Goal: Task Accomplishment & Management: Use online tool/utility

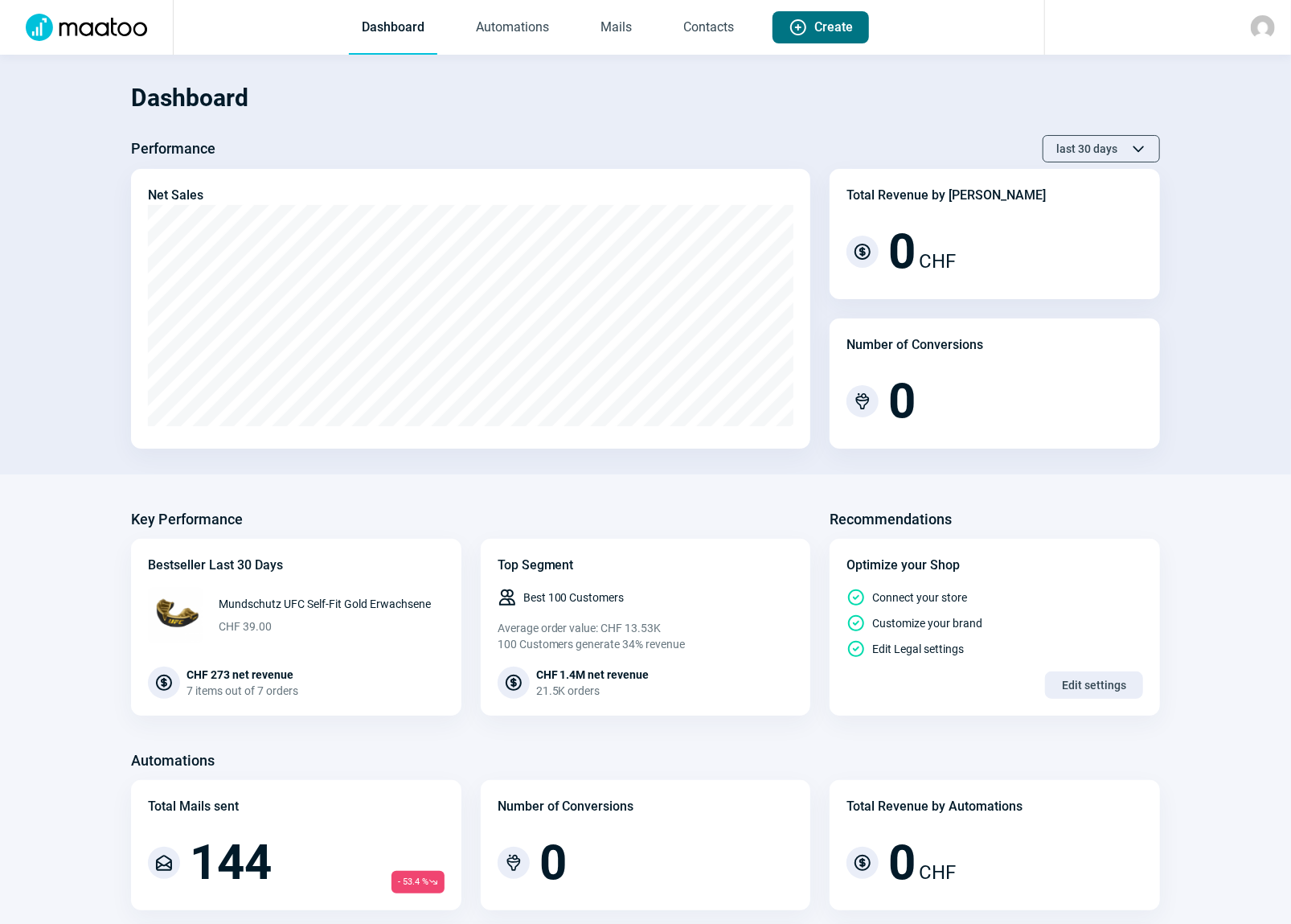
click at [831, 27] on span "Create" at bounding box center [834, 27] width 39 height 32
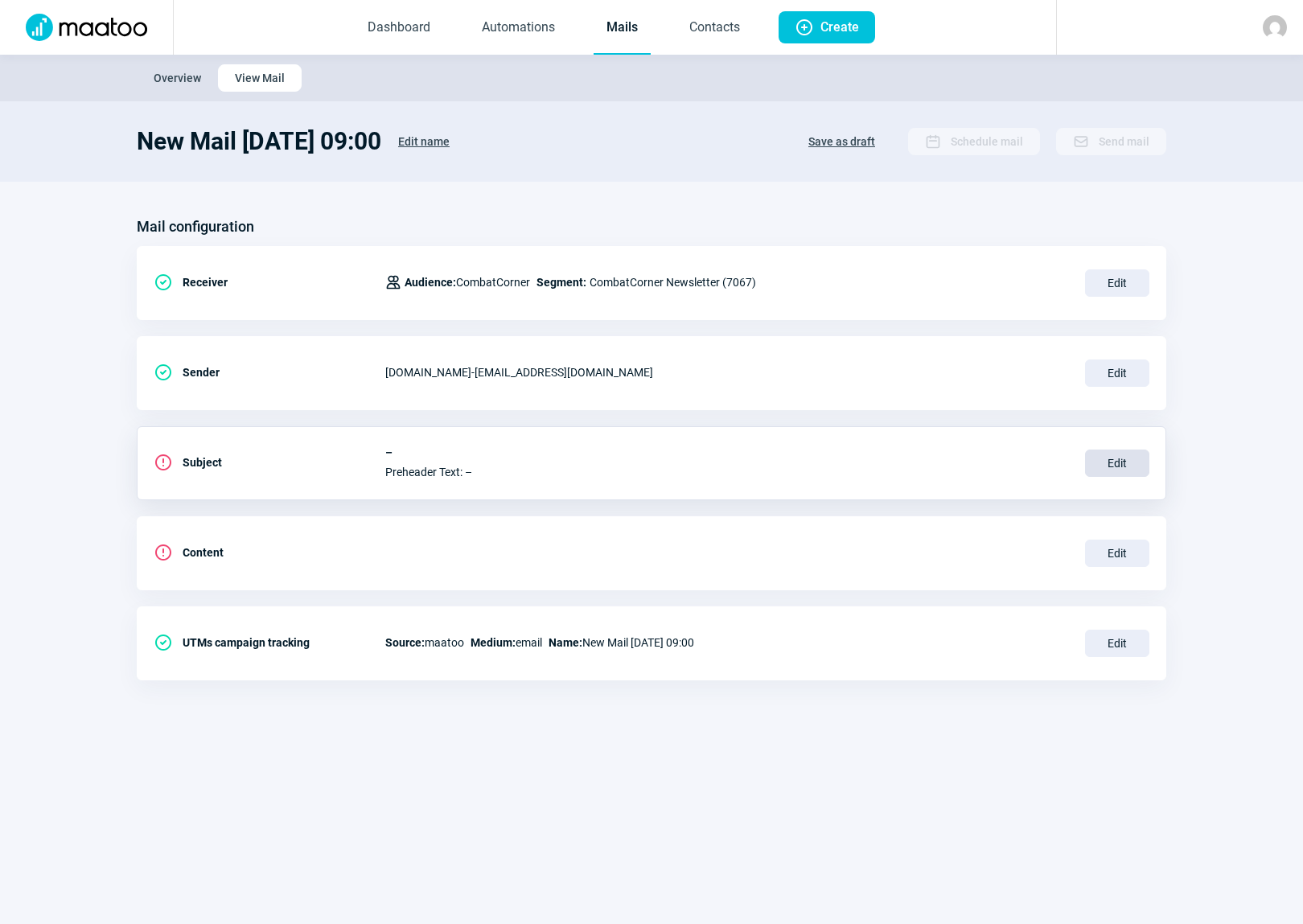
click at [1110, 461] on span "Edit" at bounding box center [1117, 463] width 64 height 27
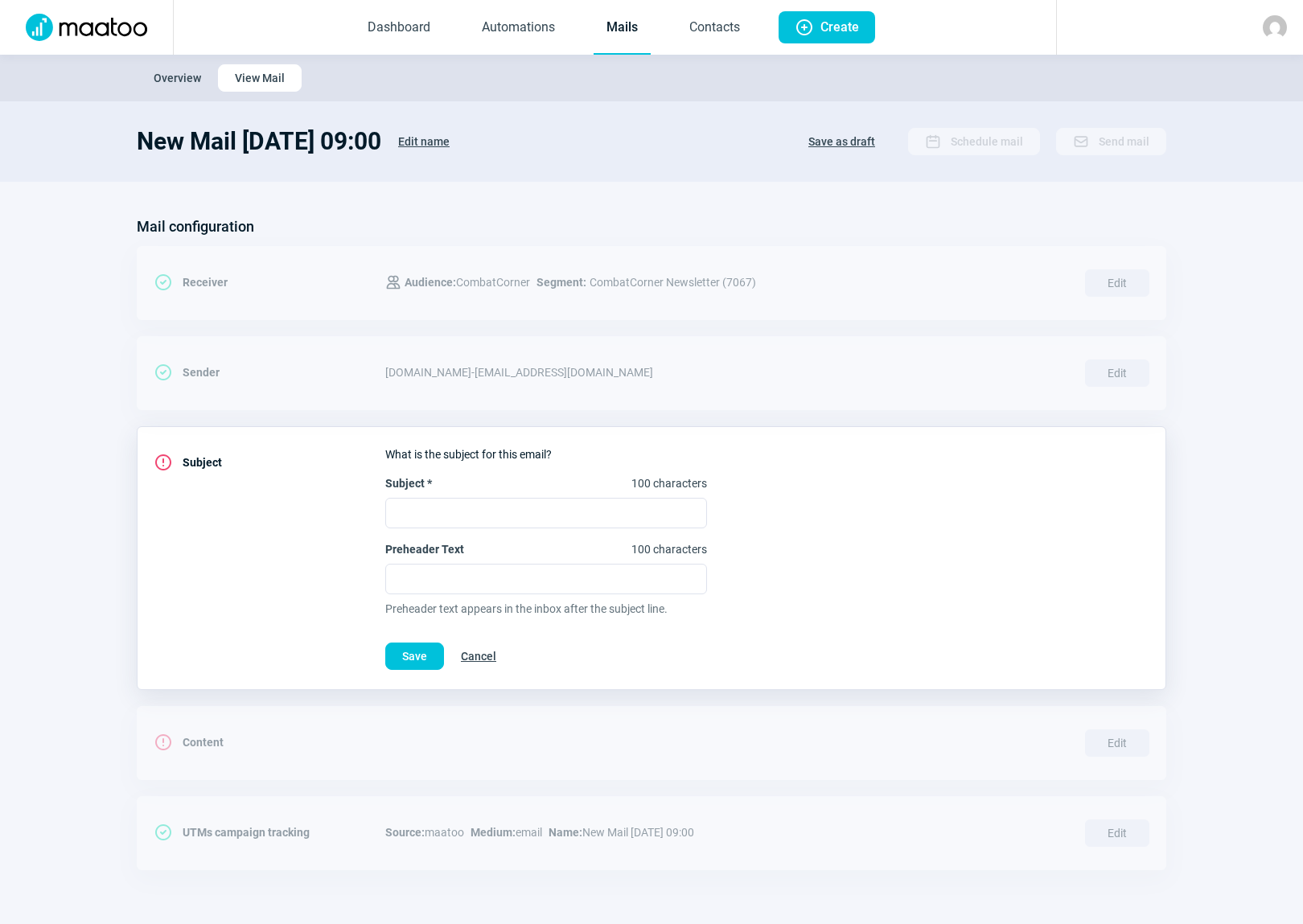
click at [476, 648] on span "Cancel" at bounding box center [478, 656] width 35 height 25
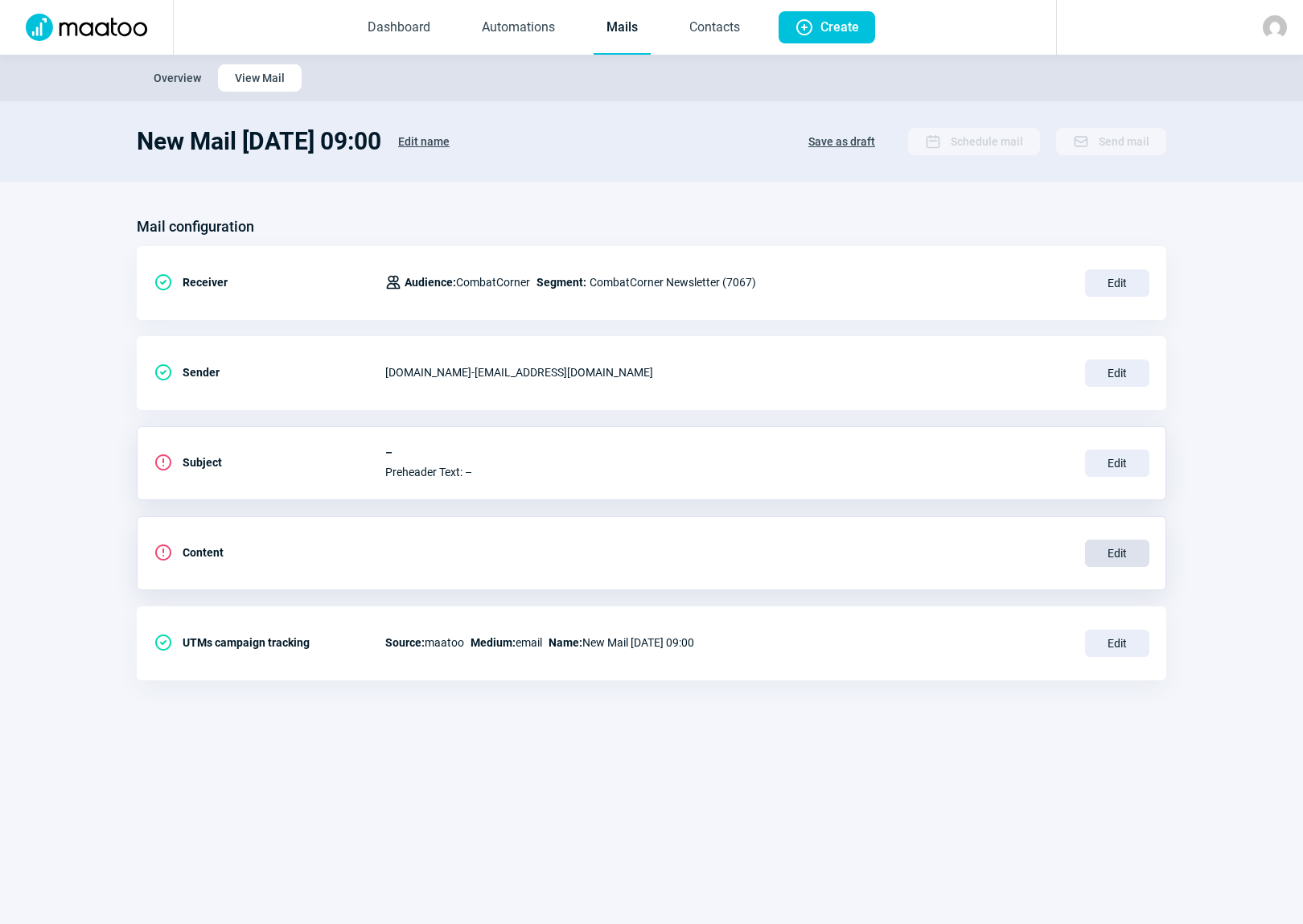
click at [1119, 554] on span "Edit" at bounding box center [1117, 553] width 64 height 27
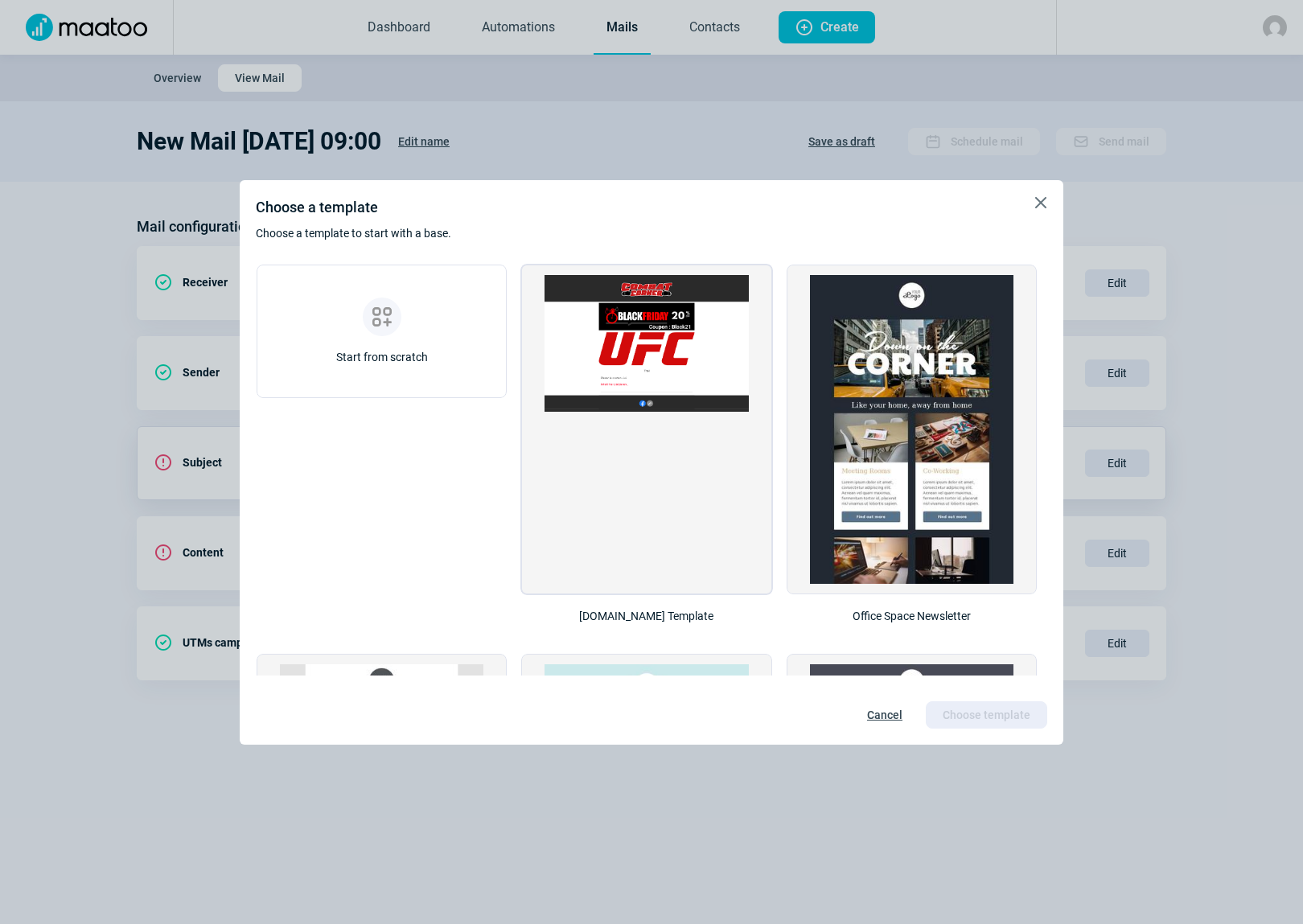
click at [658, 358] on img at bounding box center [646, 343] width 203 height 137
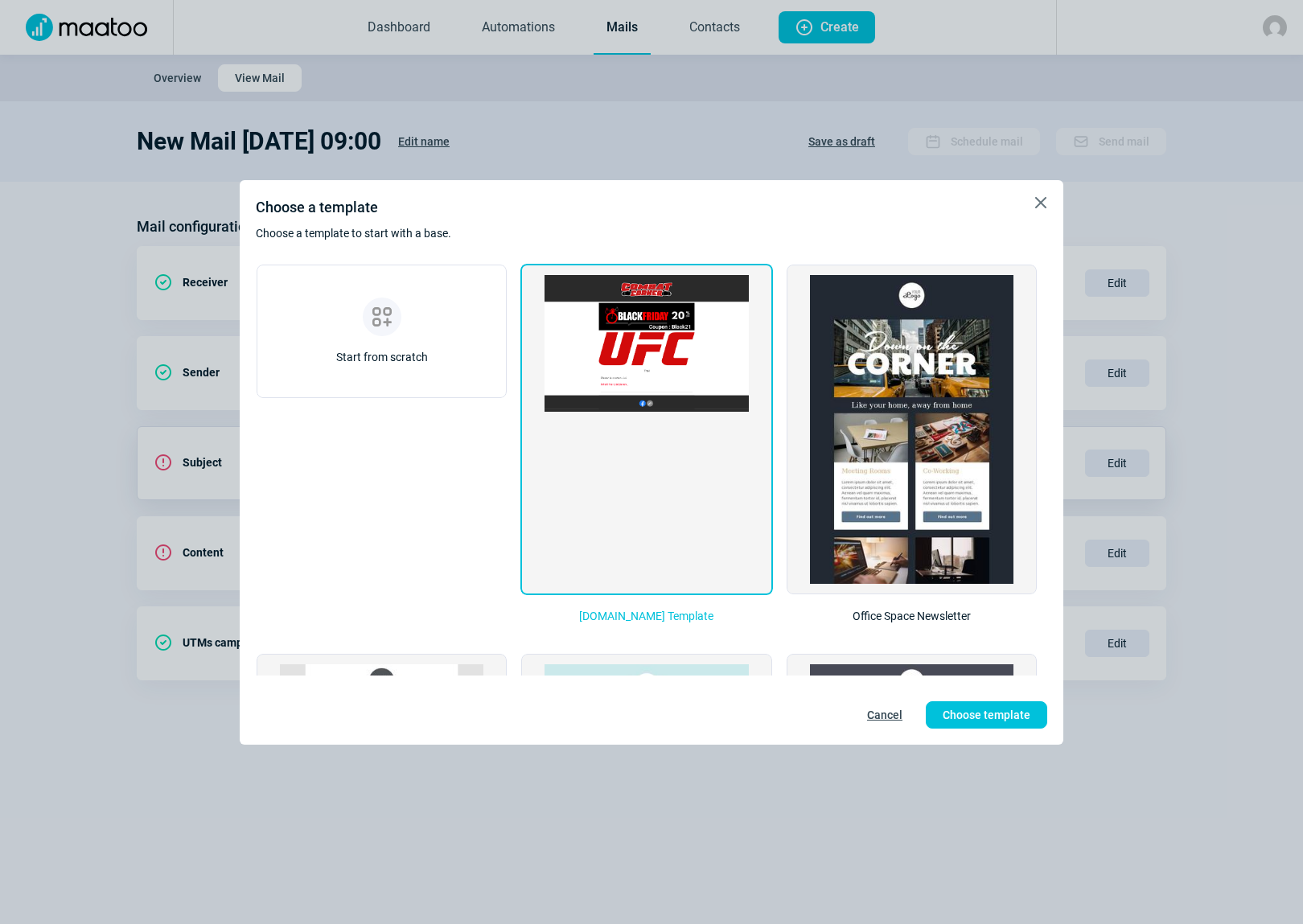
click at [658, 358] on img at bounding box center [646, 343] width 203 height 137
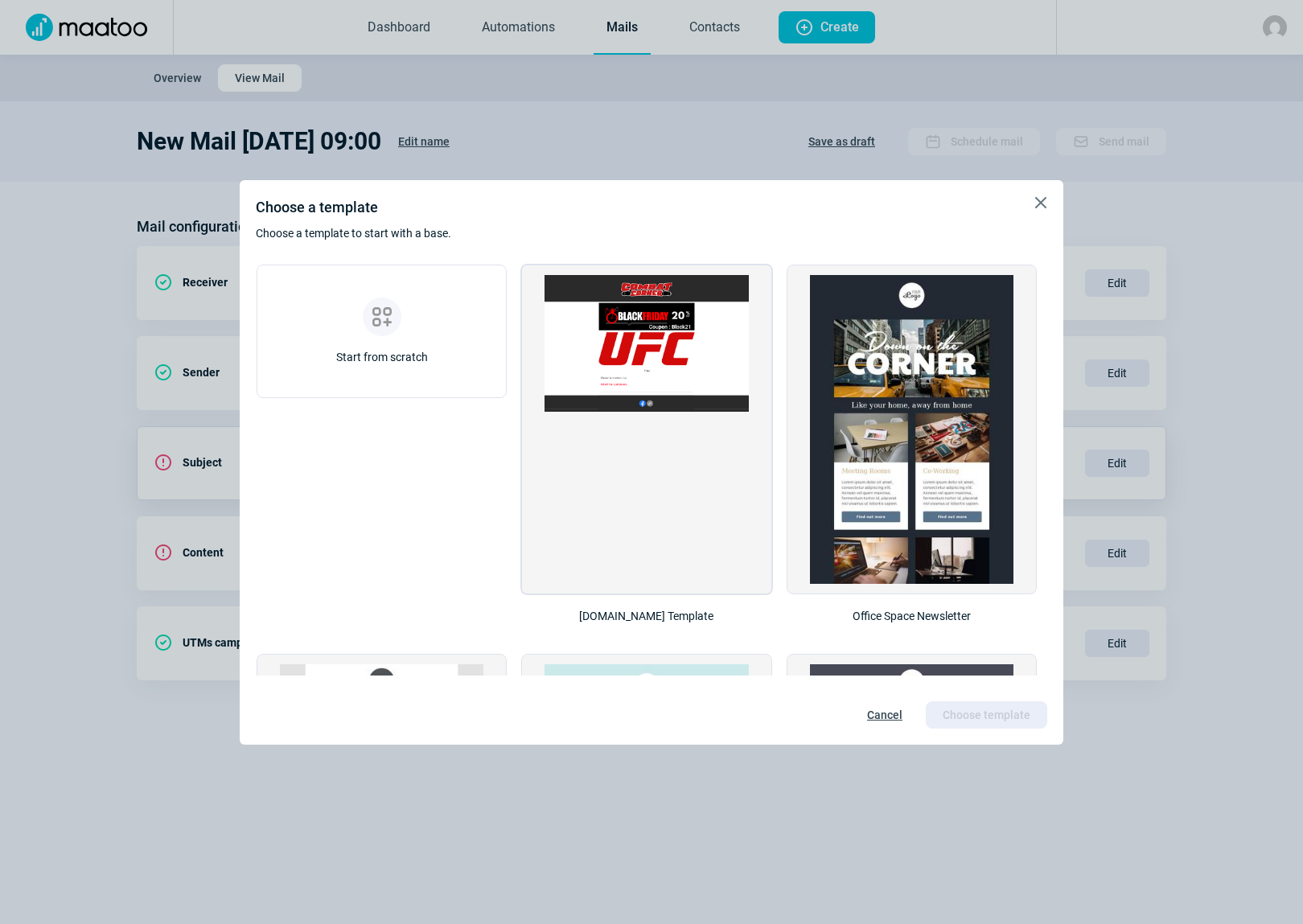
click at [653, 352] on img at bounding box center [646, 343] width 203 height 137
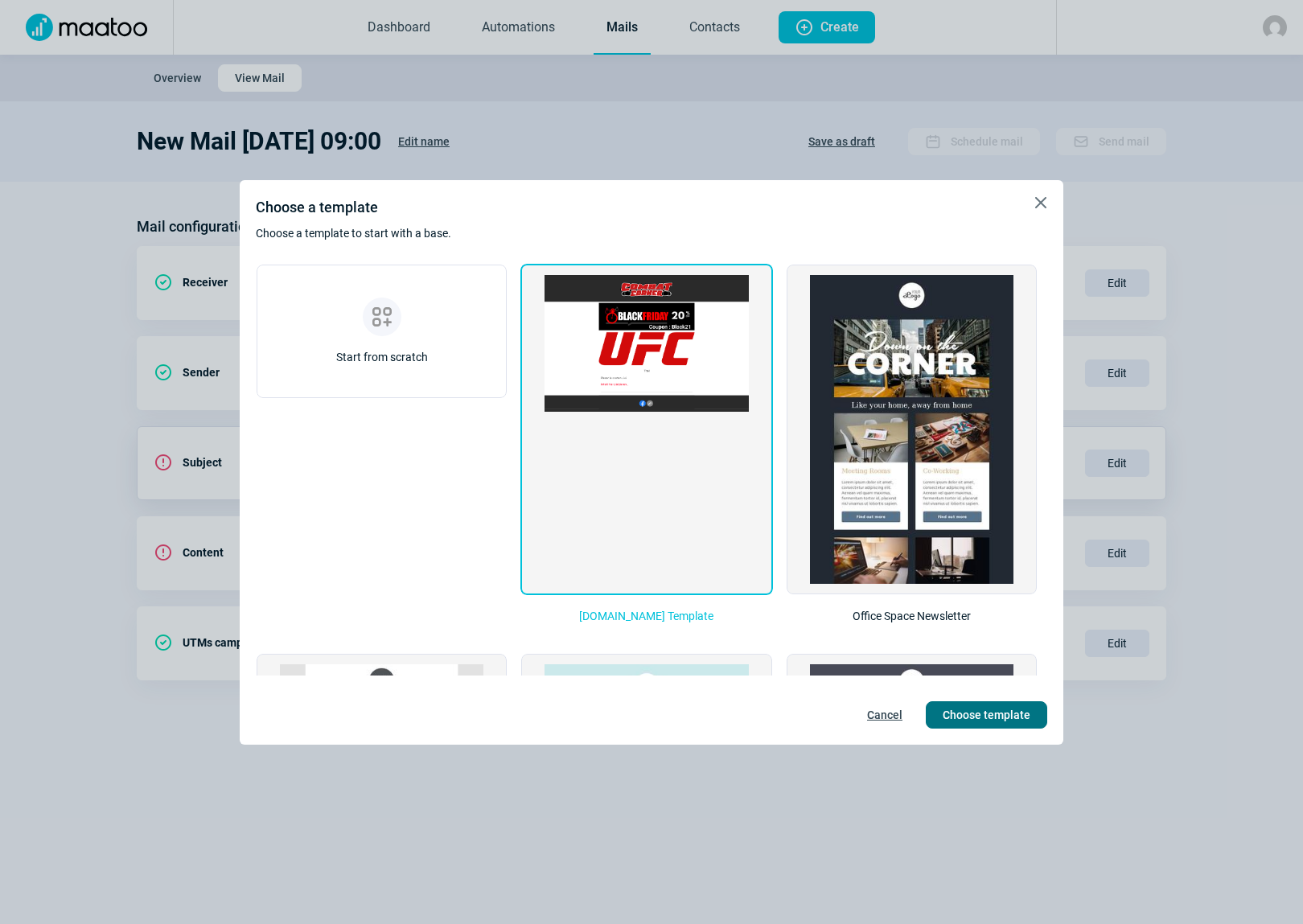
click at [1006, 714] on span "Choose template" at bounding box center [986, 714] width 88 height 25
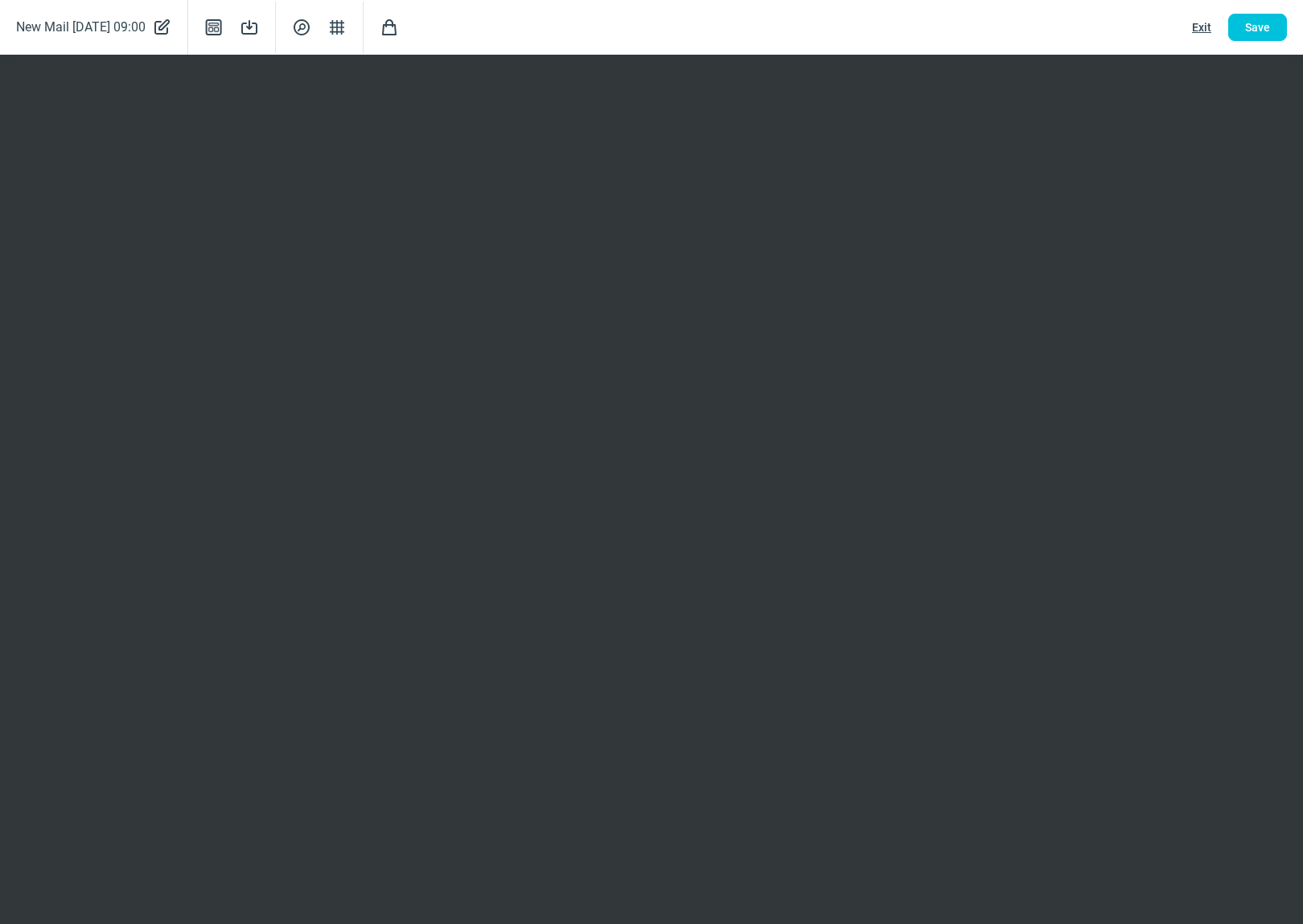
click at [1145, 24] on div "New Mail [DATE] 09:00 PencilAlt icon Template icon Save icon SearchCircle icon …" at bounding box center [651, 27] width 1303 height 55
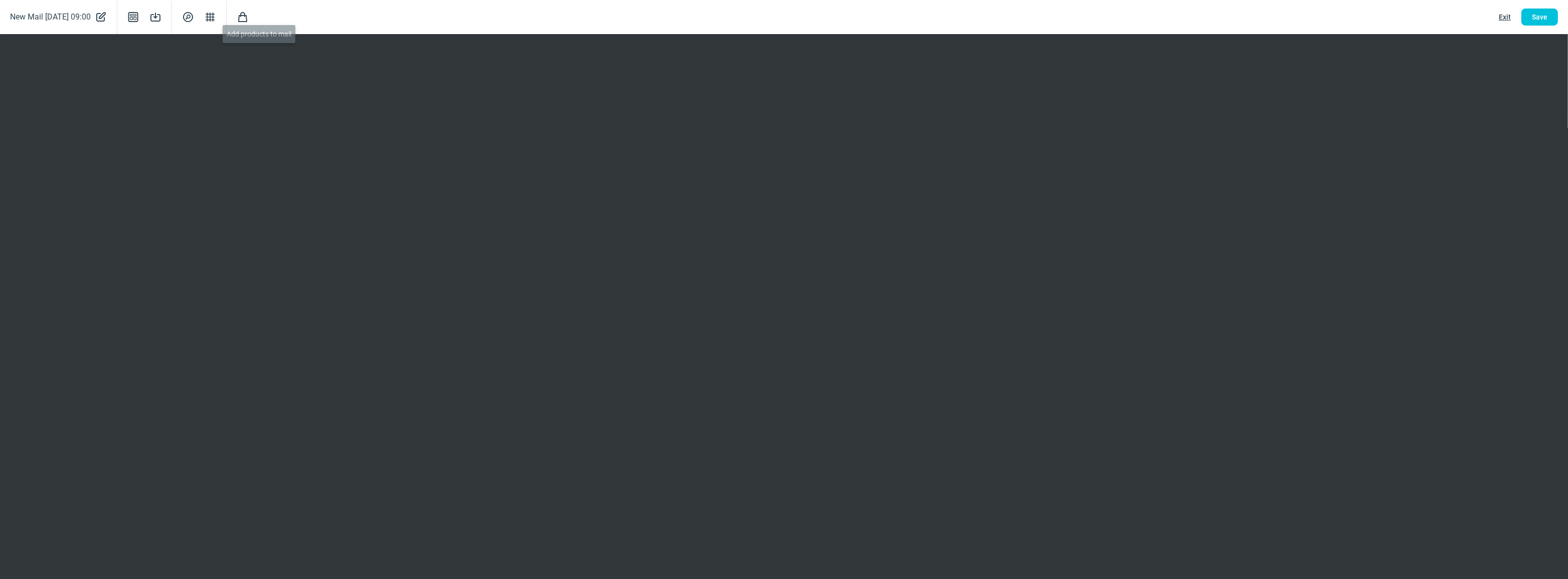
click at [249, 19] on span "Shopping icon" at bounding box center [243, 17] width 12 height 12
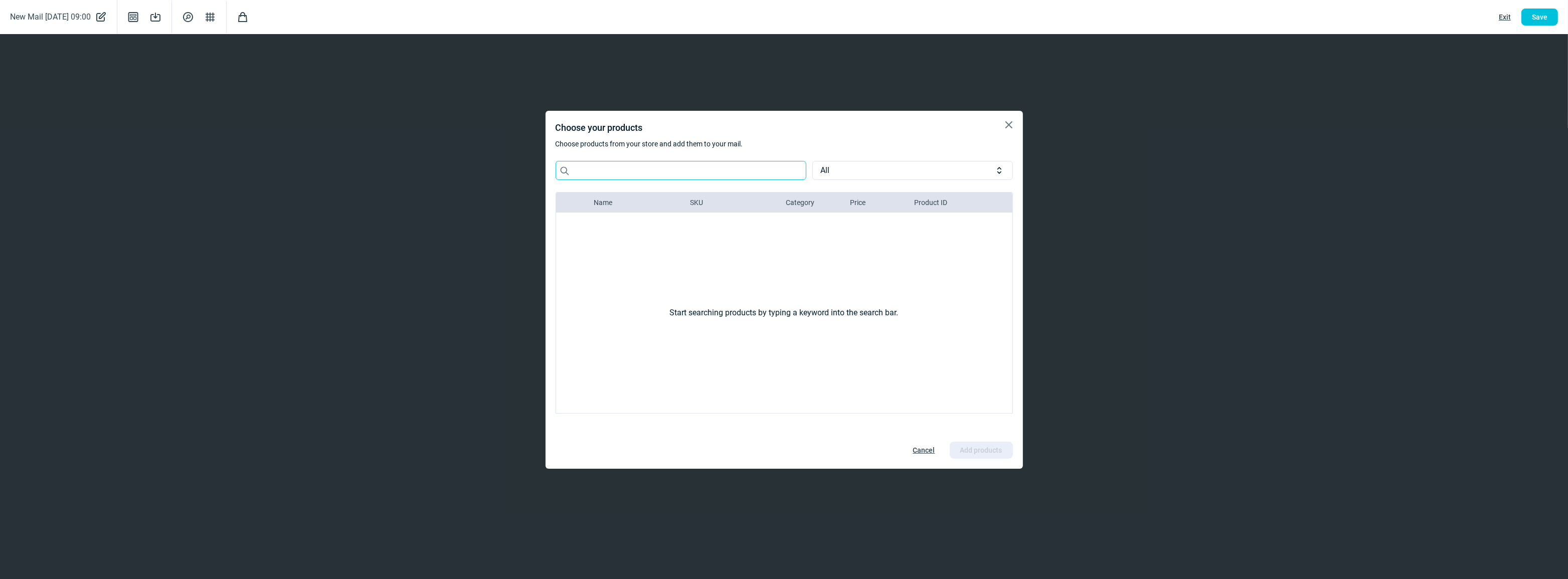
click at [604, 173] on input "Search icon" at bounding box center [681, 170] width 251 height 19
paste input "RDXGGS-3WA"
click at [614, 169] on input "RDXGGS-3" at bounding box center [681, 170] width 251 height 19
drag, startPoint x: 567, startPoint y: 164, endPoint x: 505, endPoint y: 162, distance: 62.0
click at [505, 162] on div "X icon Choose your products Choose products from your store and add them to you…" at bounding box center [784, 289] width 1568 height 579
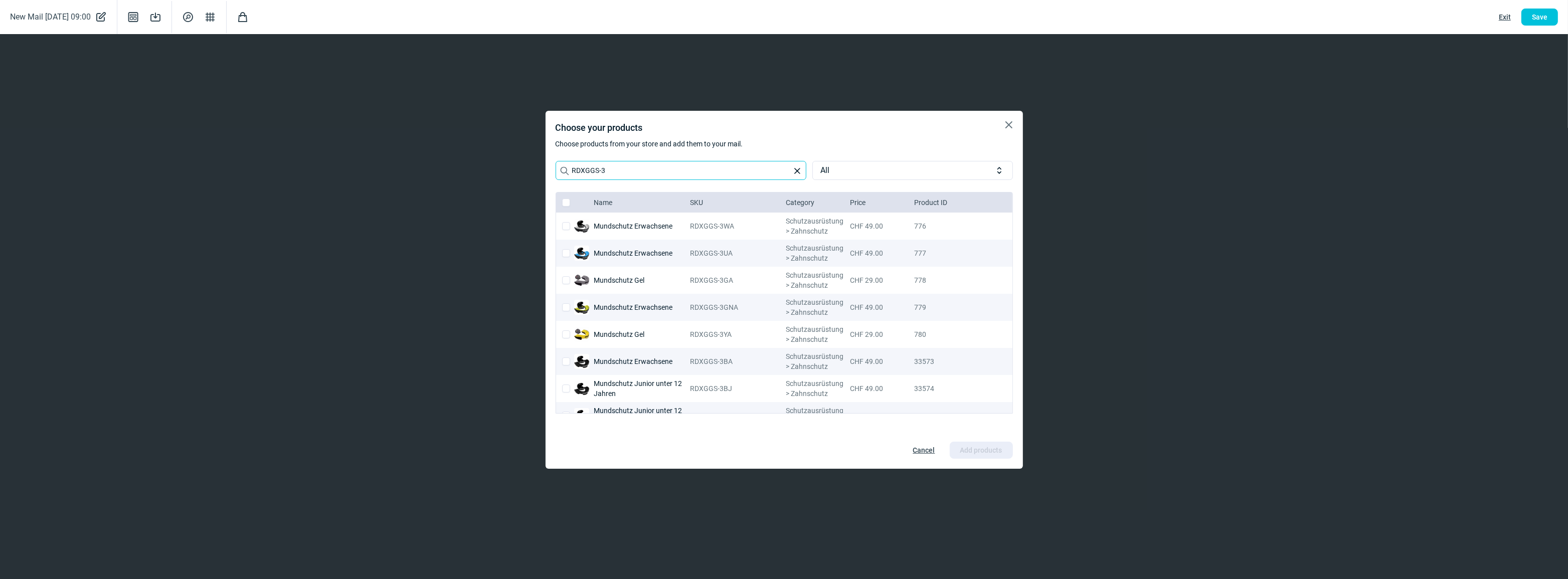
type input "RDXGGS-3"
click at [566, 225] on input "checkbox" at bounding box center [565, 226] width 8 height 8
checkbox input "true"
checkbox input "false"
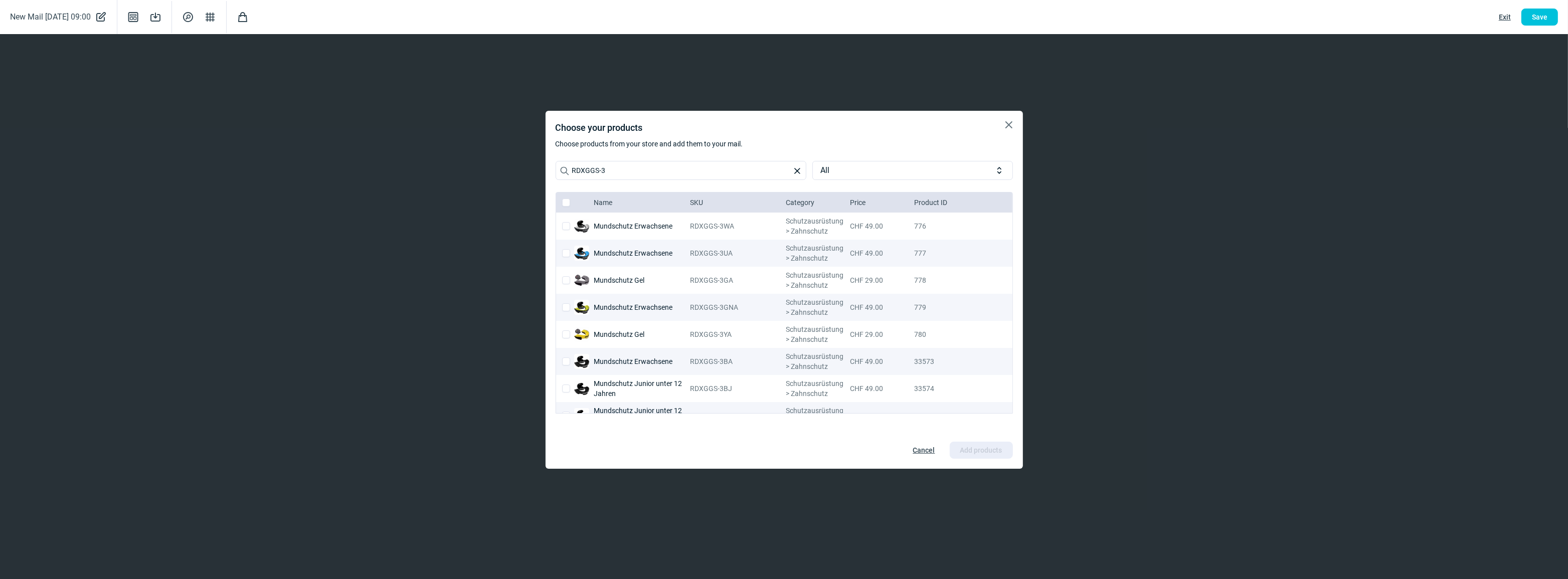
checkbox input "false"
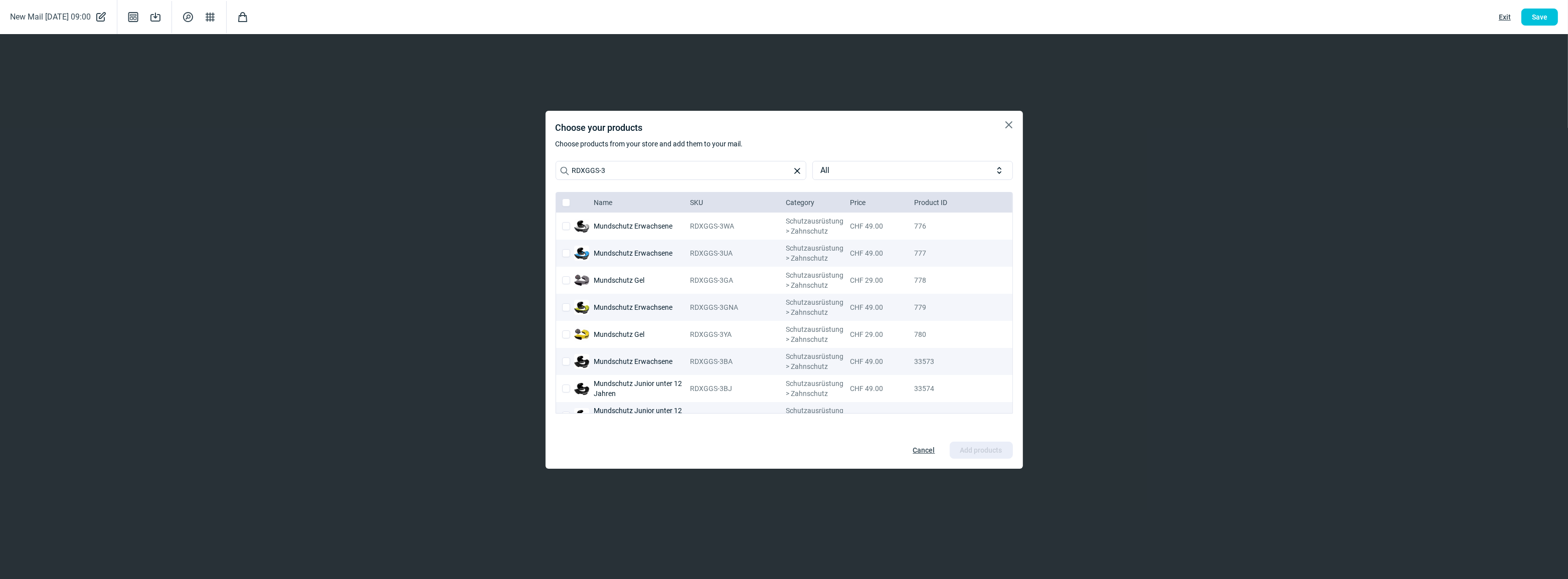
checkbox input "false"
click at [564, 250] on input "checkbox" at bounding box center [565, 253] width 8 height 8
checkbox input "true"
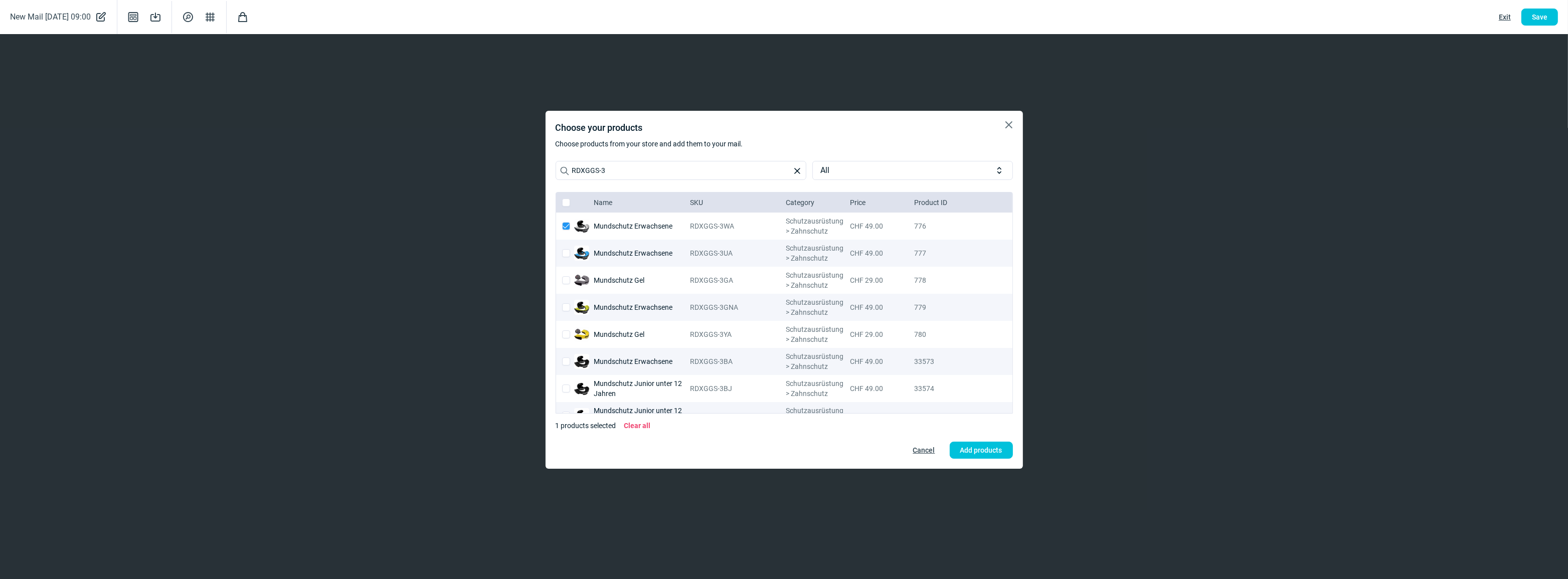
checkbox input "true"
checkbox input "false"
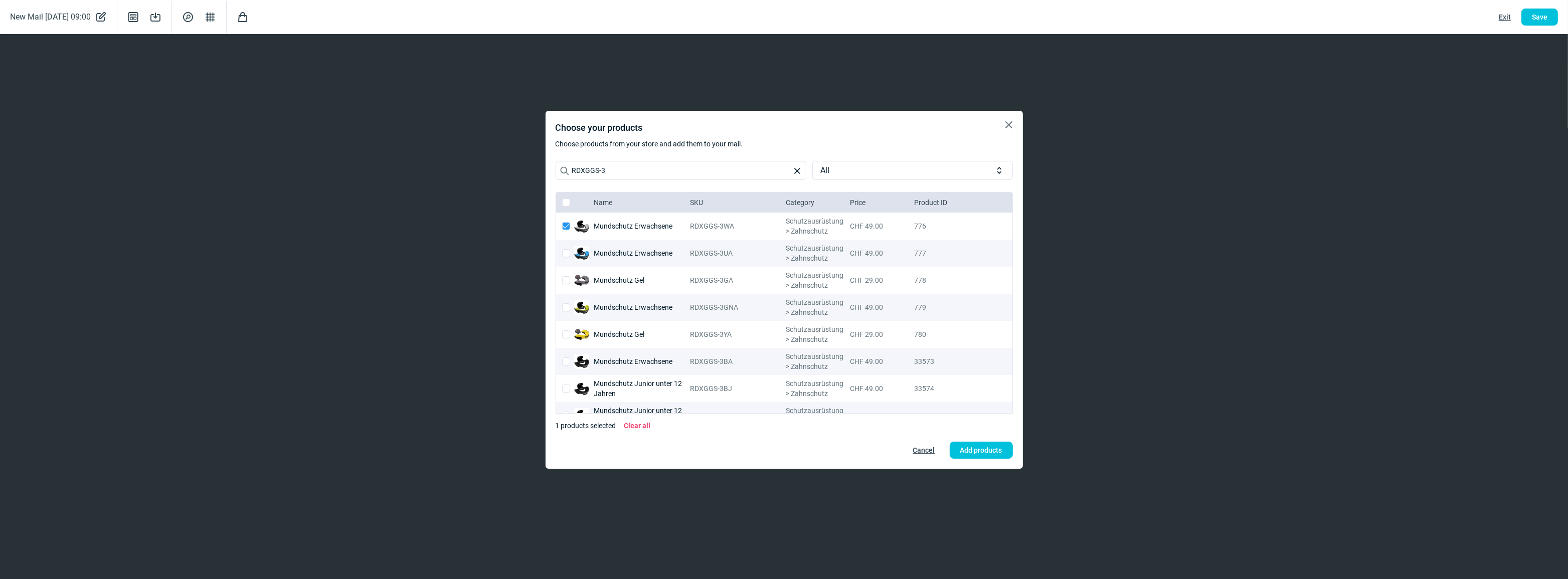
checkbox input "false"
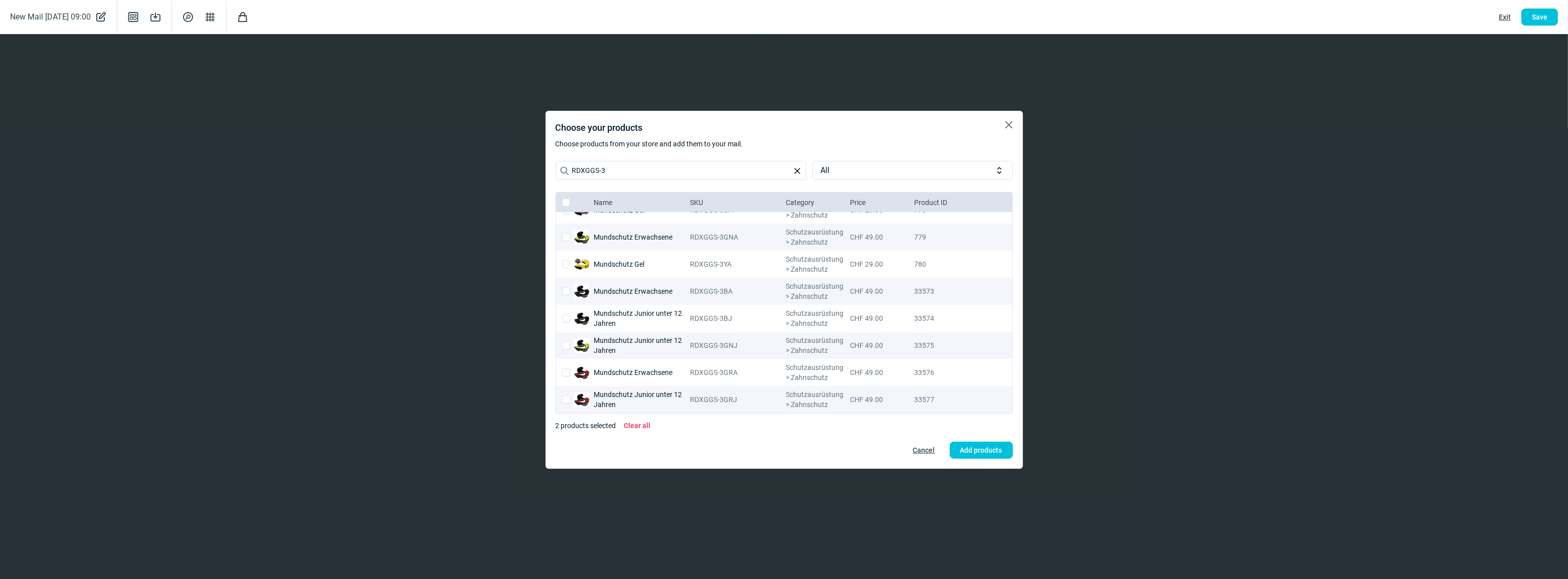
click at [567, 371] on input "checkbox" at bounding box center [565, 372] width 8 height 8
checkbox input "true"
checkbox input "false"
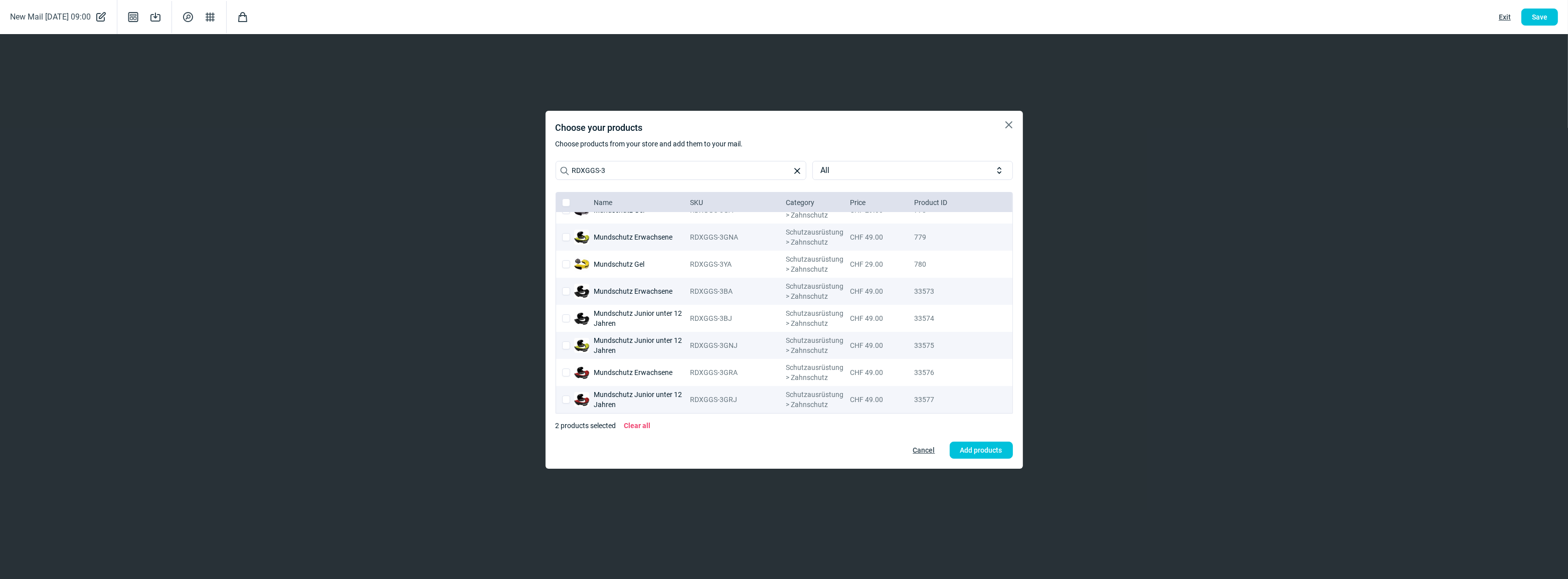
checkbox input "false"
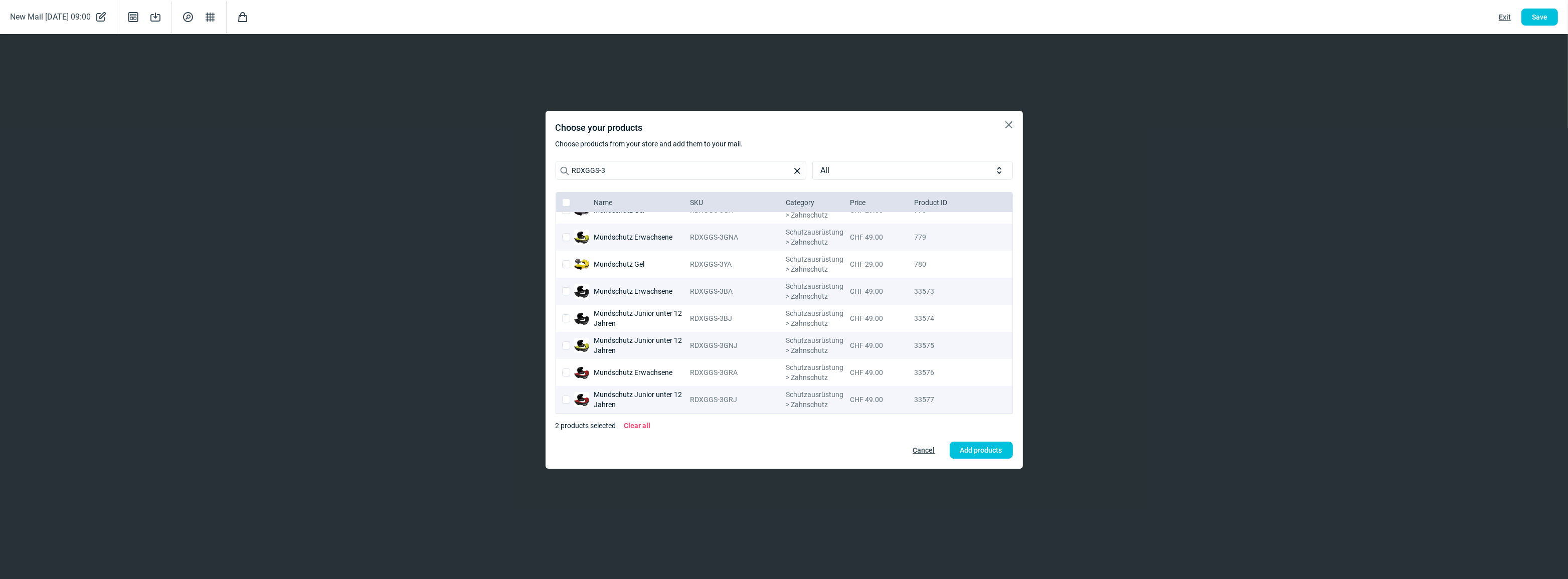
checkbox input "true"
checkbox input "false"
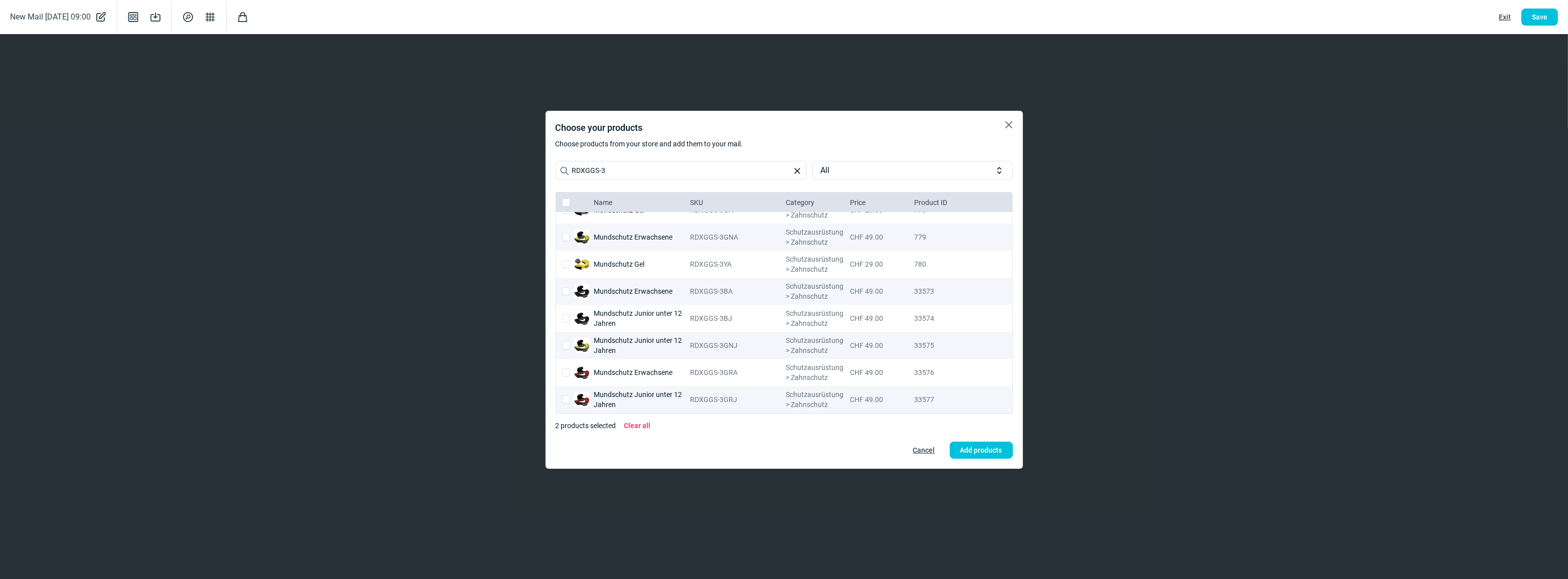
checkbox input "false"
click at [565, 291] on input "checkbox" at bounding box center [565, 291] width 8 height 8
checkbox input "true"
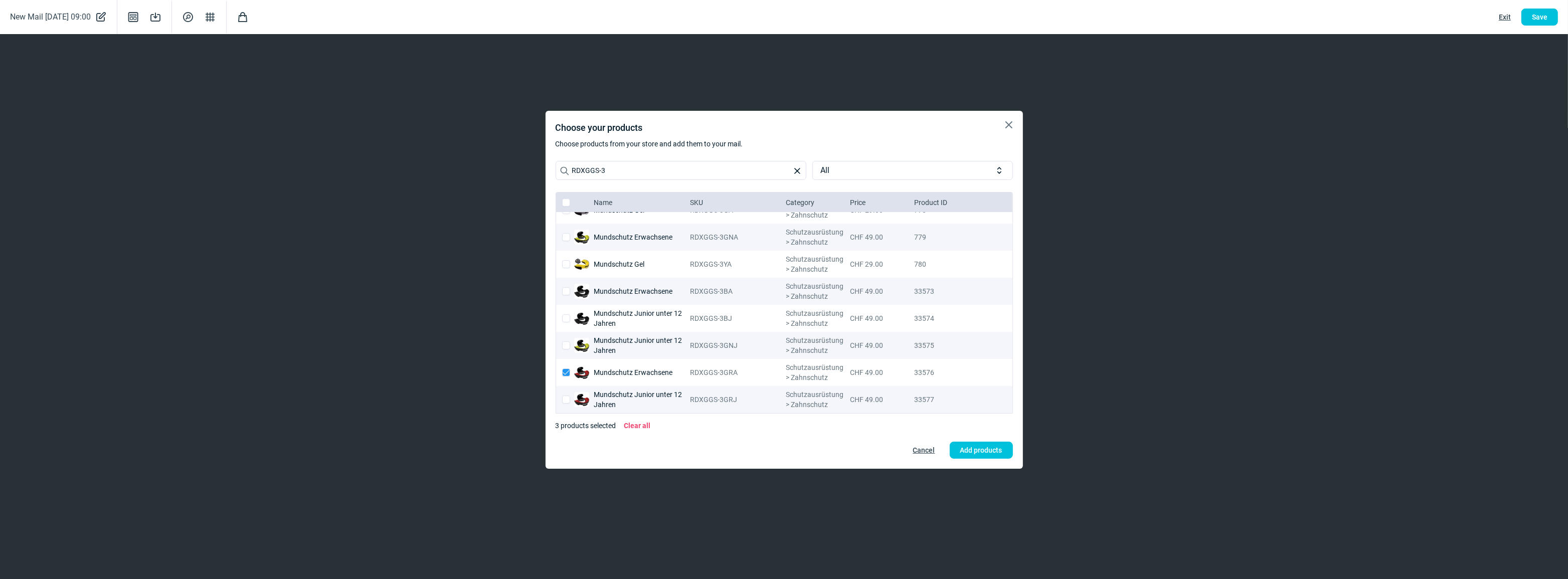
checkbox input "true"
checkbox input "false"
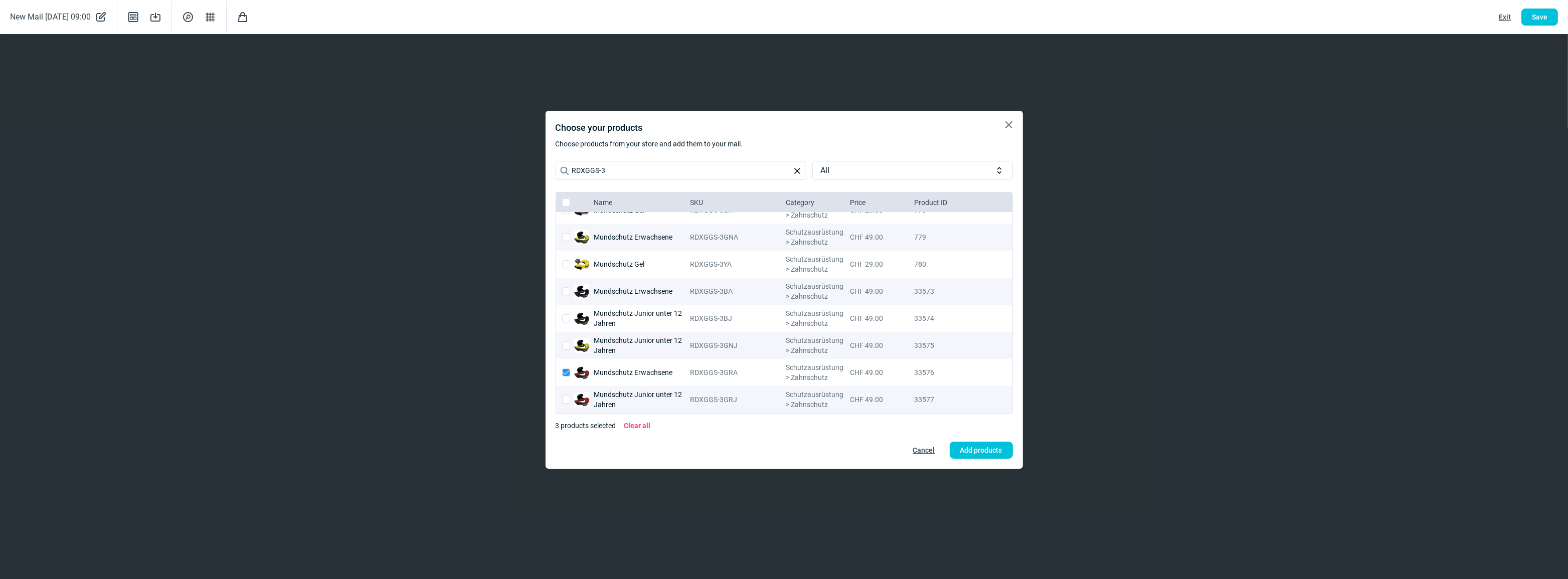
checkbox input "true"
checkbox input "false"
checkbox input "true"
checkbox input "false"
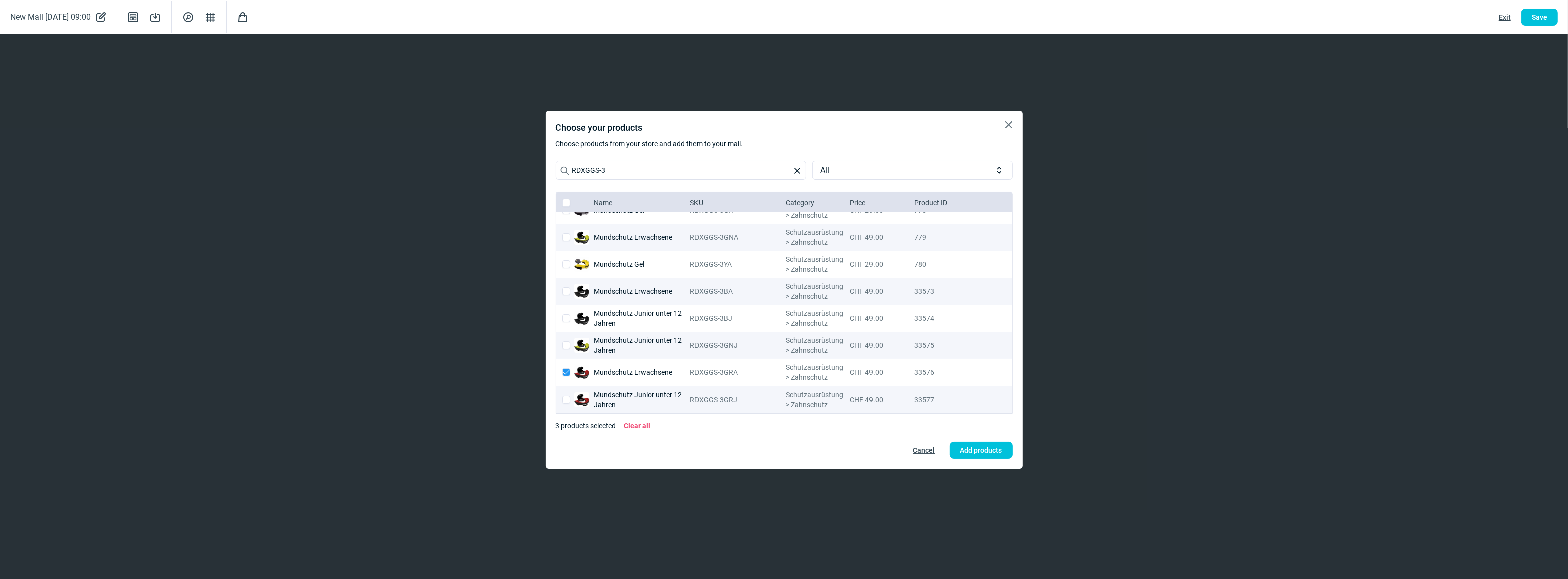
checkbox input "false"
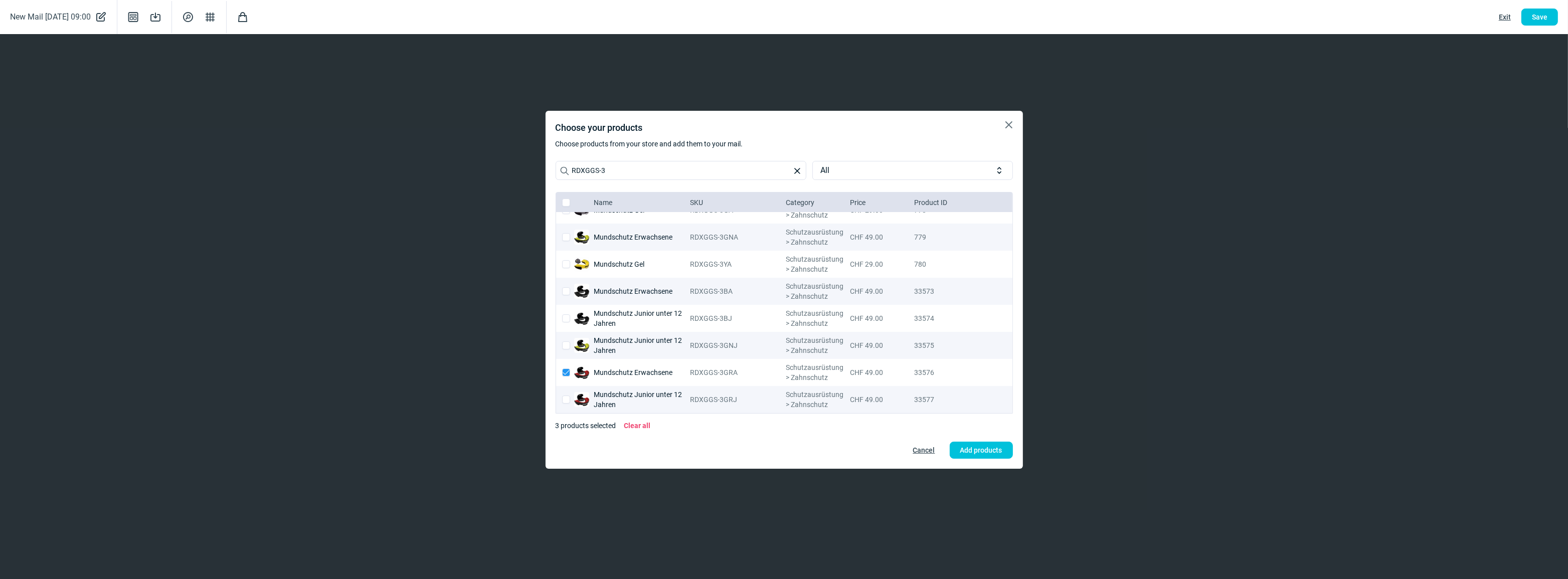
checkbox input "false"
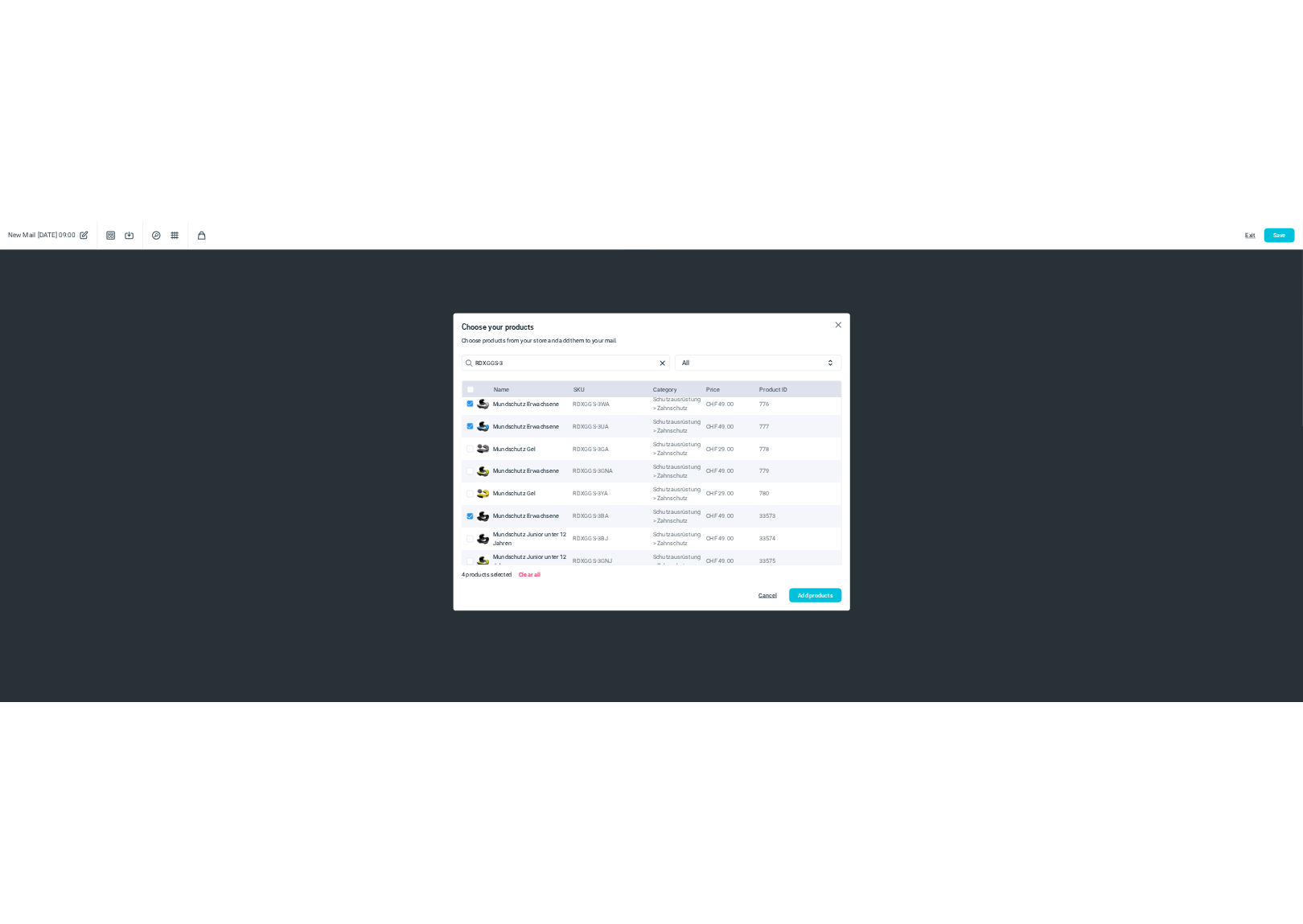
scroll to position [0, 0]
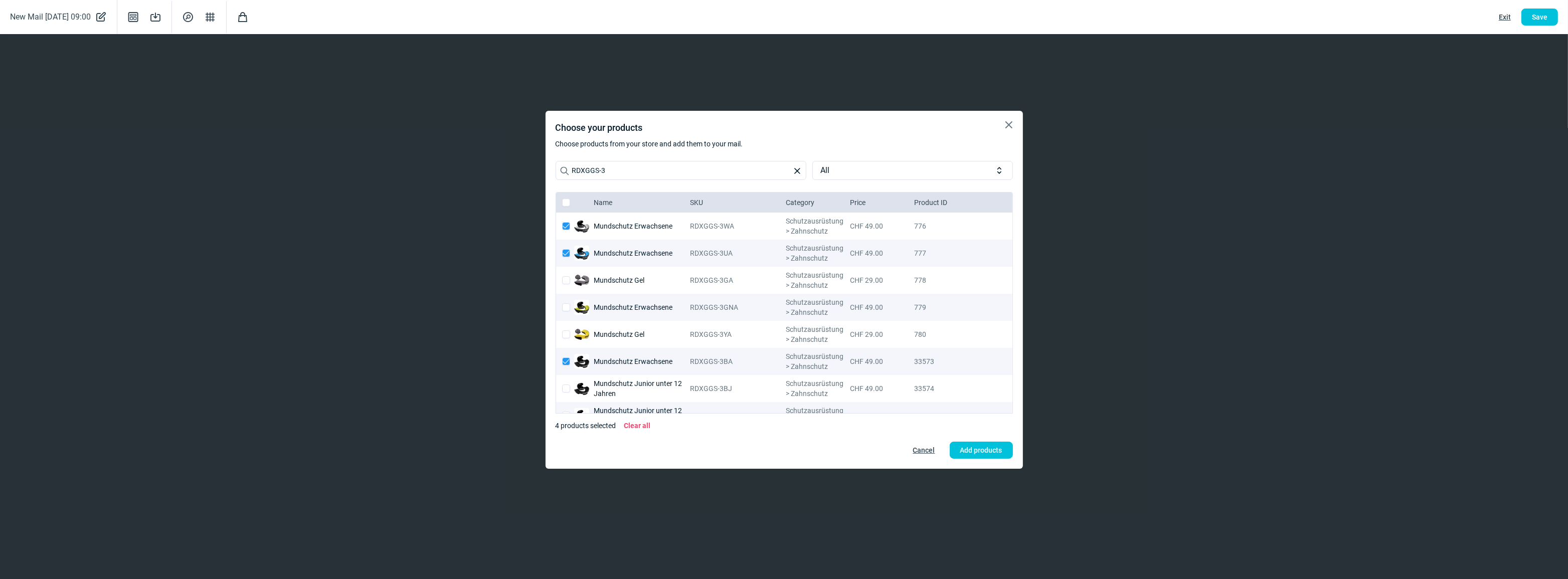
click at [565, 306] on input "checkbox" at bounding box center [565, 307] width 8 height 8
checkbox input "true"
checkbox input "false"
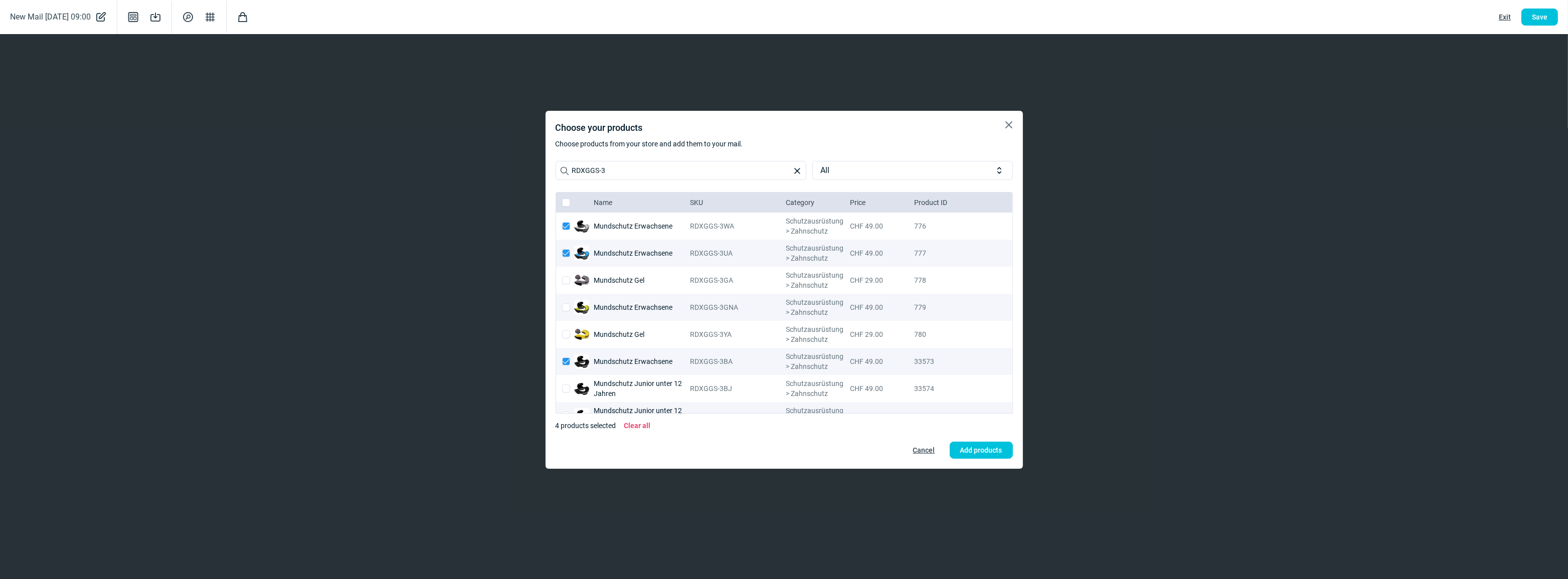
checkbox input "true"
checkbox input "false"
checkbox input "true"
checkbox input "false"
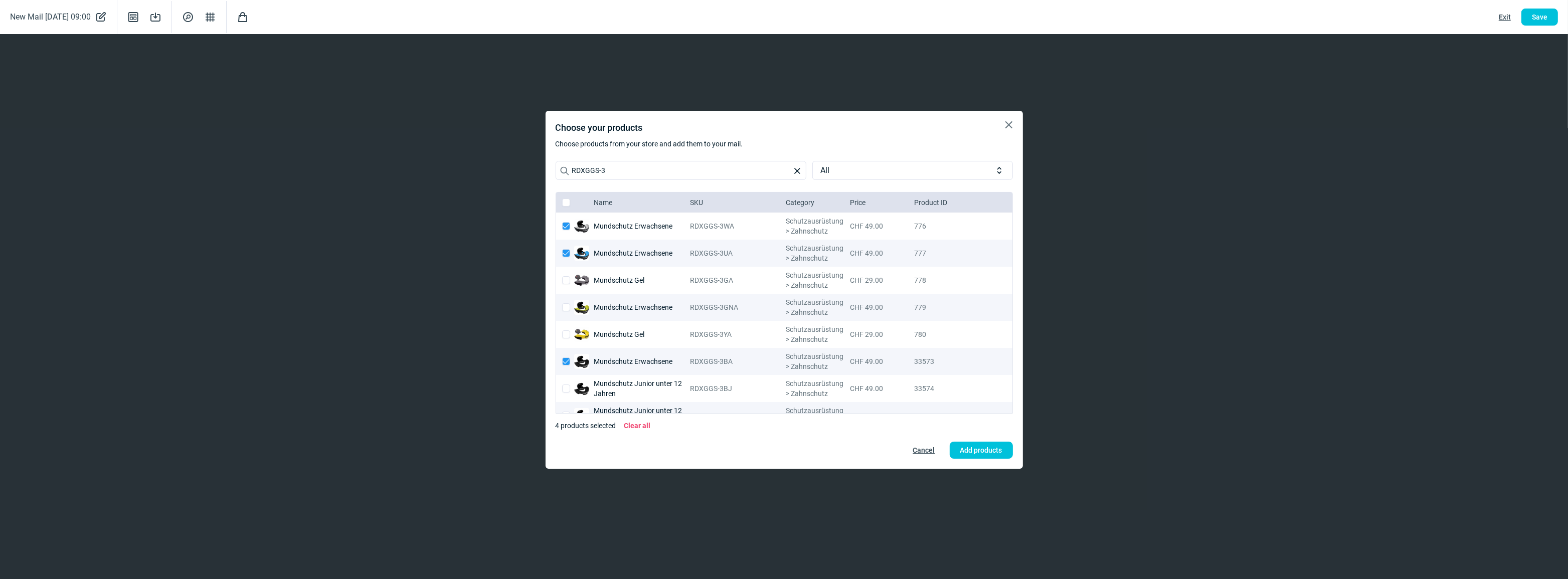
checkbox input "true"
checkbox input "false"
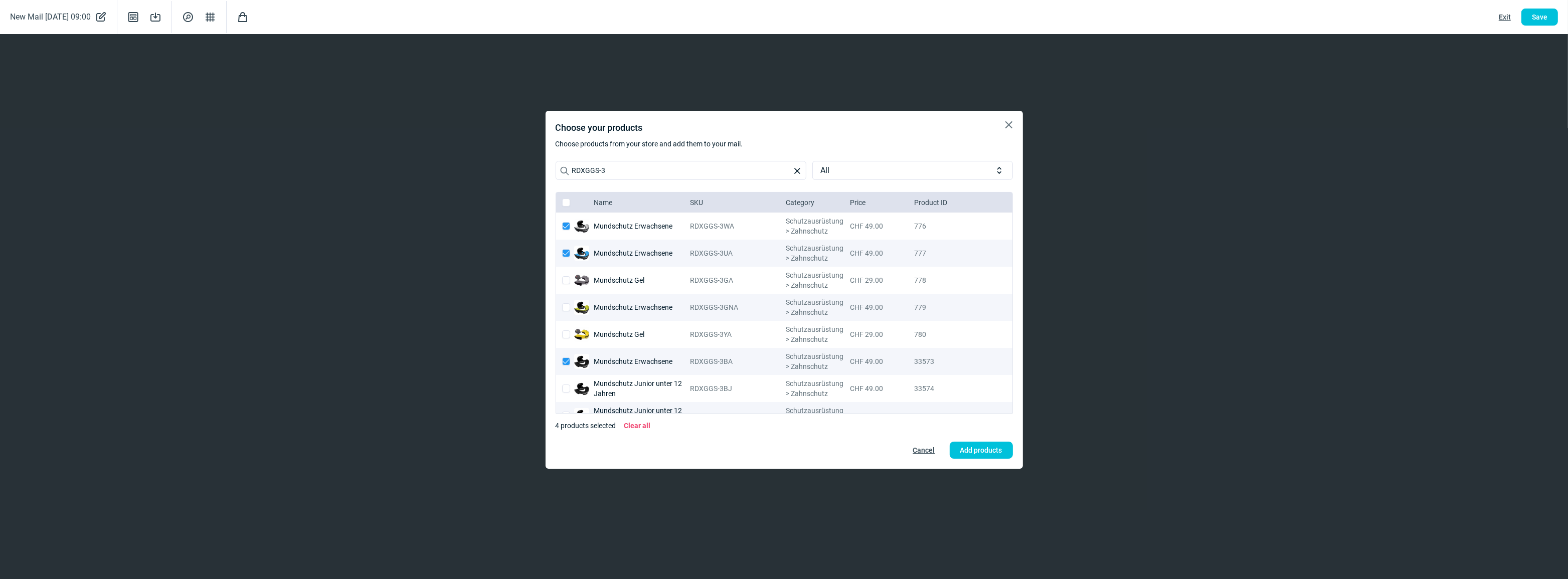
checkbox input "false"
click at [567, 225] on input "checkbox" at bounding box center [565, 226] width 8 height 8
checkbox input "false"
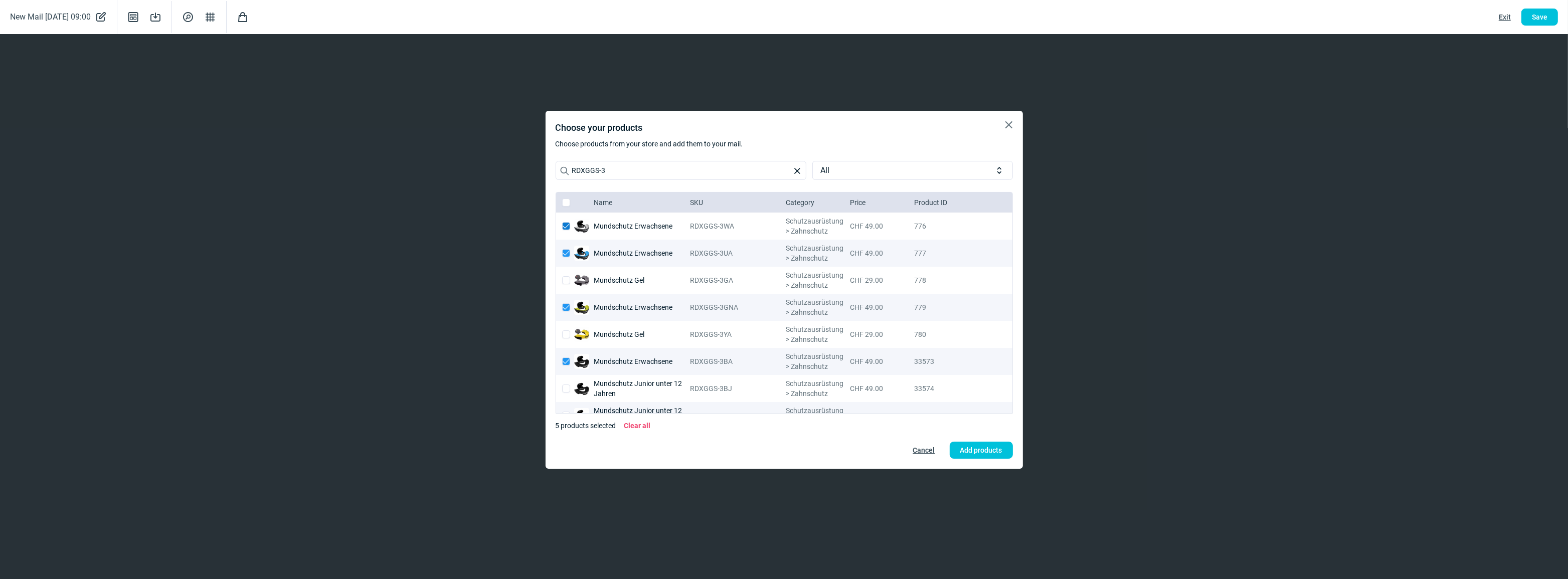
checkbox input "true"
checkbox input "false"
checkbox input "true"
checkbox input "false"
checkbox input "true"
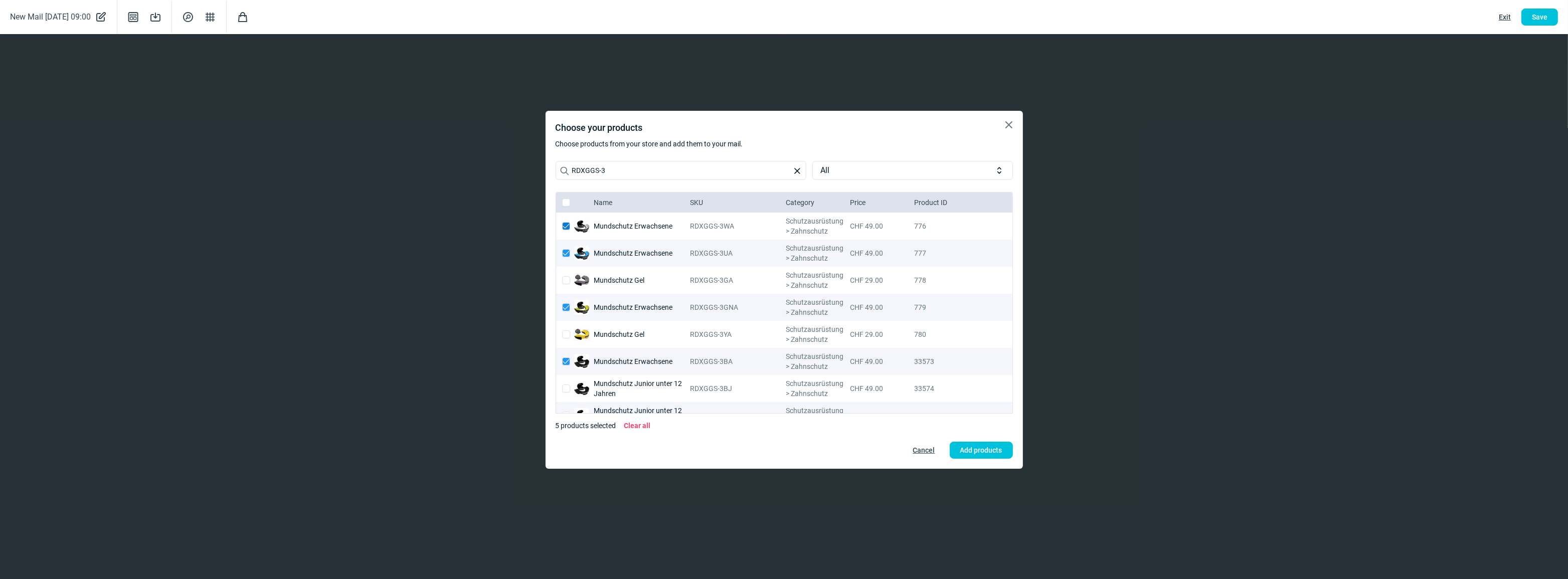
checkbox input "false"
checkbox input "true"
checkbox input "false"
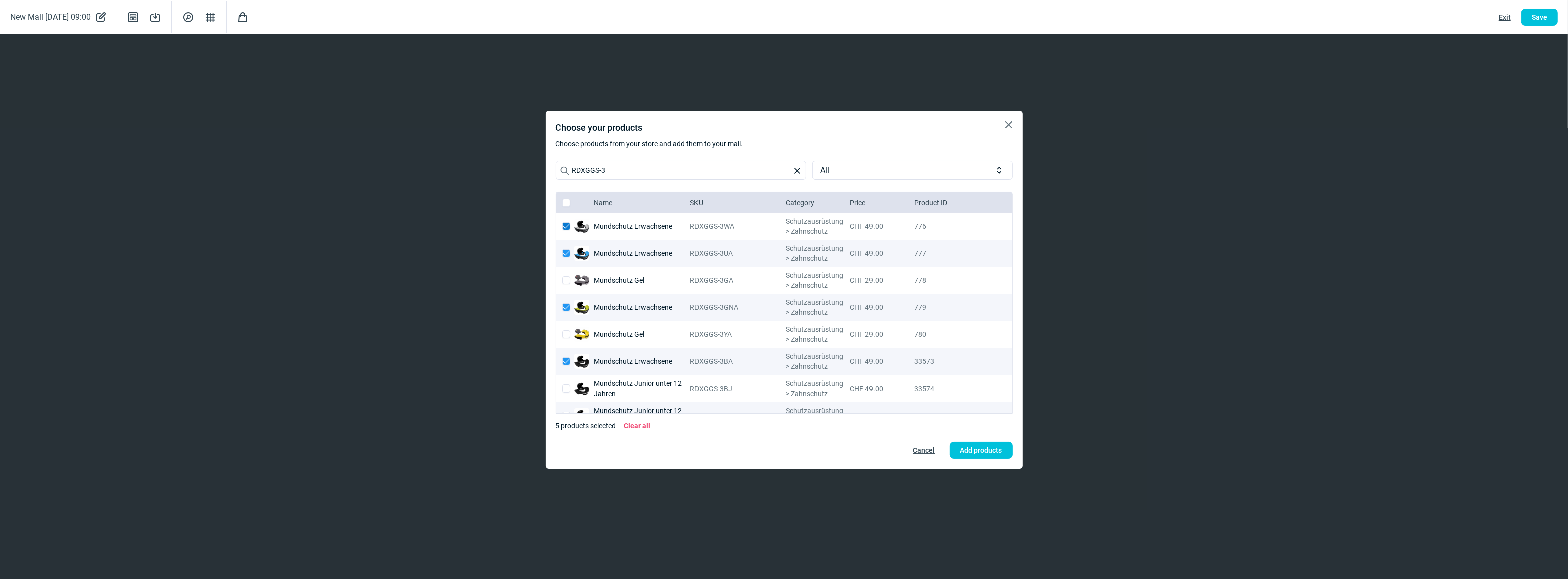
checkbox input "false"
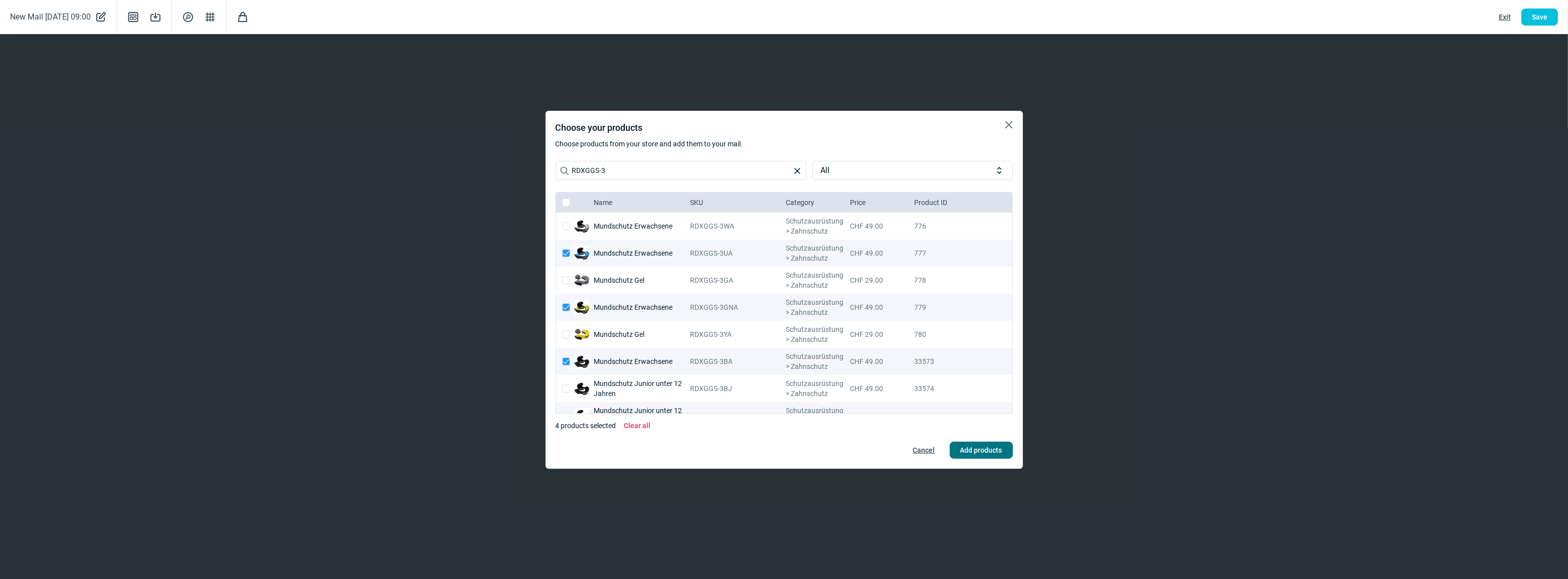
click at [812, 452] on span "Add products" at bounding box center [981, 451] width 42 height 16
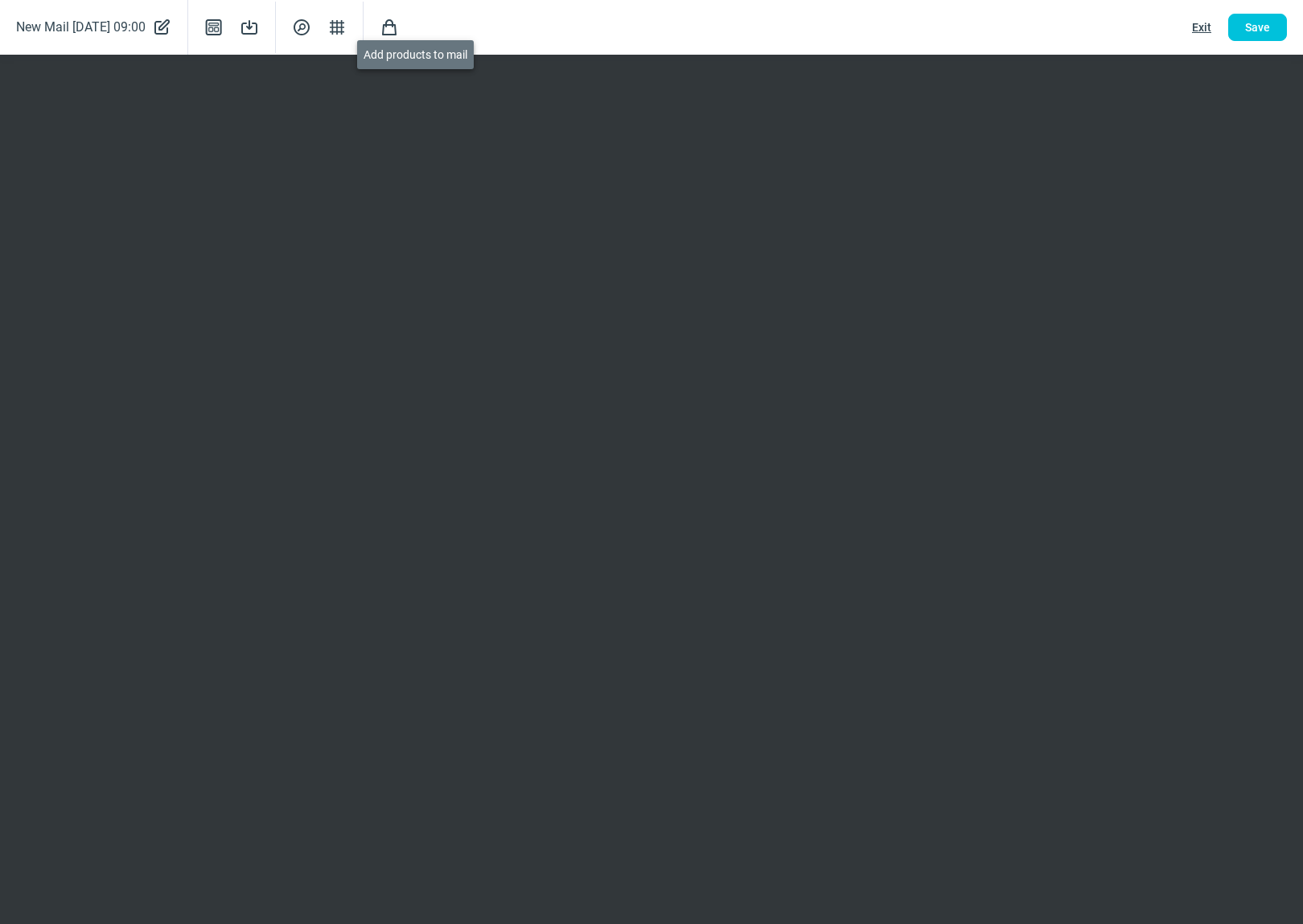
click at [399, 32] on span "Shopping icon" at bounding box center [389, 27] width 20 height 20
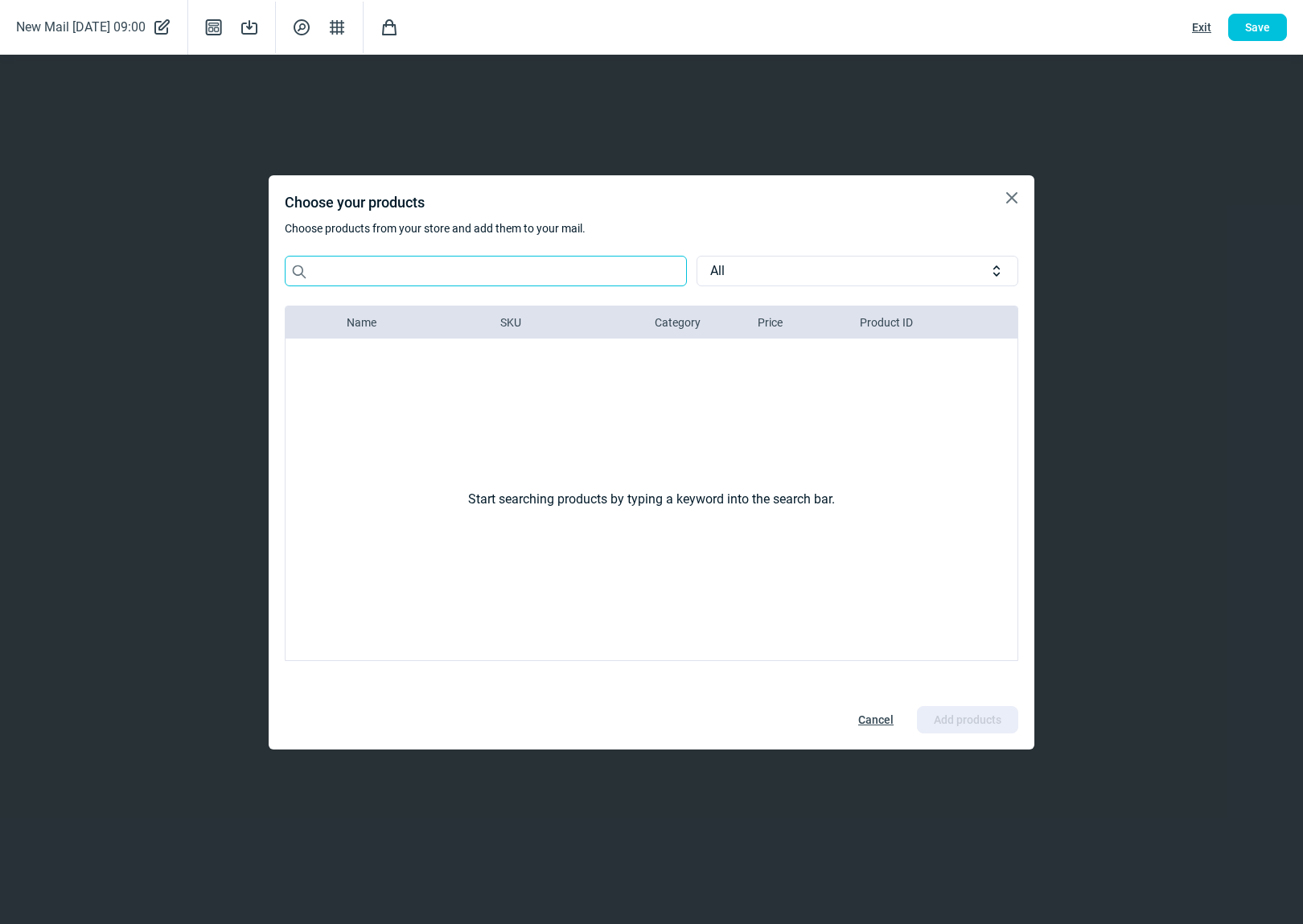
click at [358, 263] on input "Search icon" at bounding box center [486, 270] width 402 height 30
paste input "RDX"
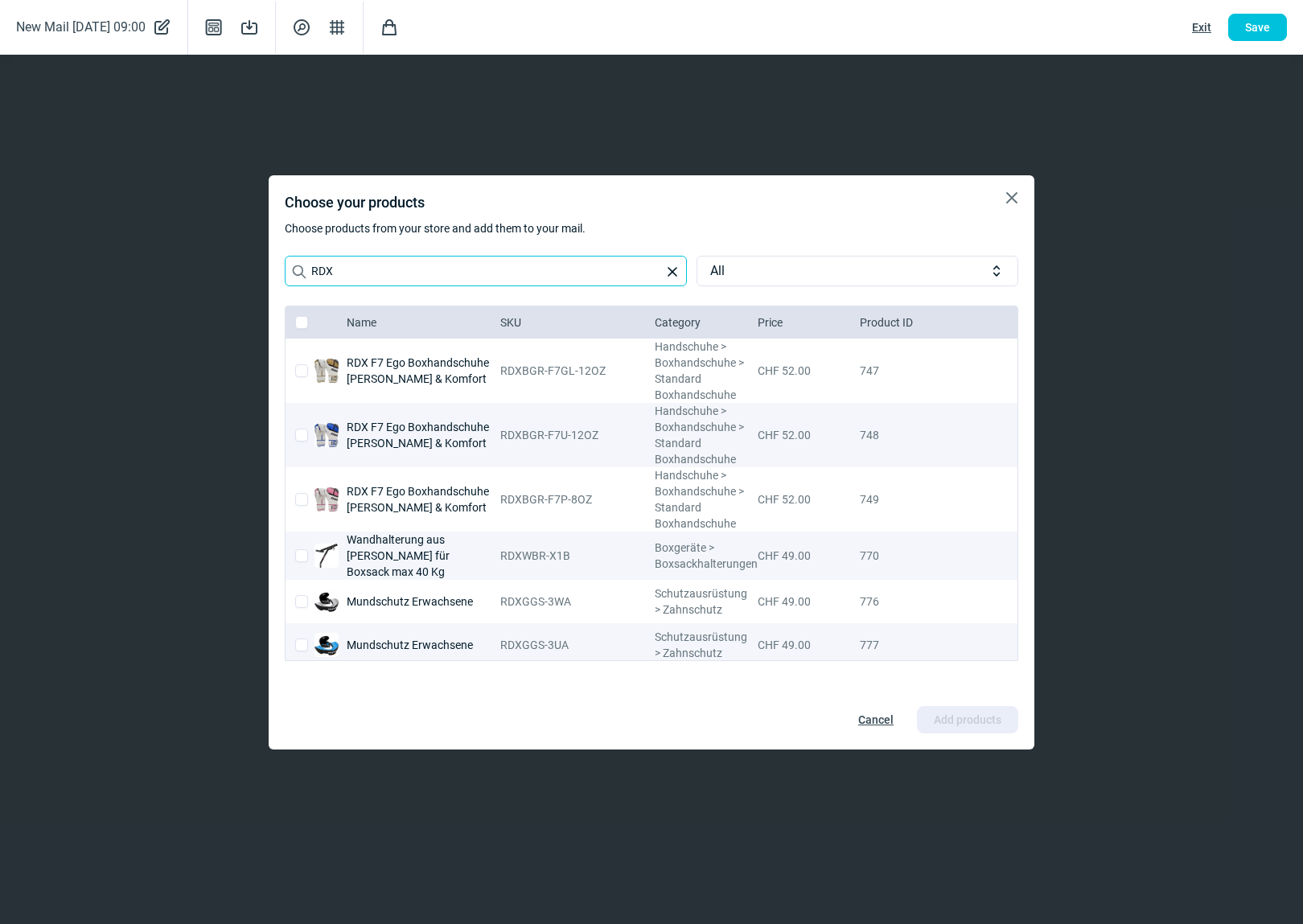
drag, startPoint x: 355, startPoint y: 265, endPoint x: 258, endPoint y: 264, distance: 97.0
click at [258, 264] on div "X icon Choose your products Choose products from your store and add them to you…" at bounding box center [651, 462] width 1303 height 924
paste input "GGS-3GWA"
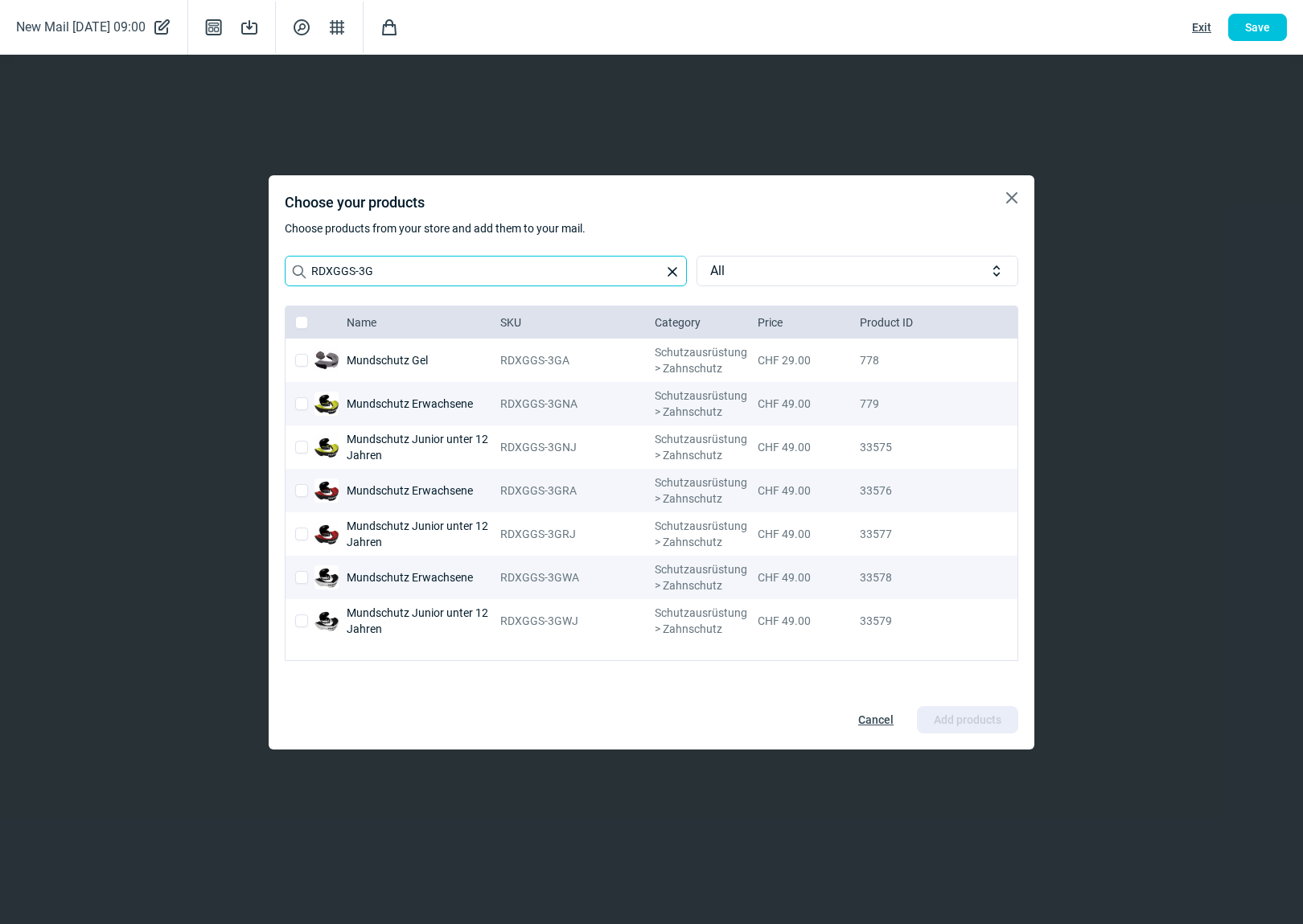
drag, startPoint x: 367, startPoint y: 266, endPoint x: 241, endPoint y: 262, distance: 126.1
click at [241, 262] on div "X icon Choose your products Choose products from your store and add them to you…" at bounding box center [651, 462] width 1303 height 924
type input "RDXGGS-3G"
click at [1017, 195] on span "X icon" at bounding box center [1011, 198] width 20 height 20
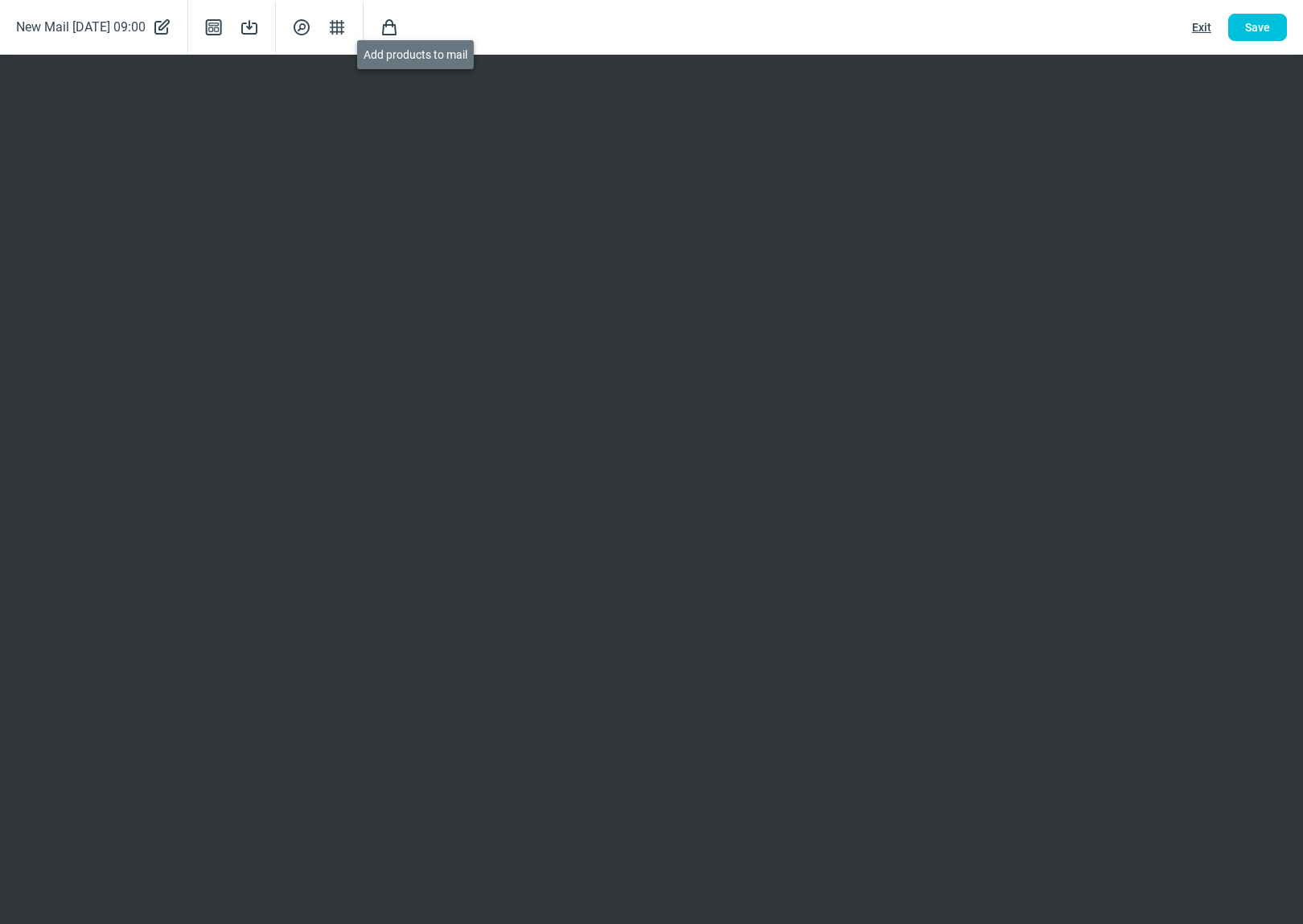
click at [399, 30] on span "Shopping icon" at bounding box center [389, 27] width 20 height 20
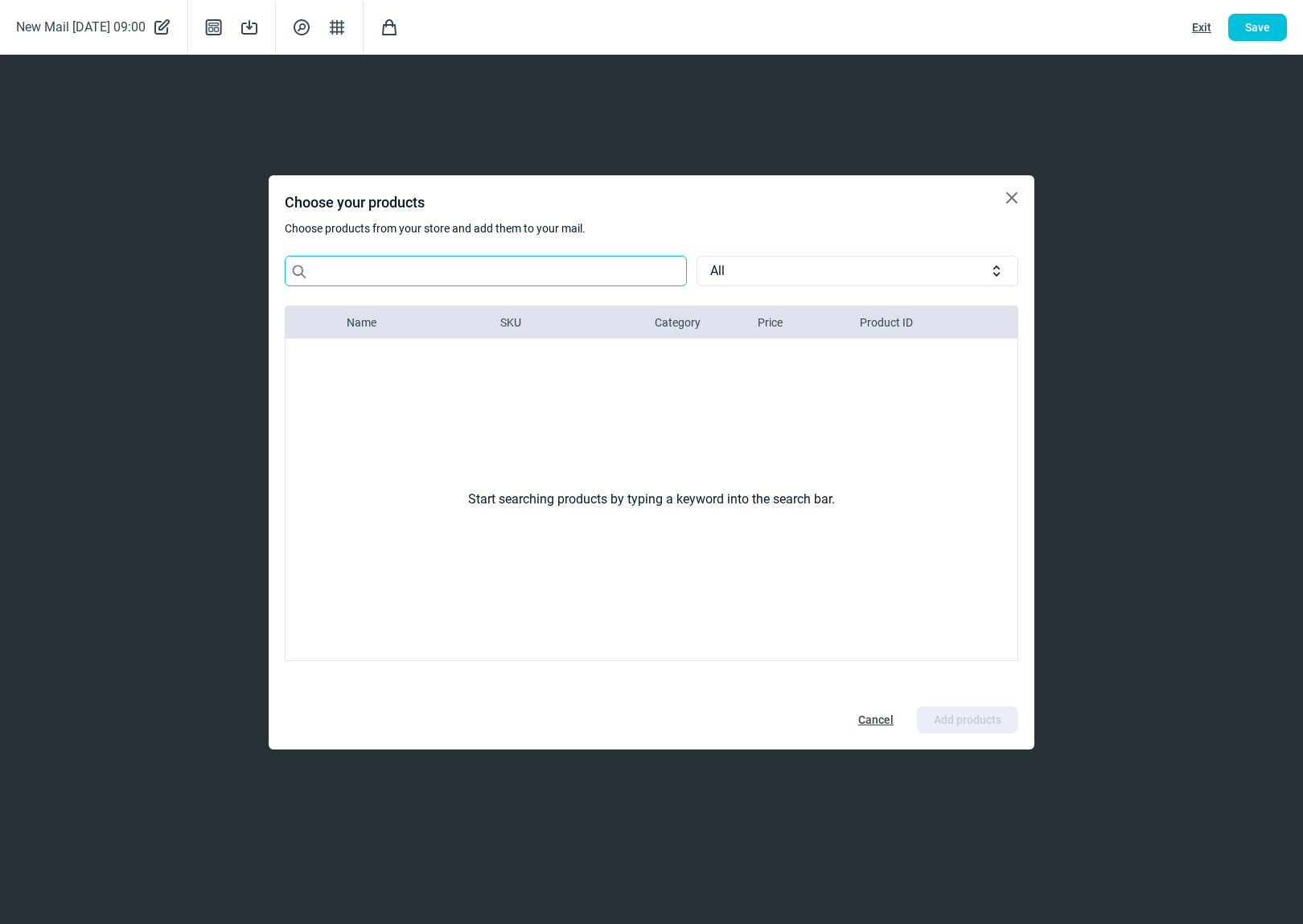
click at [345, 264] on input "Search icon" at bounding box center [486, 270] width 402 height 30
paste input "RDXGGS-3G"
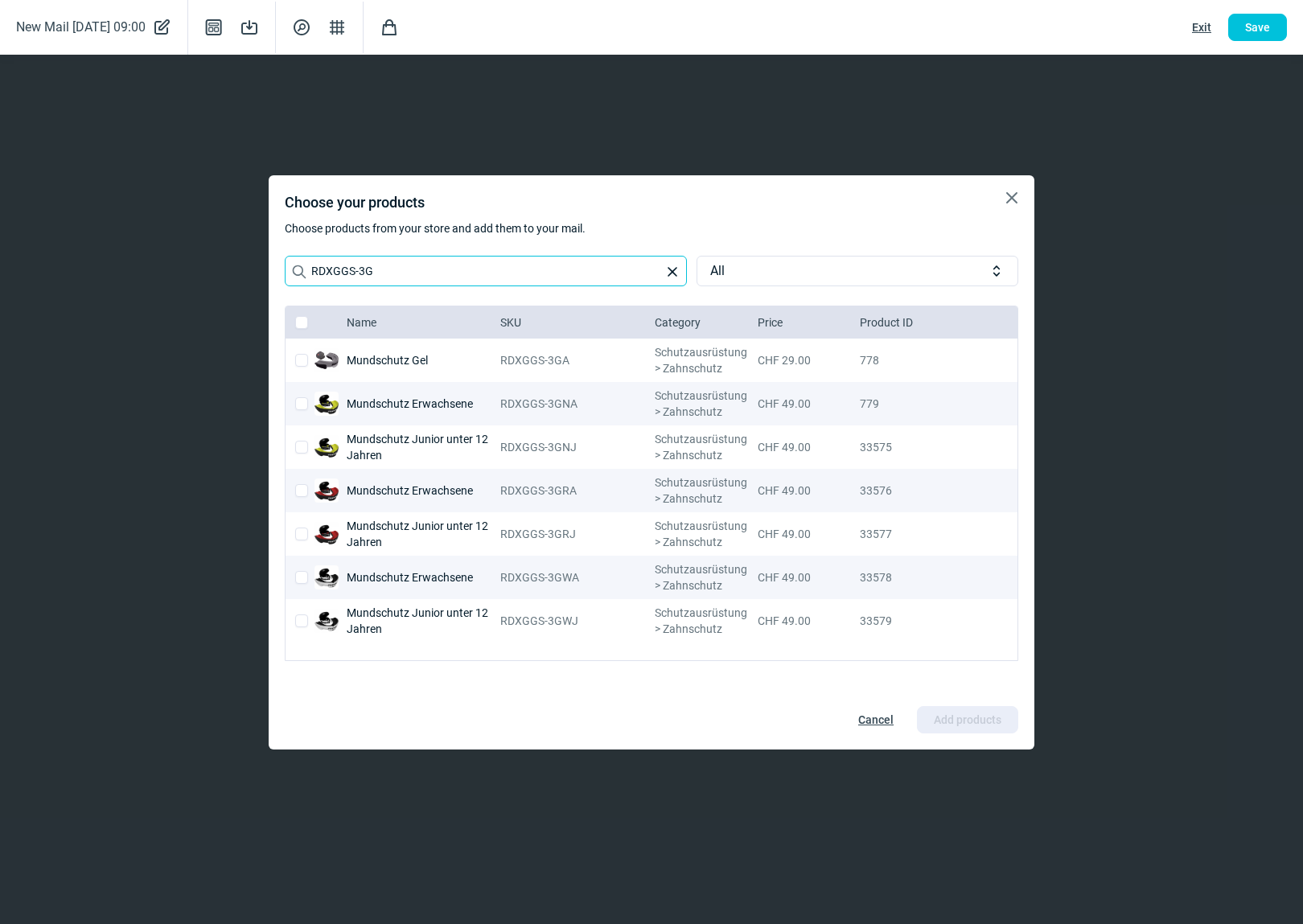
type input "RDXGGS-3G"
click at [299, 574] on input "checkbox" at bounding box center [301, 577] width 13 height 13
checkbox input "true"
checkbox input "false"
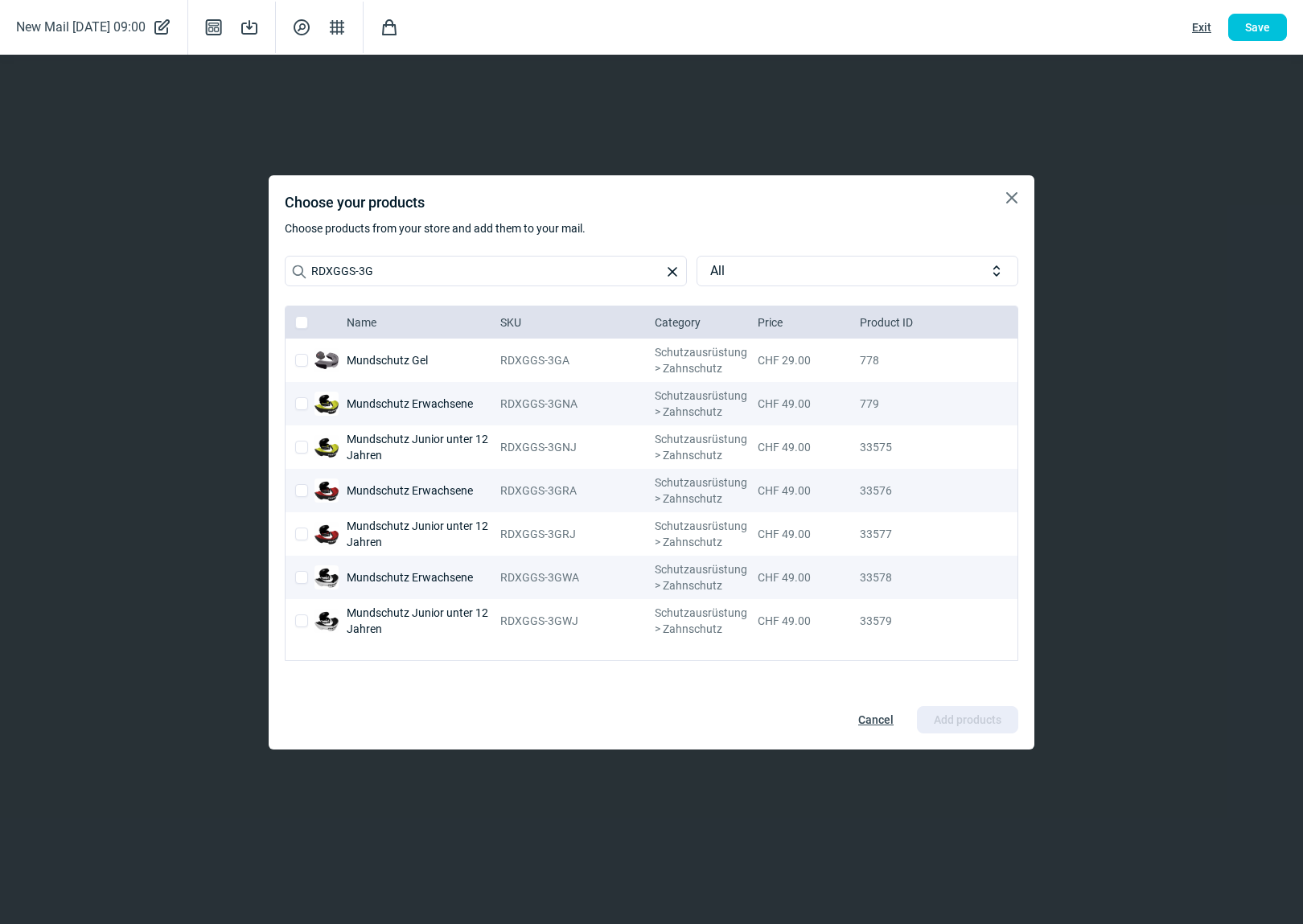
checkbox input "false"
checkbox input "true"
checkbox input "false"
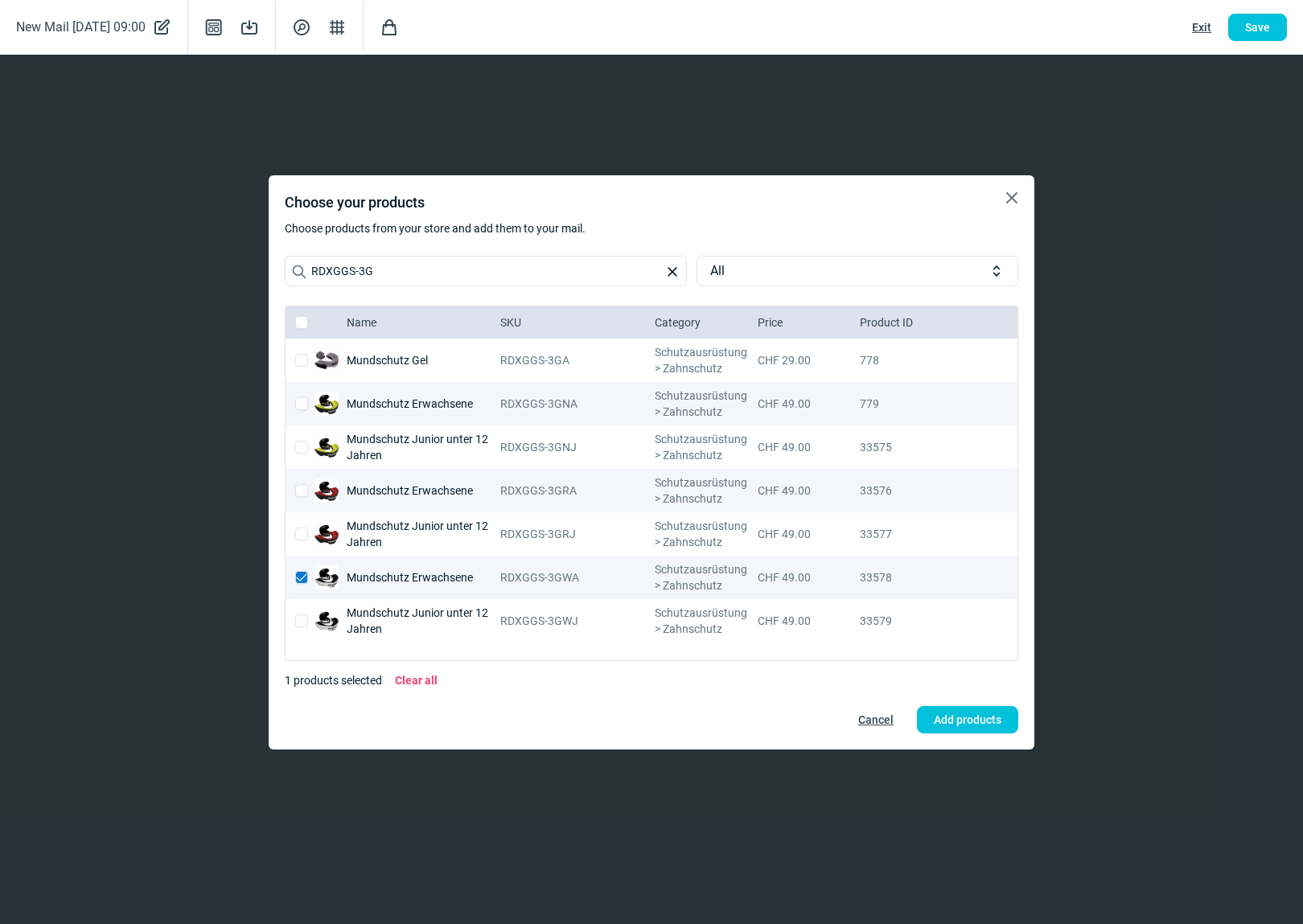
click at [298, 579] on input "checkbox" at bounding box center [301, 577] width 13 height 13
checkbox input "false"
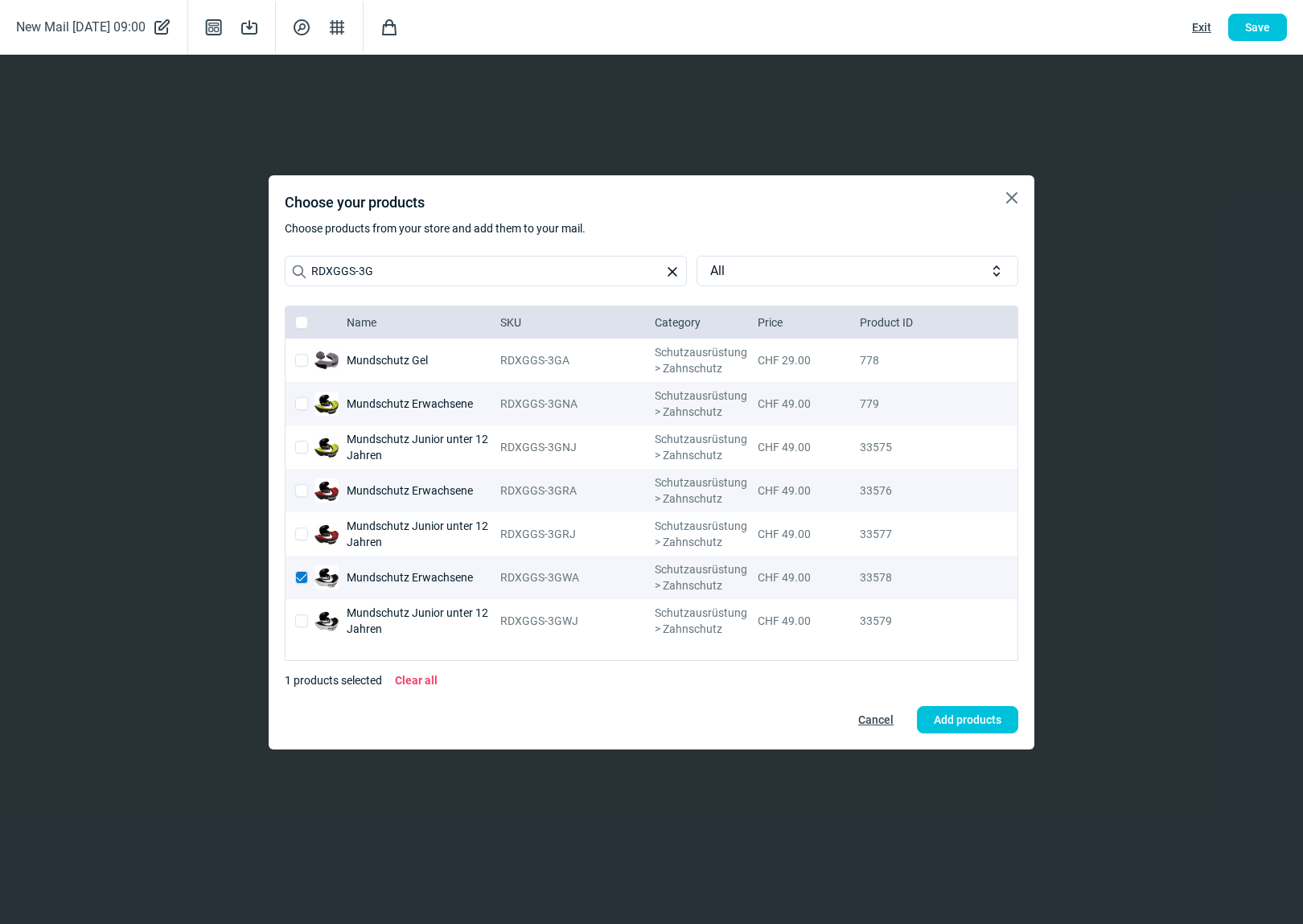
checkbox input "false"
click at [401, 271] on input "RDXGGS-3G" at bounding box center [486, 270] width 402 height 30
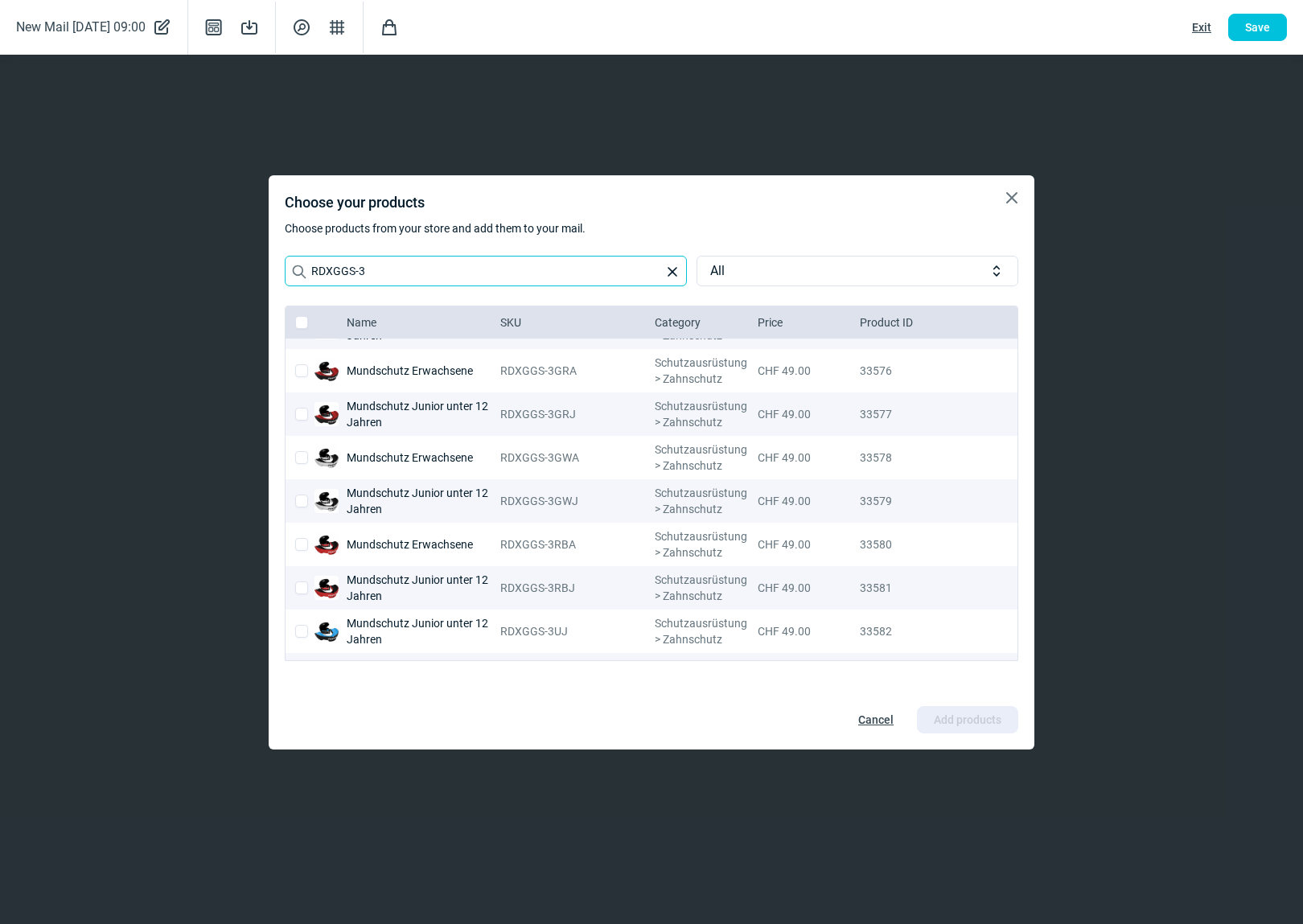
scroll to position [372, 0]
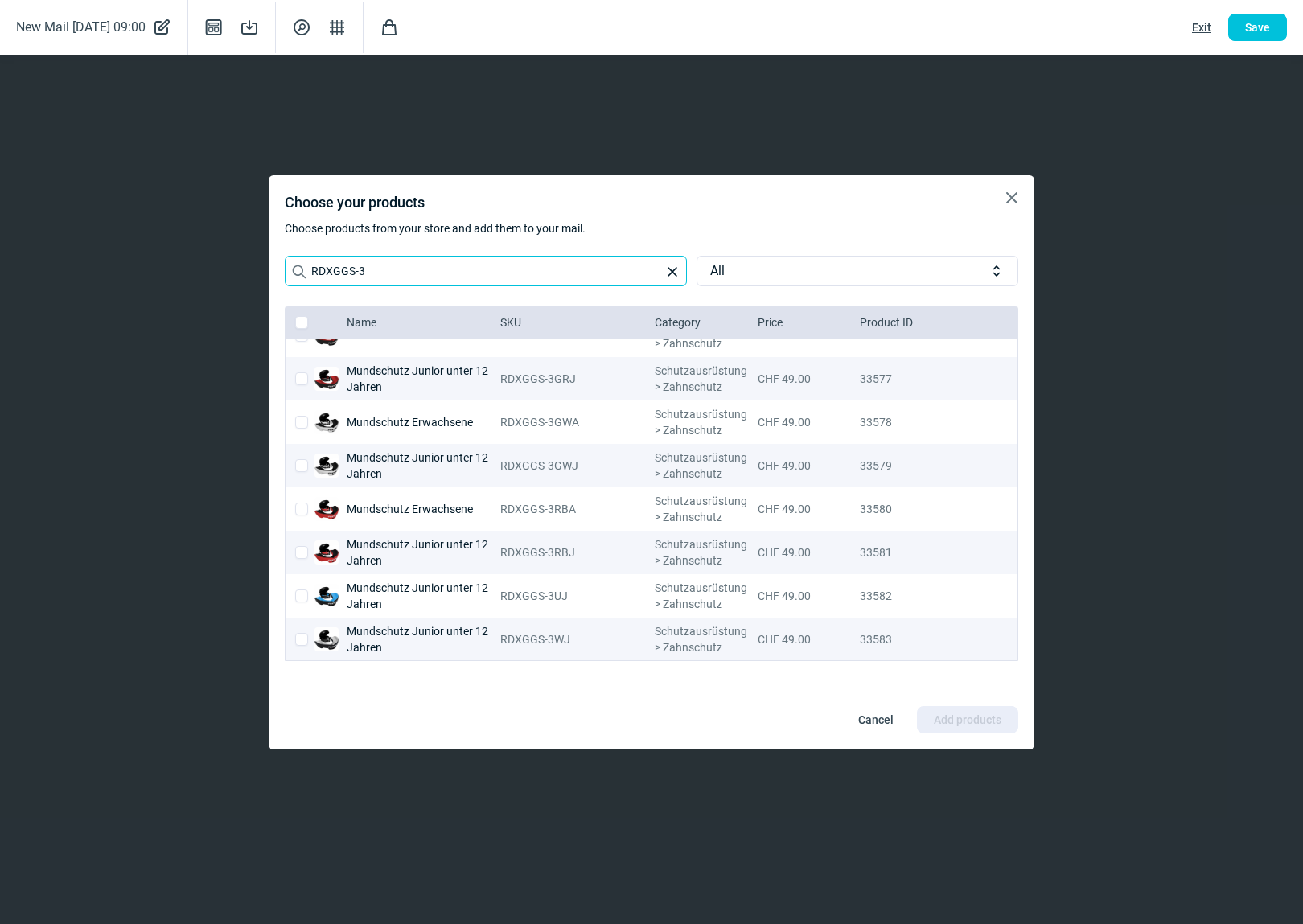
type input "RDXGGS-3"
click at [301, 506] on input "checkbox" at bounding box center [301, 508] width 13 height 13
checkbox input "true"
checkbox input "false"
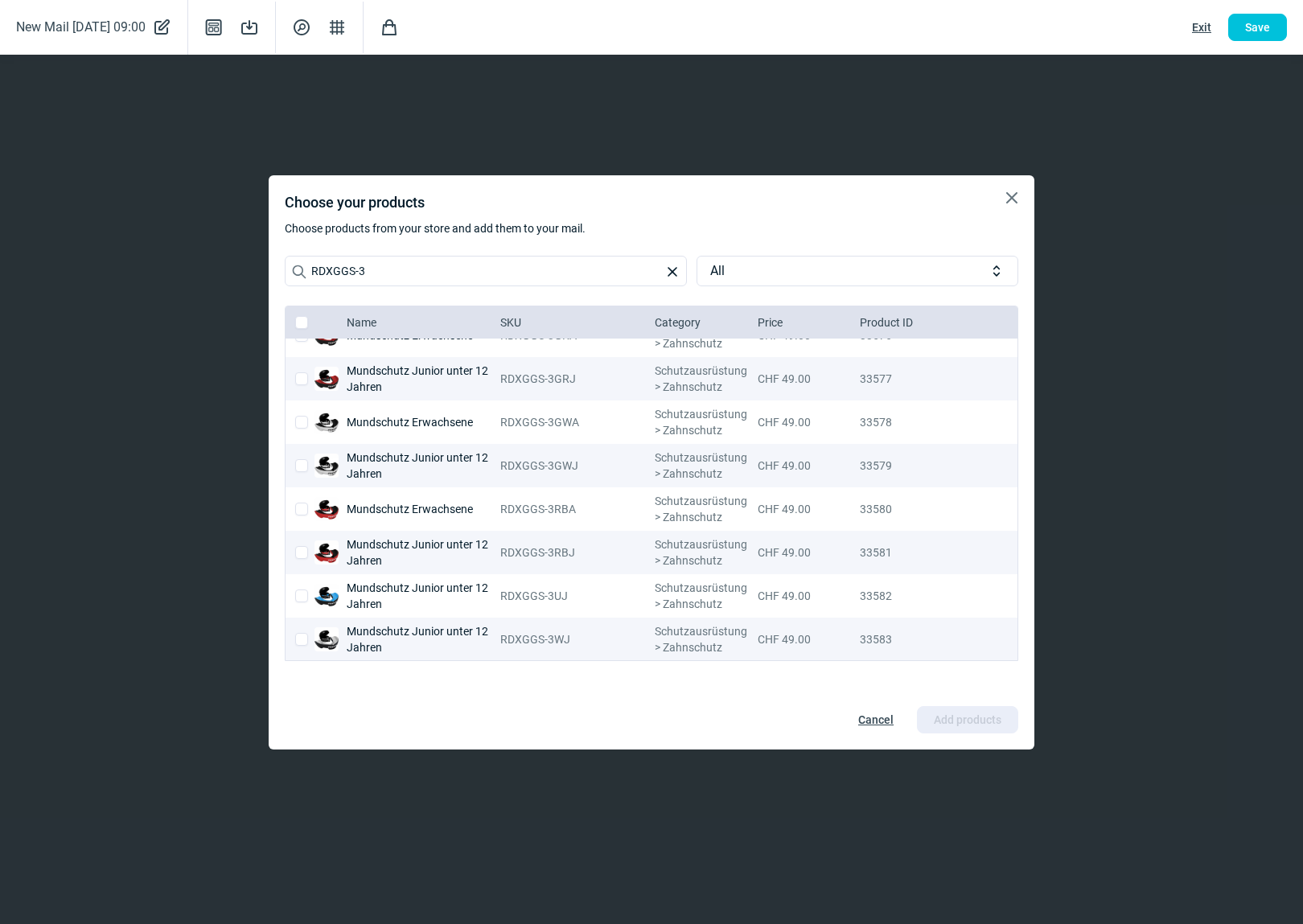
checkbox input "false"
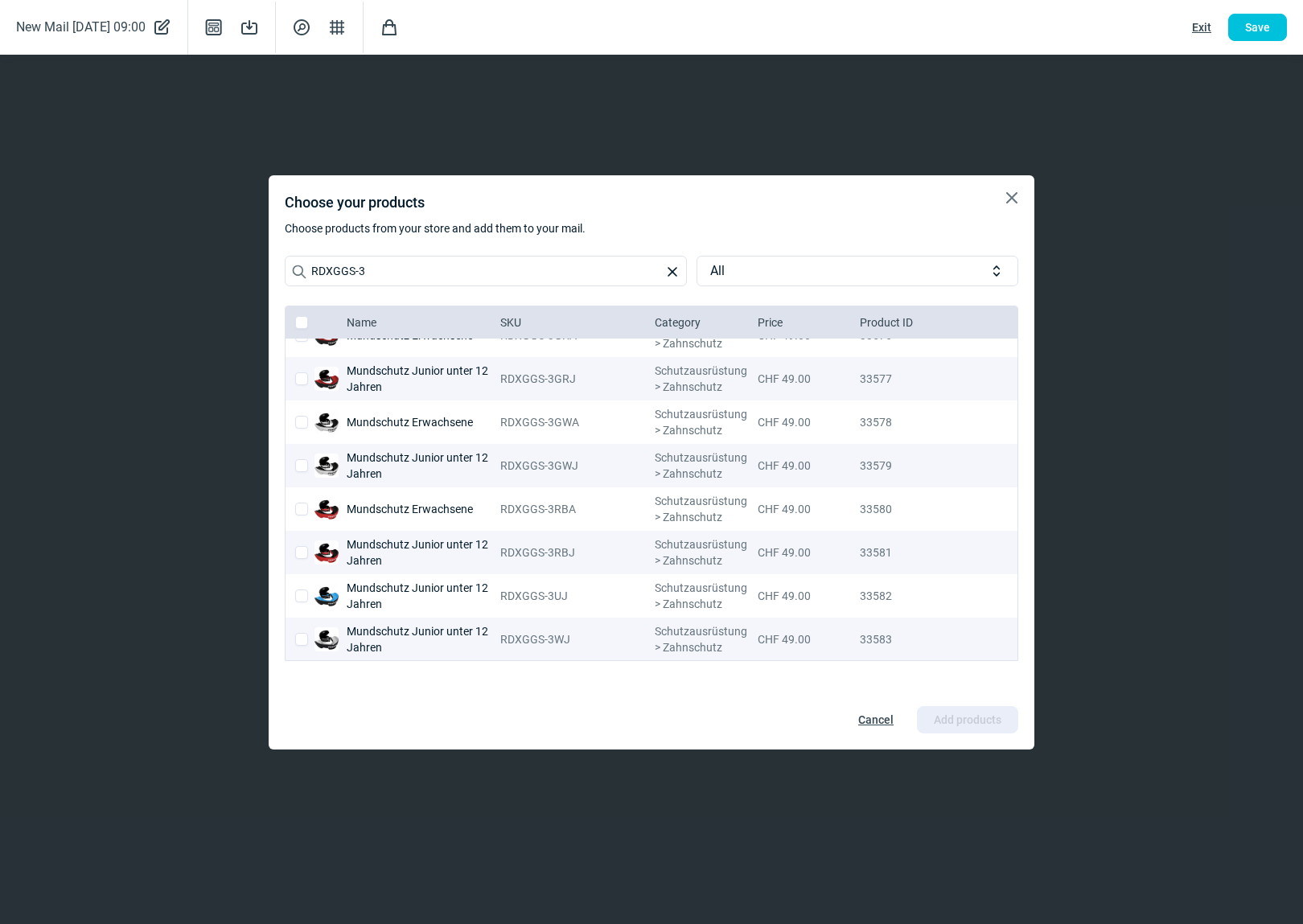
checkbox input "false"
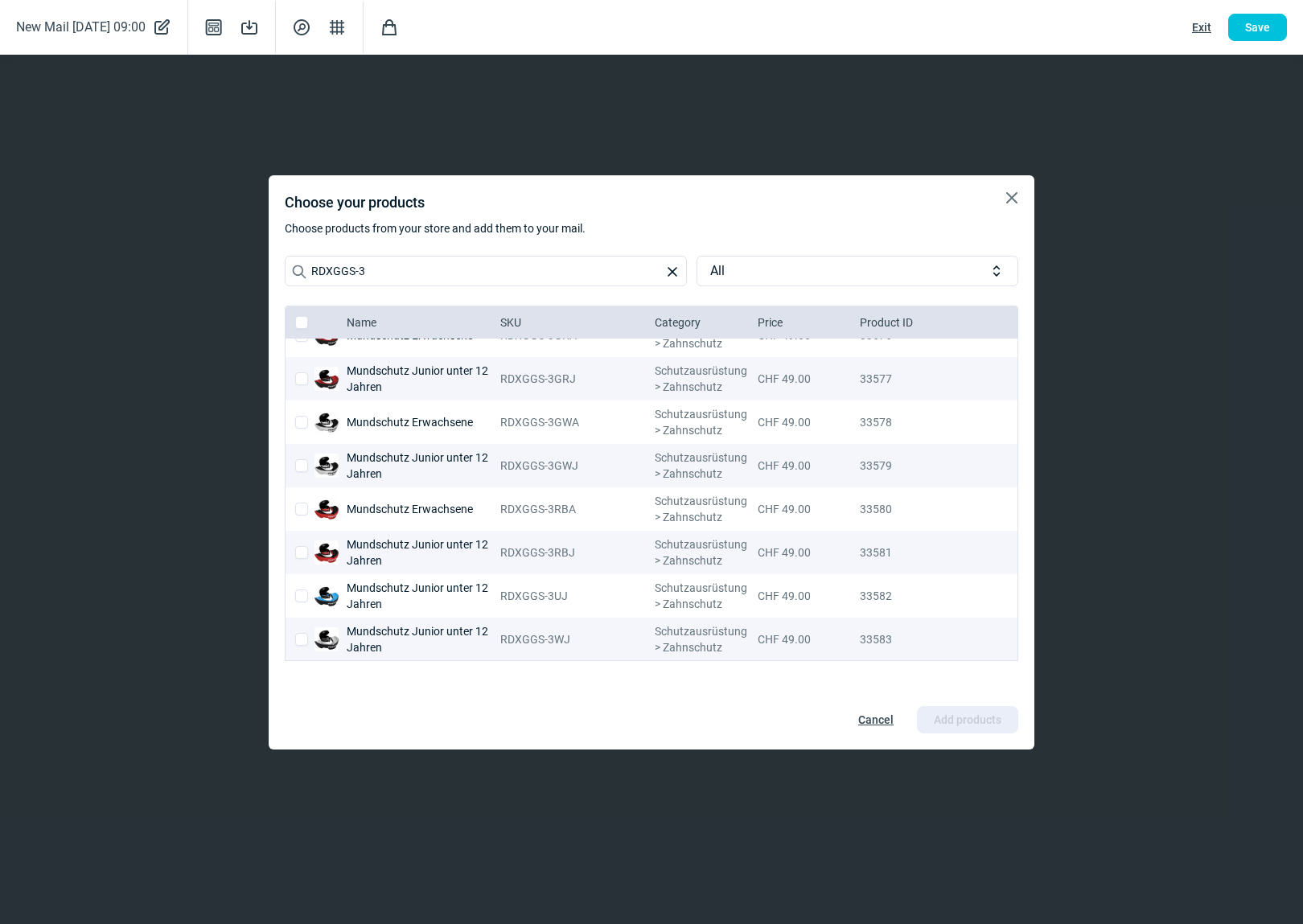
checkbox input "true"
checkbox input "false"
click at [303, 418] on input "checkbox" at bounding box center [301, 422] width 13 height 13
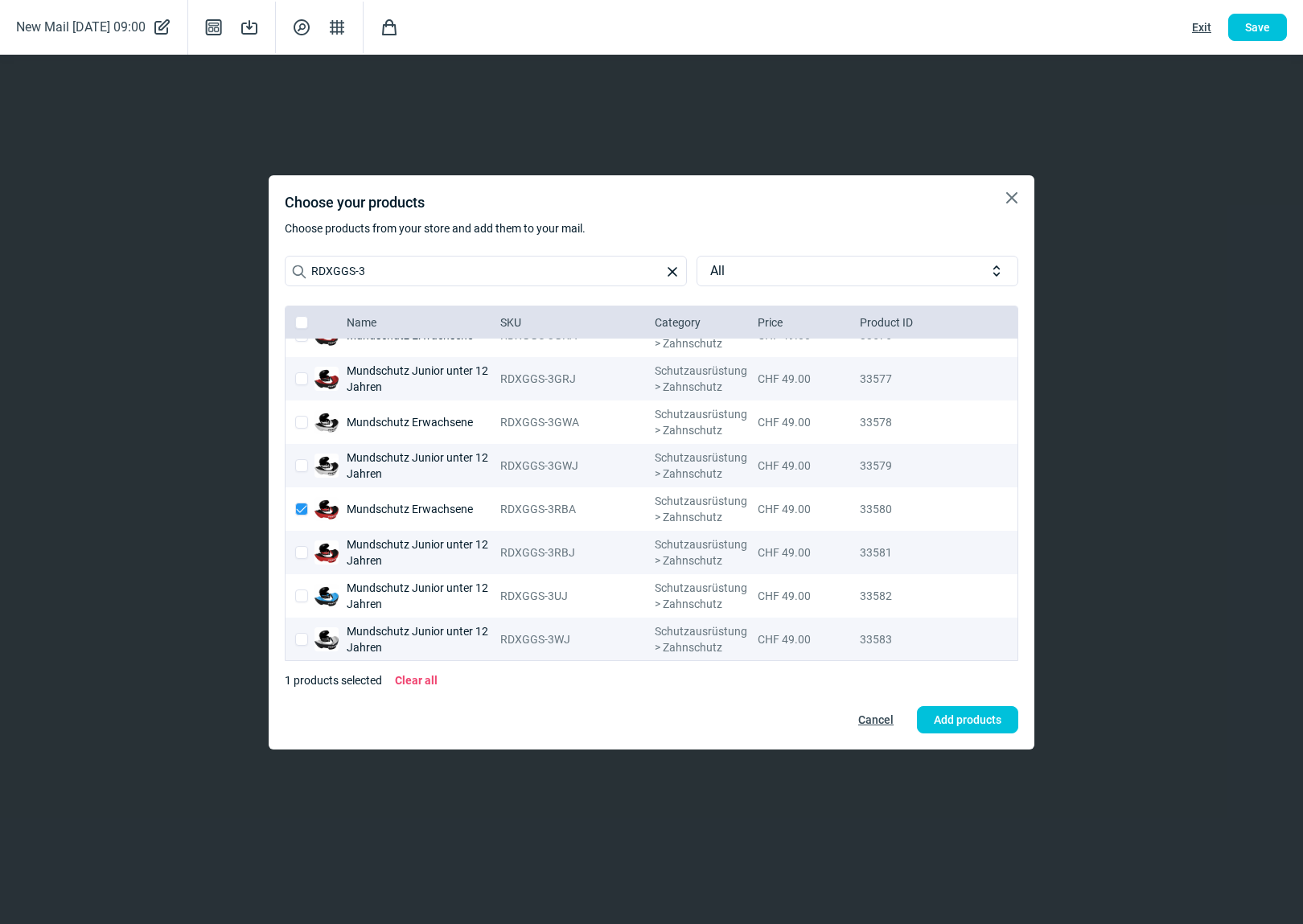
checkbox input "true"
checkbox input "false"
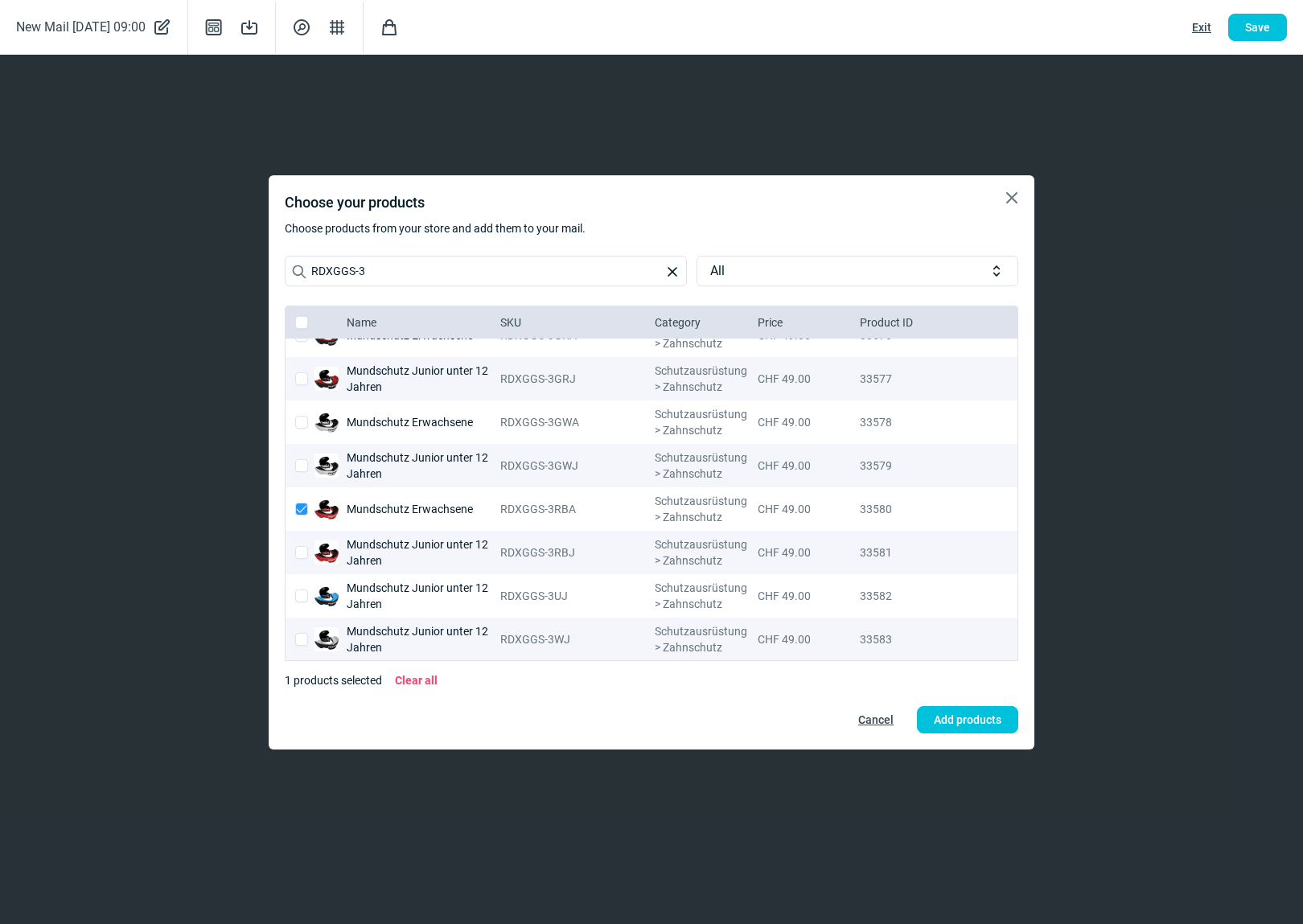
checkbox input "false"
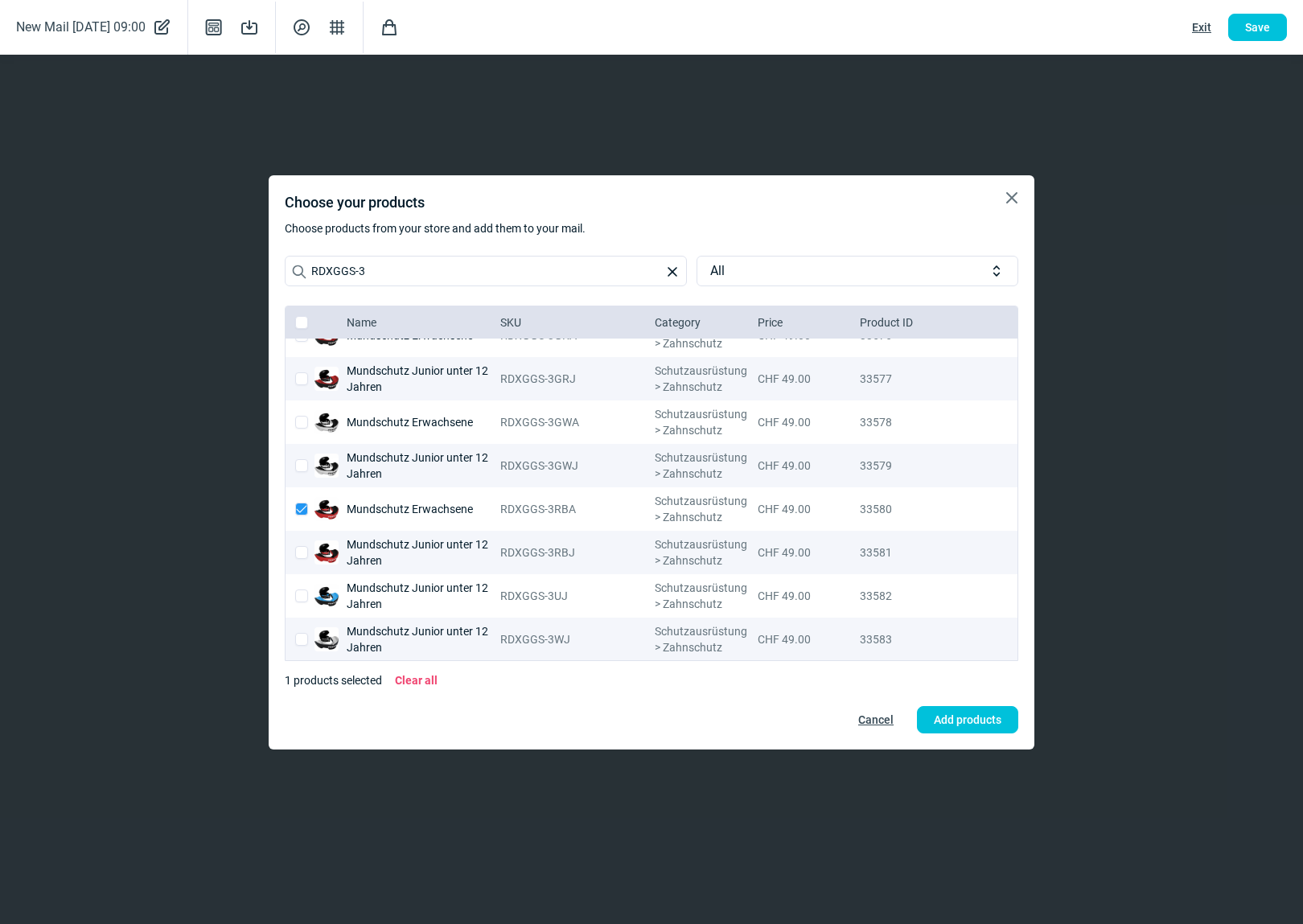
checkbox input "false"
checkbox input "true"
checkbox input "false"
checkbox input "true"
checkbox input "false"
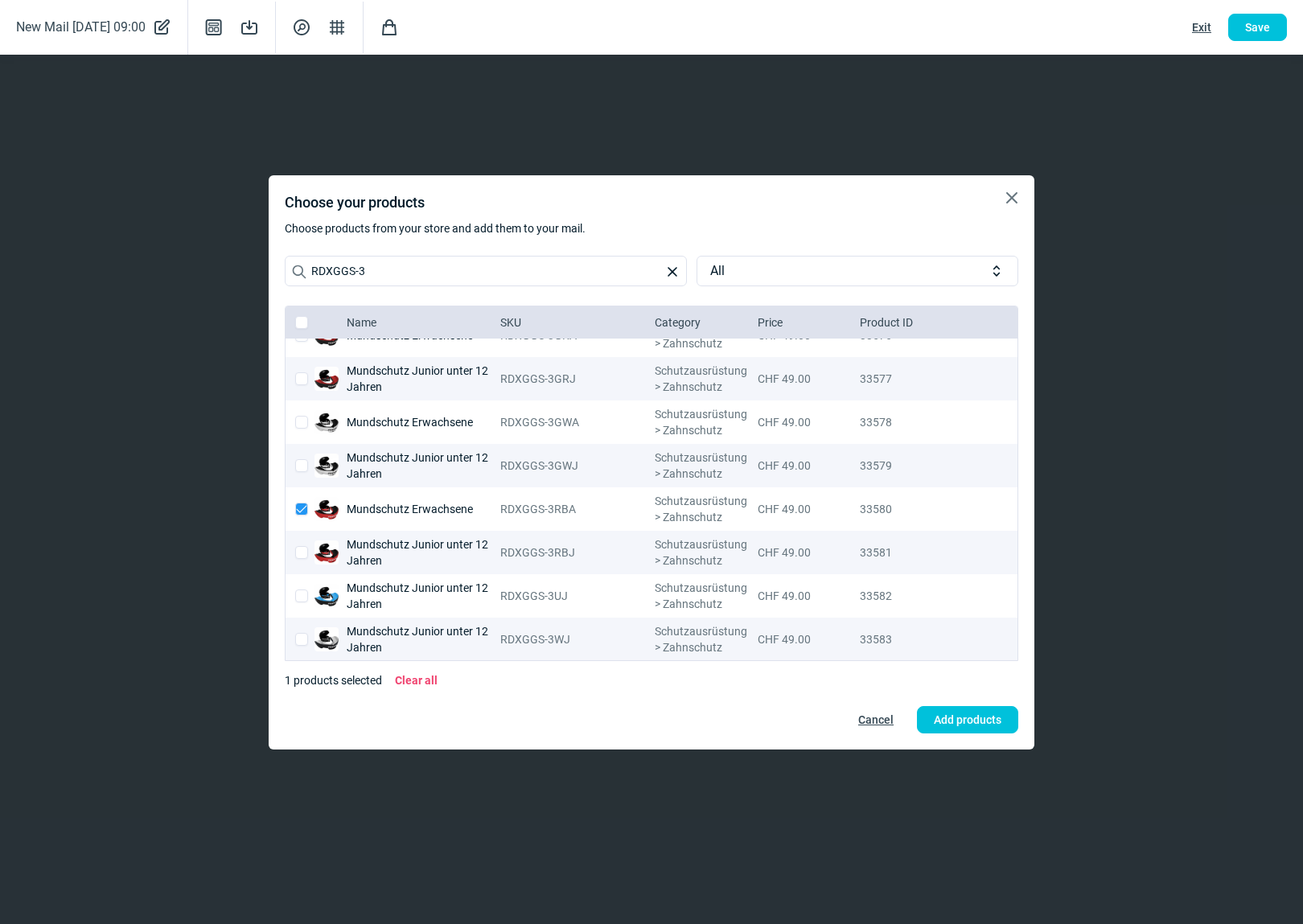
checkbox input "false"
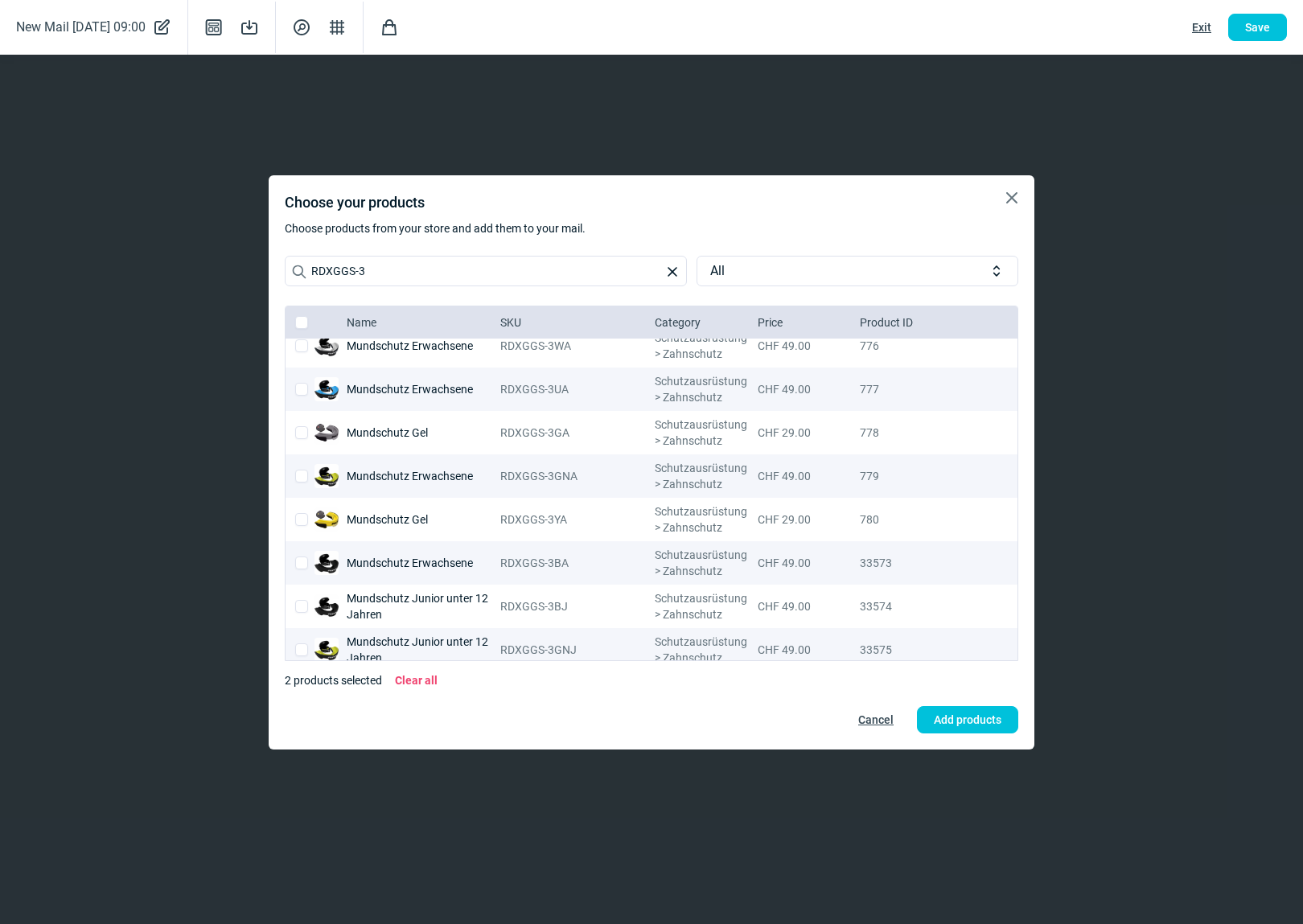
scroll to position [7, 0]
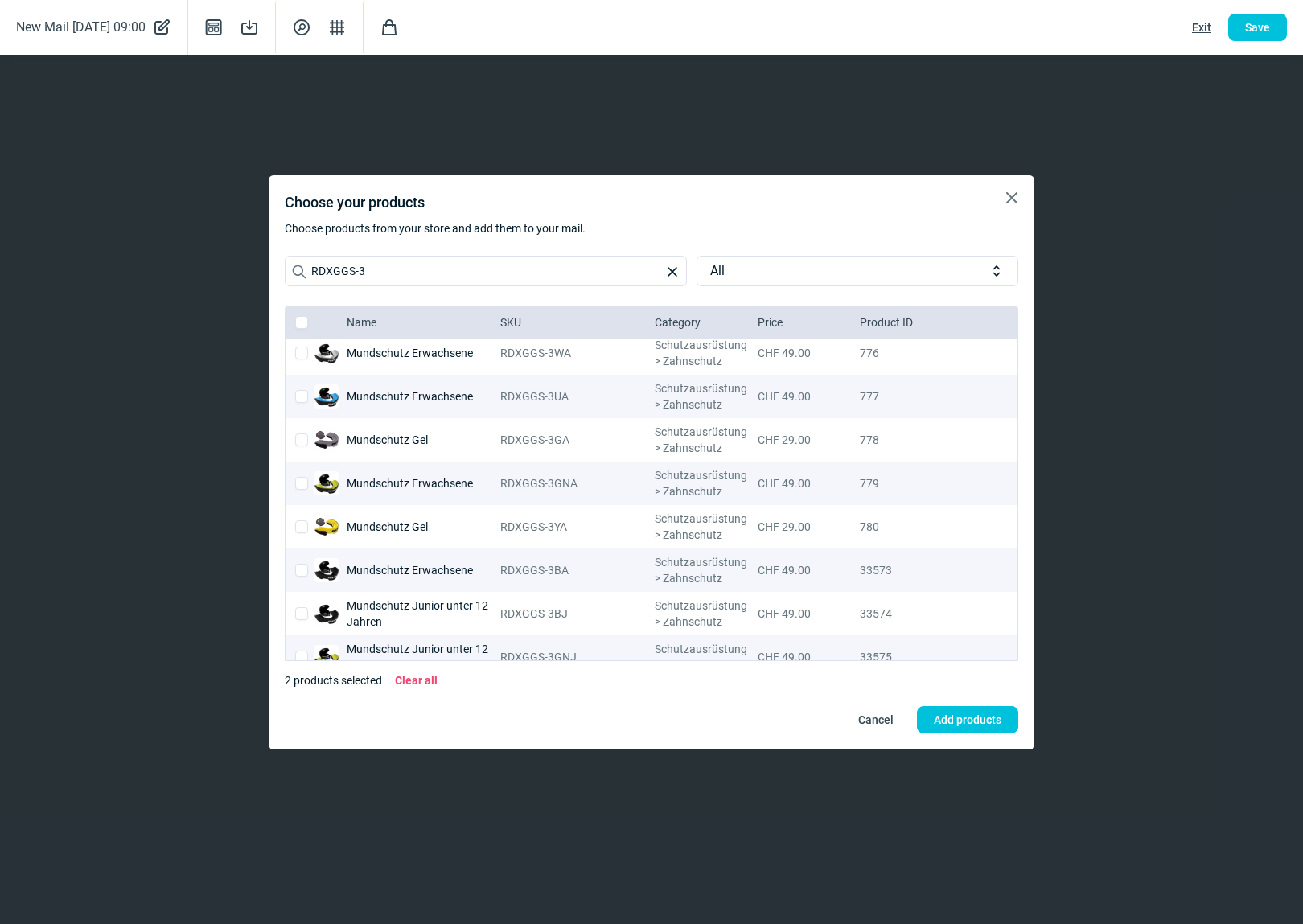
click at [300, 353] on input "checkbox" at bounding box center [301, 352] width 13 height 13
checkbox input "true"
checkbox input "false"
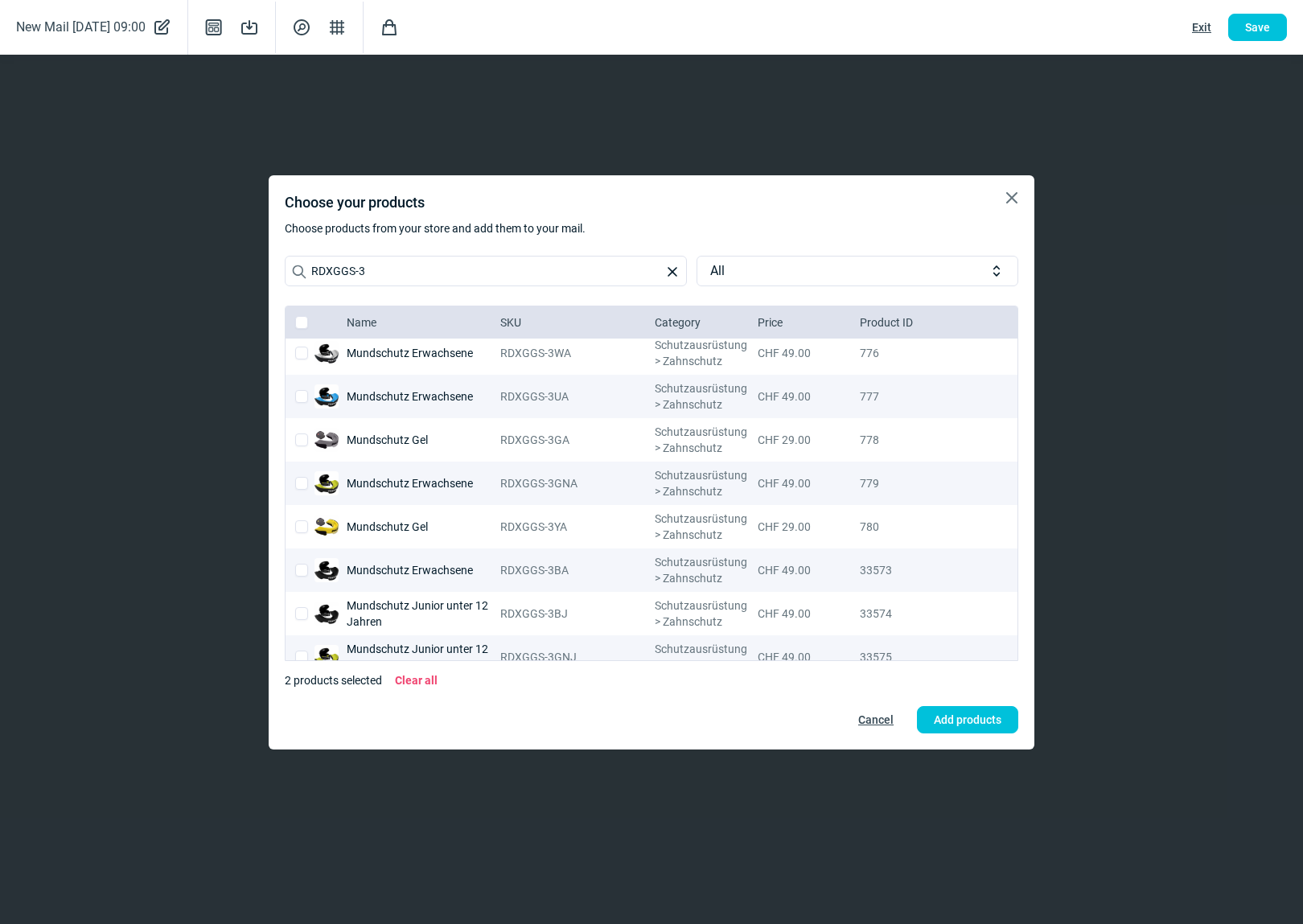
checkbox input "false"
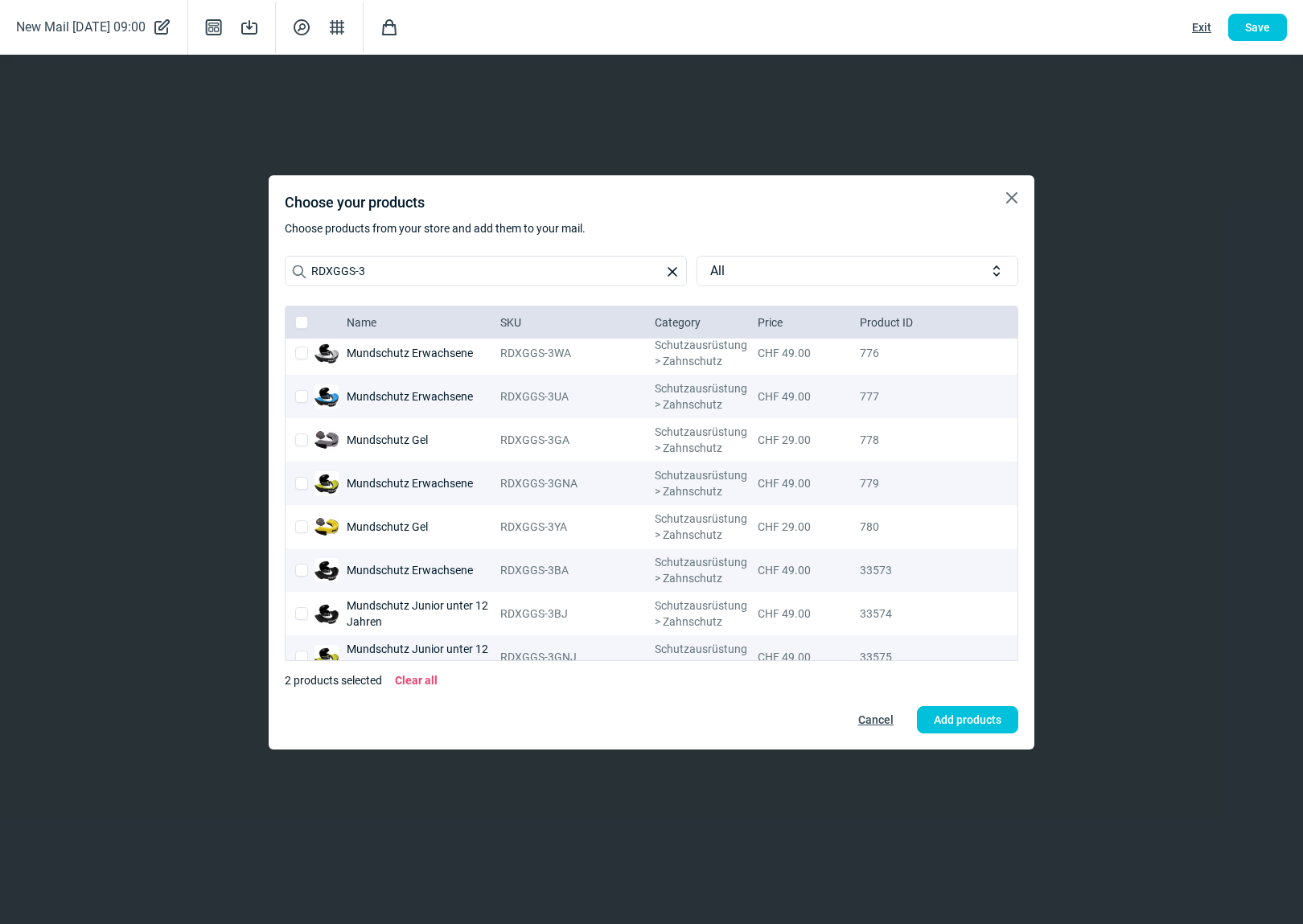
checkbox input "false"
checkbox input "true"
checkbox input "false"
checkbox input "true"
checkbox input "false"
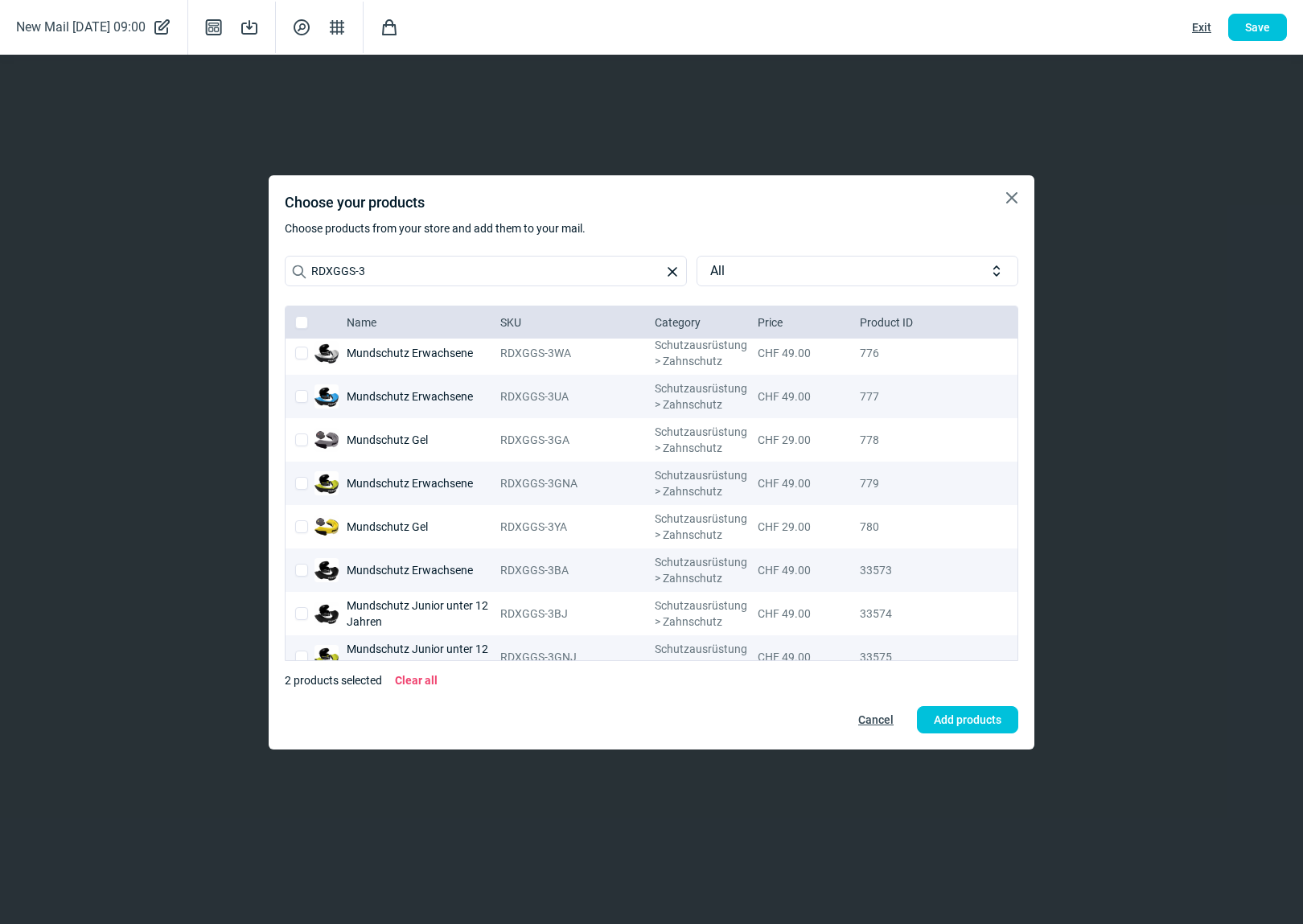
checkbox input "false"
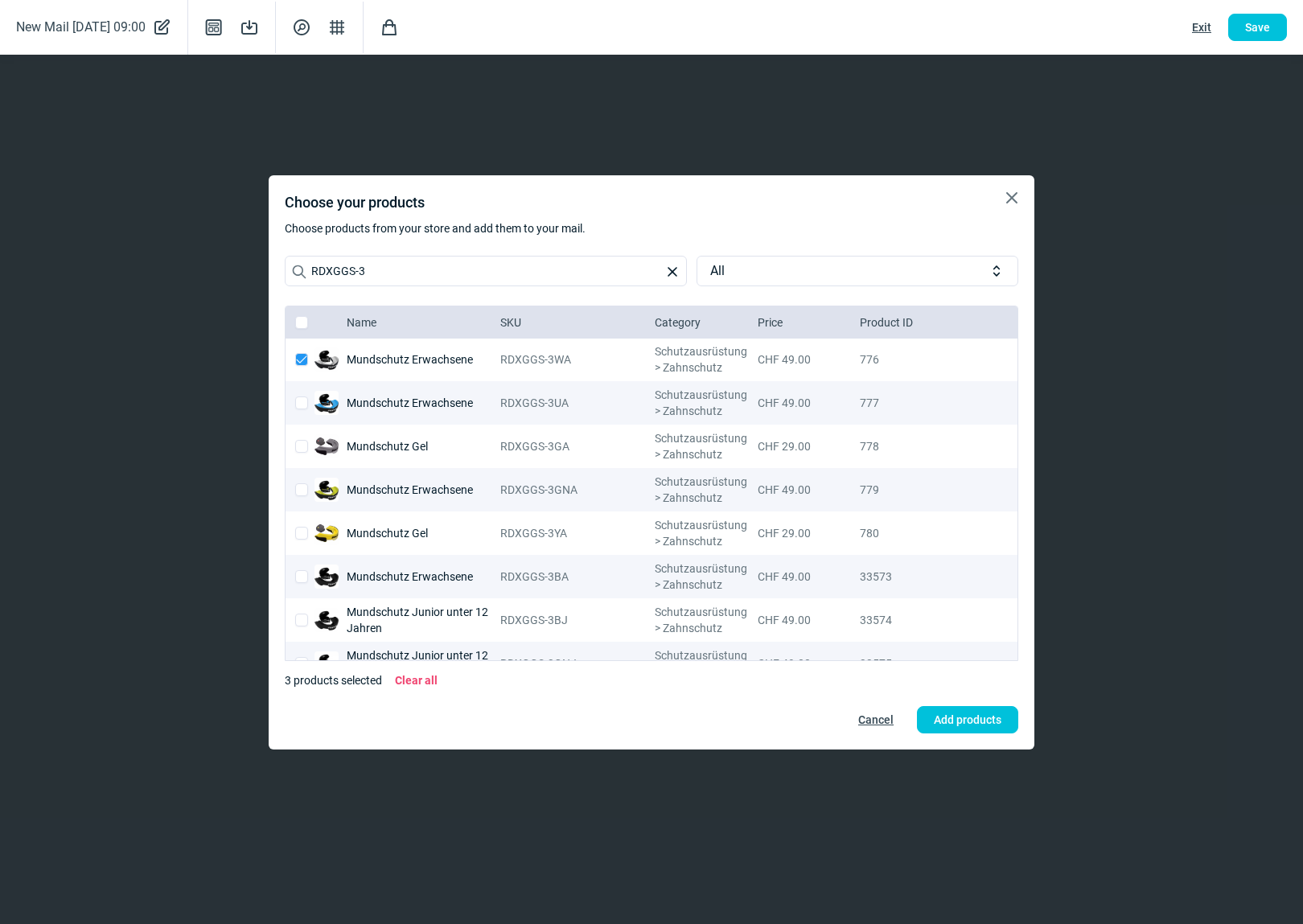
scroll to position [0, 0]
click at [991, 714] on span "Add products" at bounding box center [966, 719] width 67 height 25
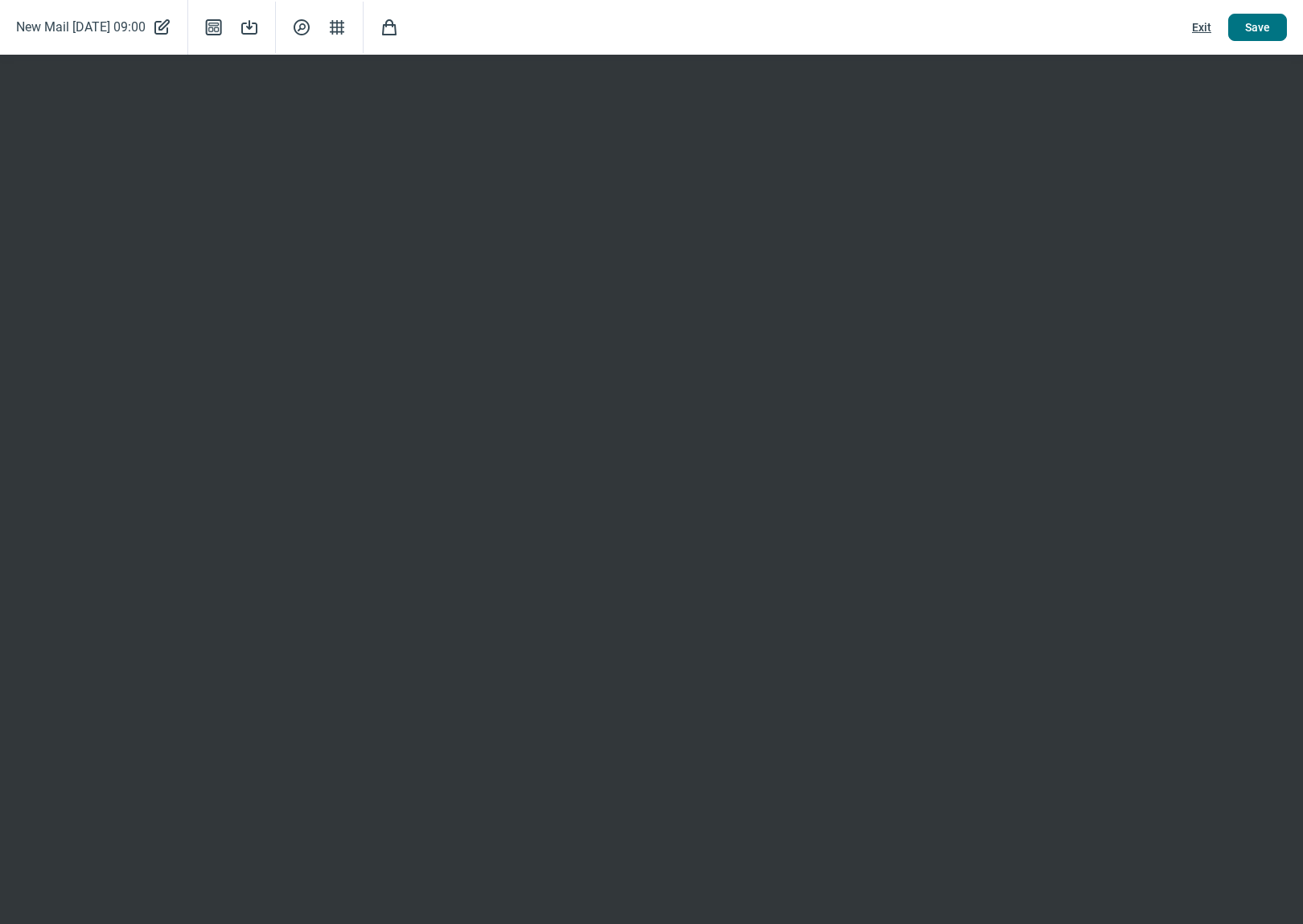
click at [1258, 30] on span "Save" at bounding box center [1257, 27] width 25 height 25
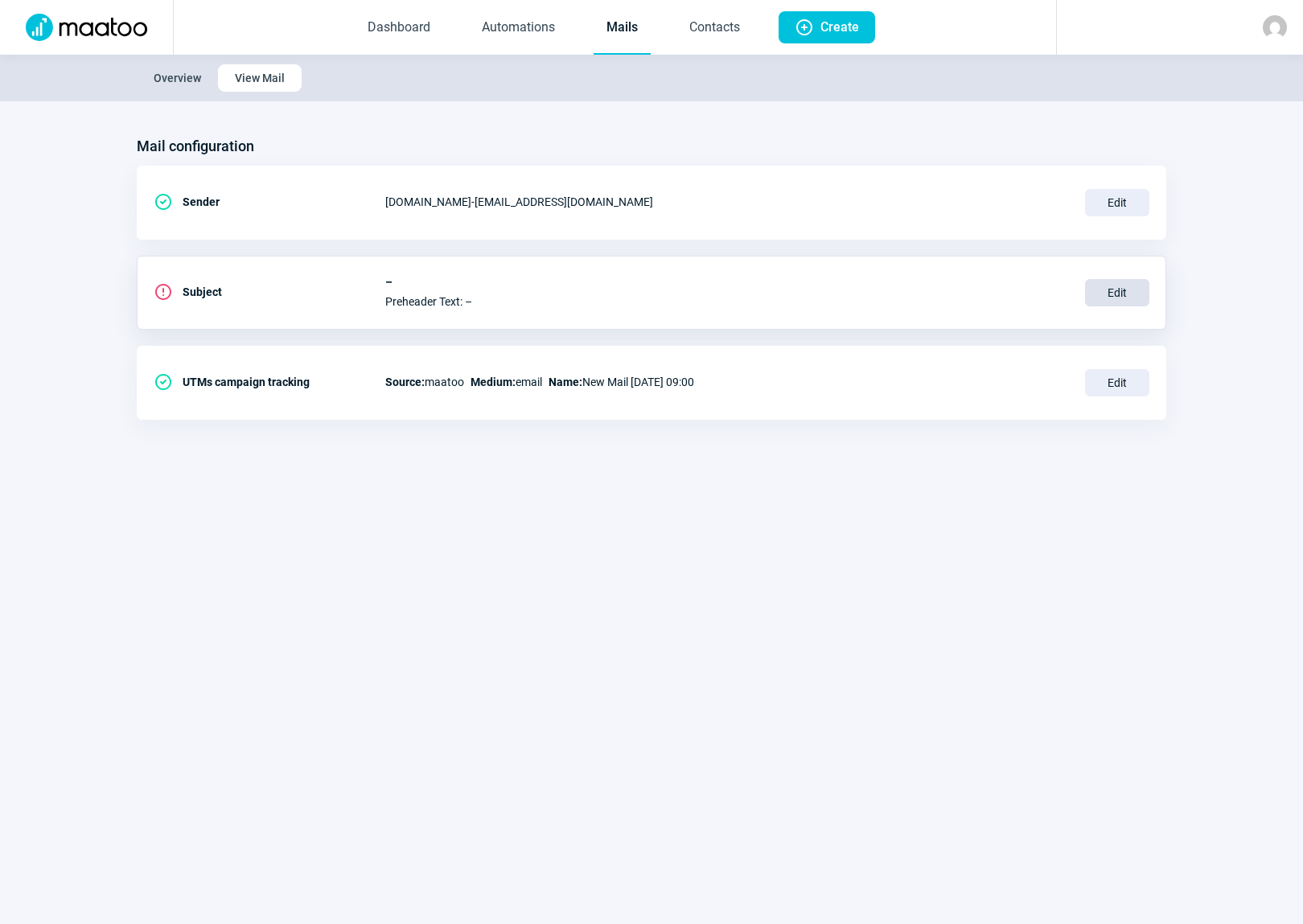
click at [1107, 290] on span "Edit" at bounding box center [1117, 293] width 64 height 27
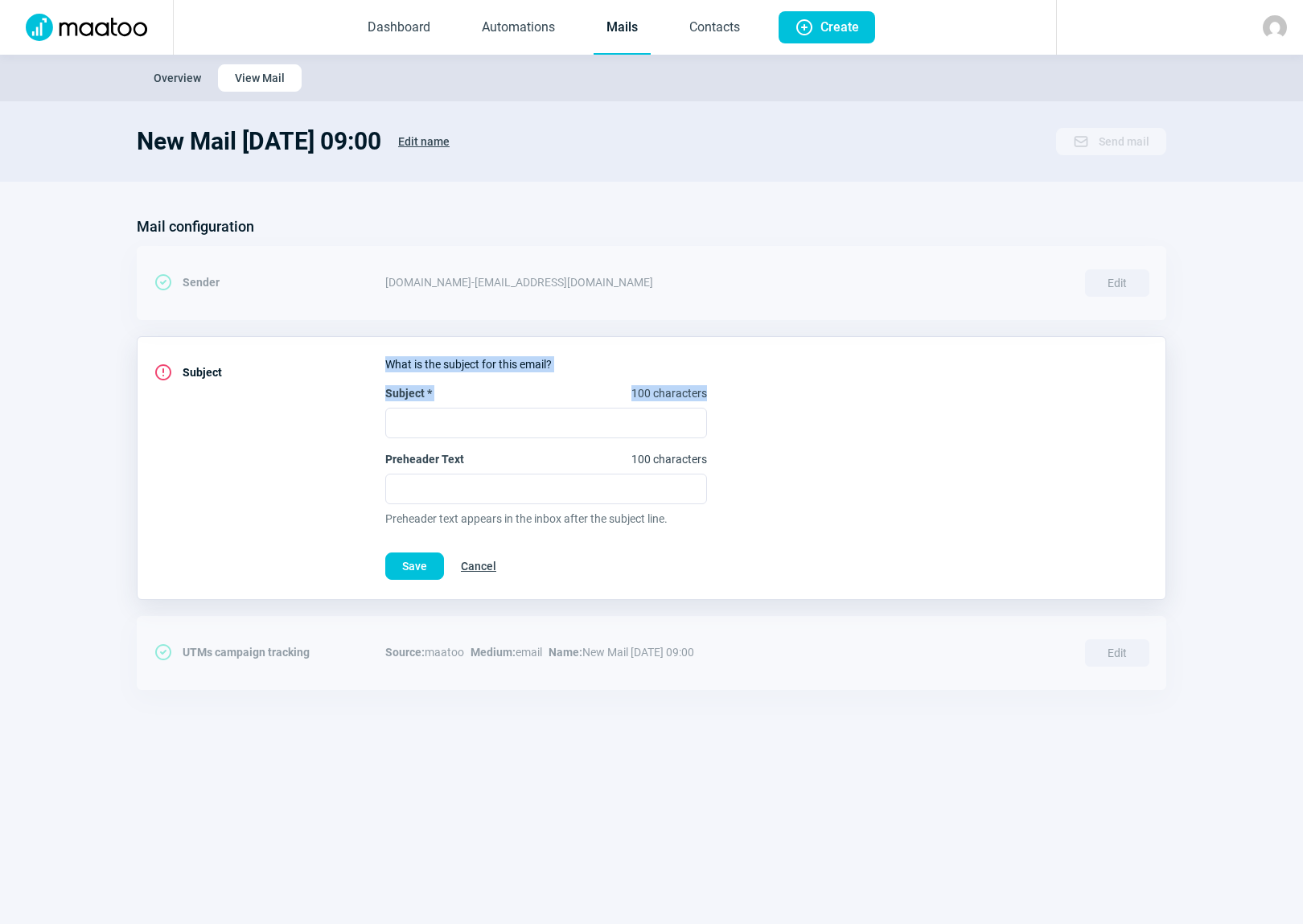
drag, startPoint x: 376, startPoint y: 389, endPoint x: 724, endPoint y: 382, distance: 348.1
click at [724, 382] on div "ExclamationCircle icon Subject What is the subject for this email? Subject * 10…" at bounding box center [651, 467] width 1029 height 263
click at [726, 394] on div "Subject * 100 characters Preheader Text 100 characters Preheader text appears i…" at bounding box center [767, 456] width 764 height 141
drag, startPoint x: 713, startPoint y: 389, endPoint x: 386, endPoint y: 389, distance: 327.0
click at [386, 389] on div "Subject * 100 characters Preheader Text 100 characters Preheader text appears i…" at bounding box center [767, 456] width 764 height 141
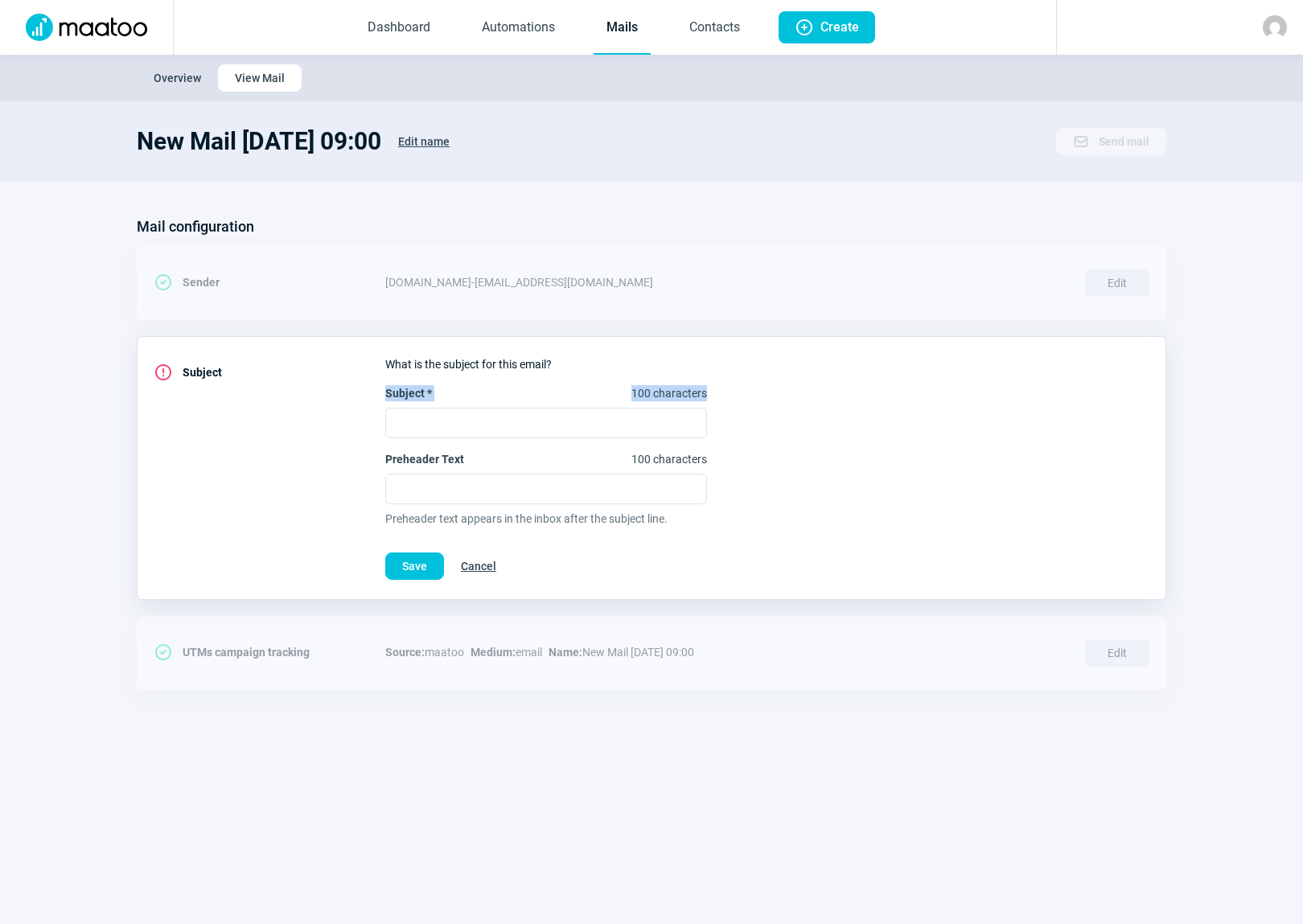
copy span "Subject * 100 characters"
click at [413, 422] on input "Subject * 100 characters" at bounding box center [547, 422] width 322 height 30
paste input "Protection ultime pour boxeurs et combattants – Découvrez les protège-dents RDX"
type input "Protection ultime pour boxeurs et combattants – Découvrez les protège-dents RDX"
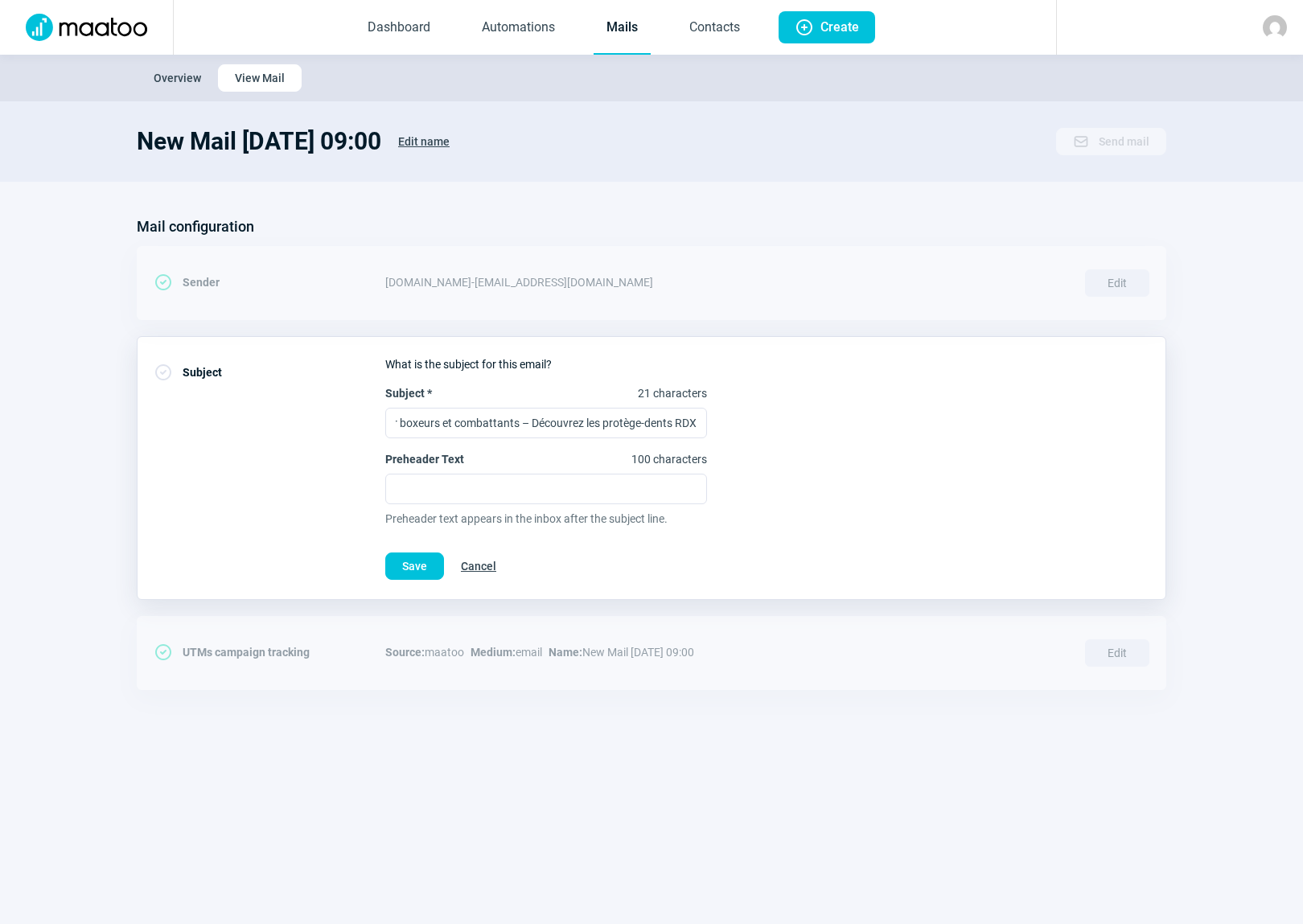
scroll to position [0, 0]
click at [418, 496] on input "Preheader Text 100 characters" at bounding box center [547, 488] width 322 height 30
paste input "Ultimativer Zahnschutz für Kämpfer – Entdecke RDX Mundschutz jetzt"
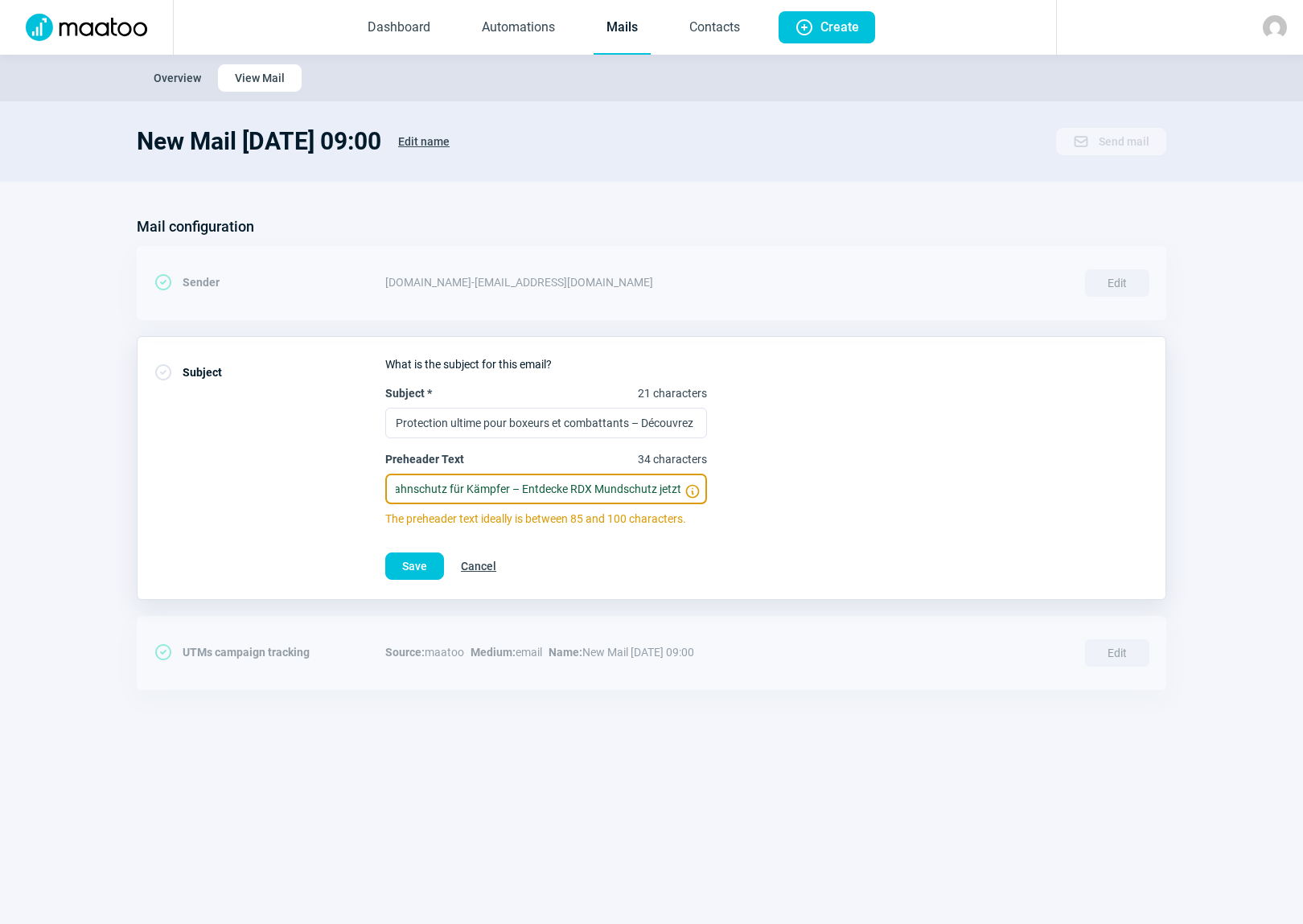
scroll to position [0, 64]
type input "Ultimativer Zahnschutz für Kämpfer – Entdecke RDX Mundschutz jetzt"
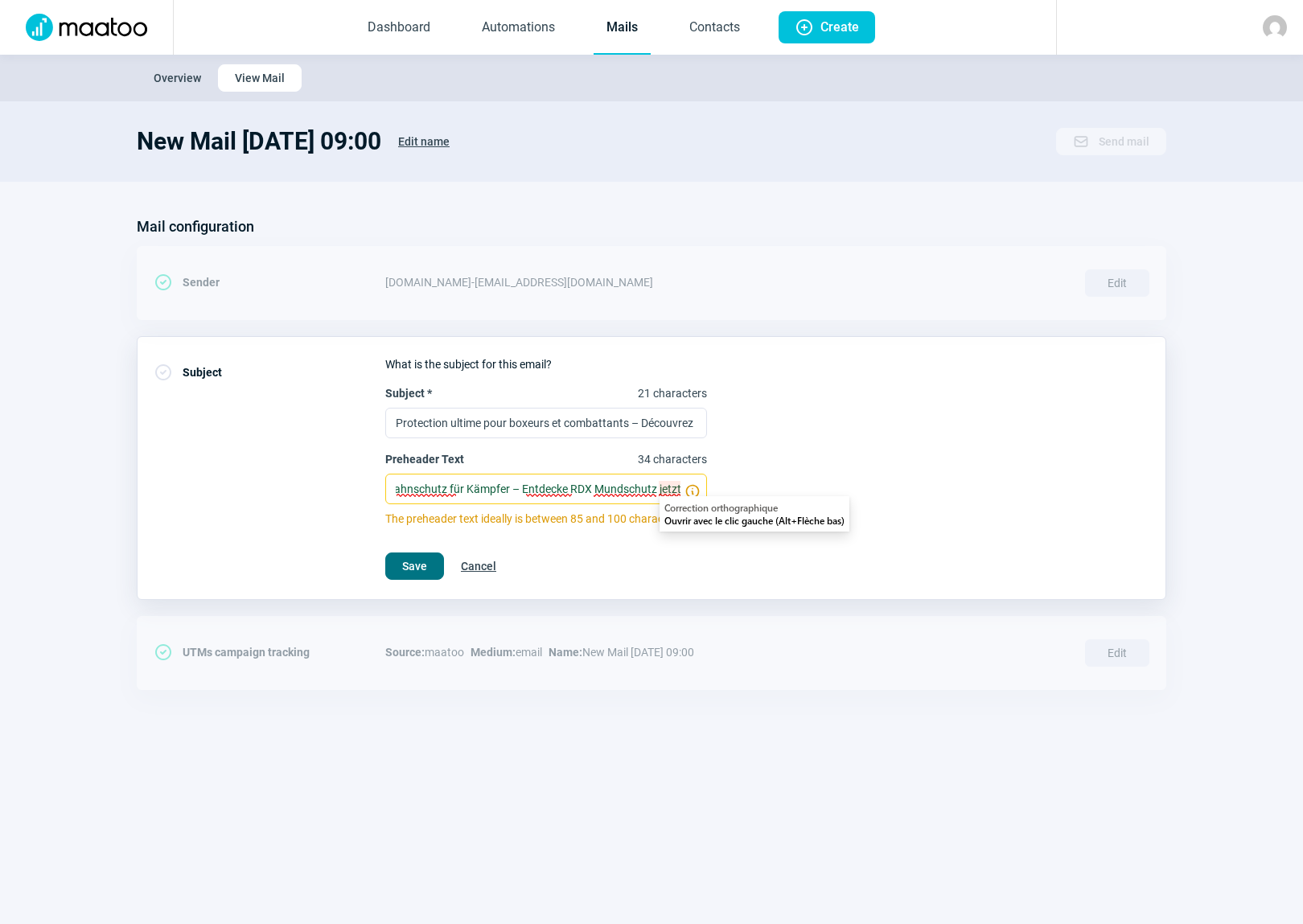
scroll to position [0, 0]
click at [408, 563] on span "Save" at bounding box center [415, 566] width 25 height 25
click at [402, 561] on span "Save" at bounding box center [415, 566] width 25 height 25
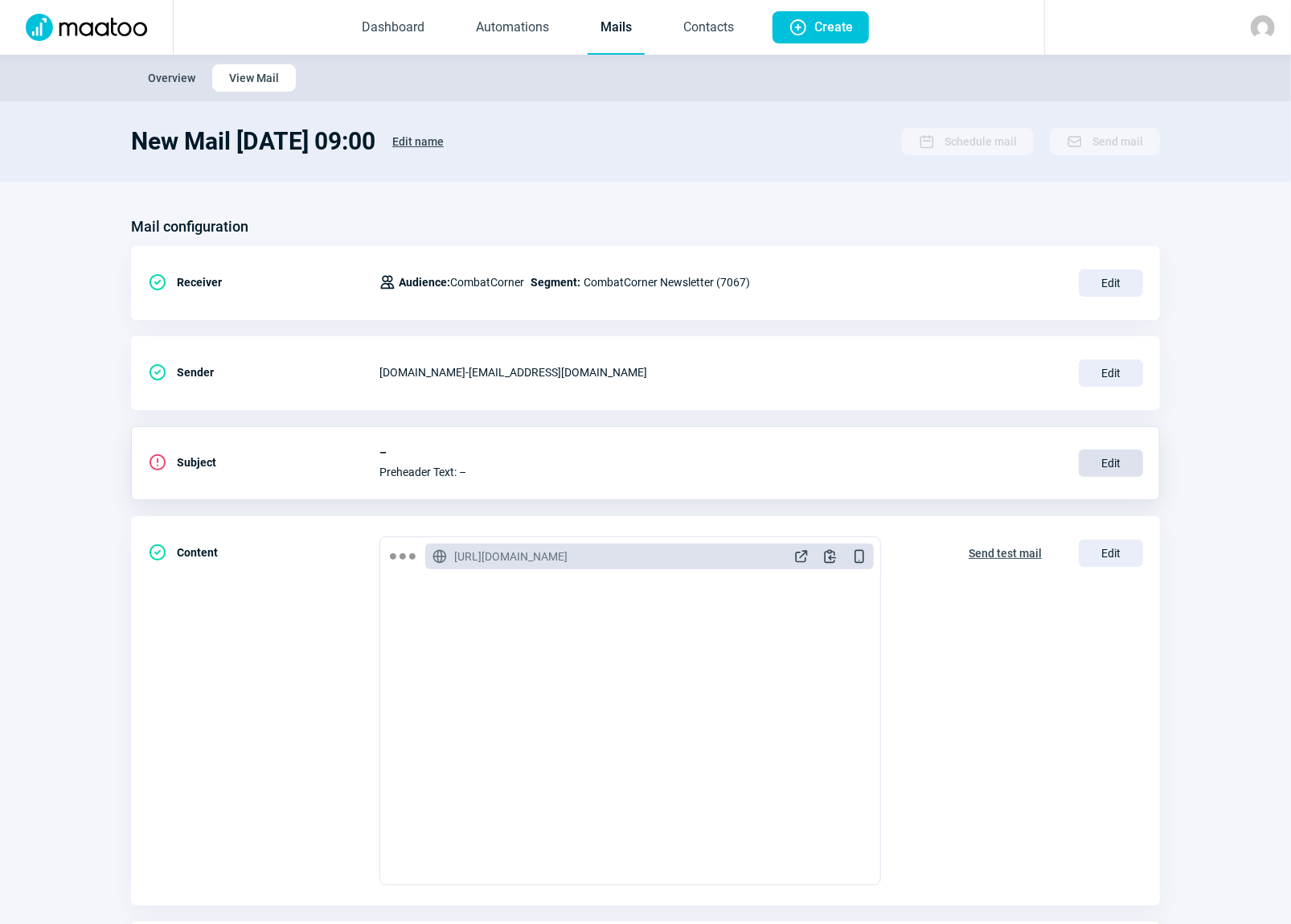
click at [1109, 459] on span "Edit" at bounding box center [1111, 463] width 64 height 27
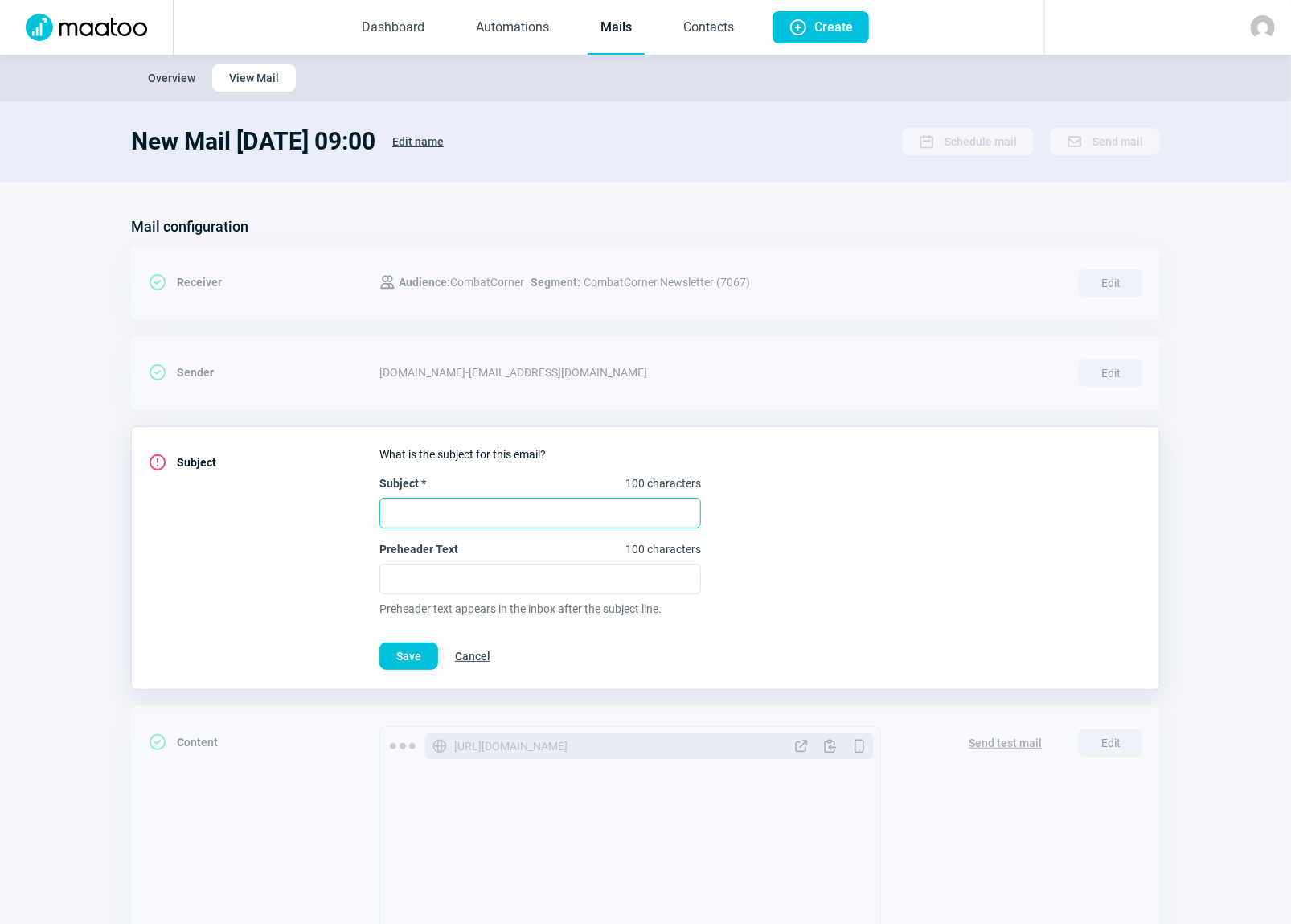
click at [403, 504] on input "Subject * 100 characters" at bounding box center [541, 512] width 322 height 30
paste input "Ultimativer Zahnschutz für Kämpfer – Entdecke RDX Mundschutz jetzt"
type input "Ultimativer Zahnschutz für Kämpfer – Entdecke RDX Mundschutz jetzt"
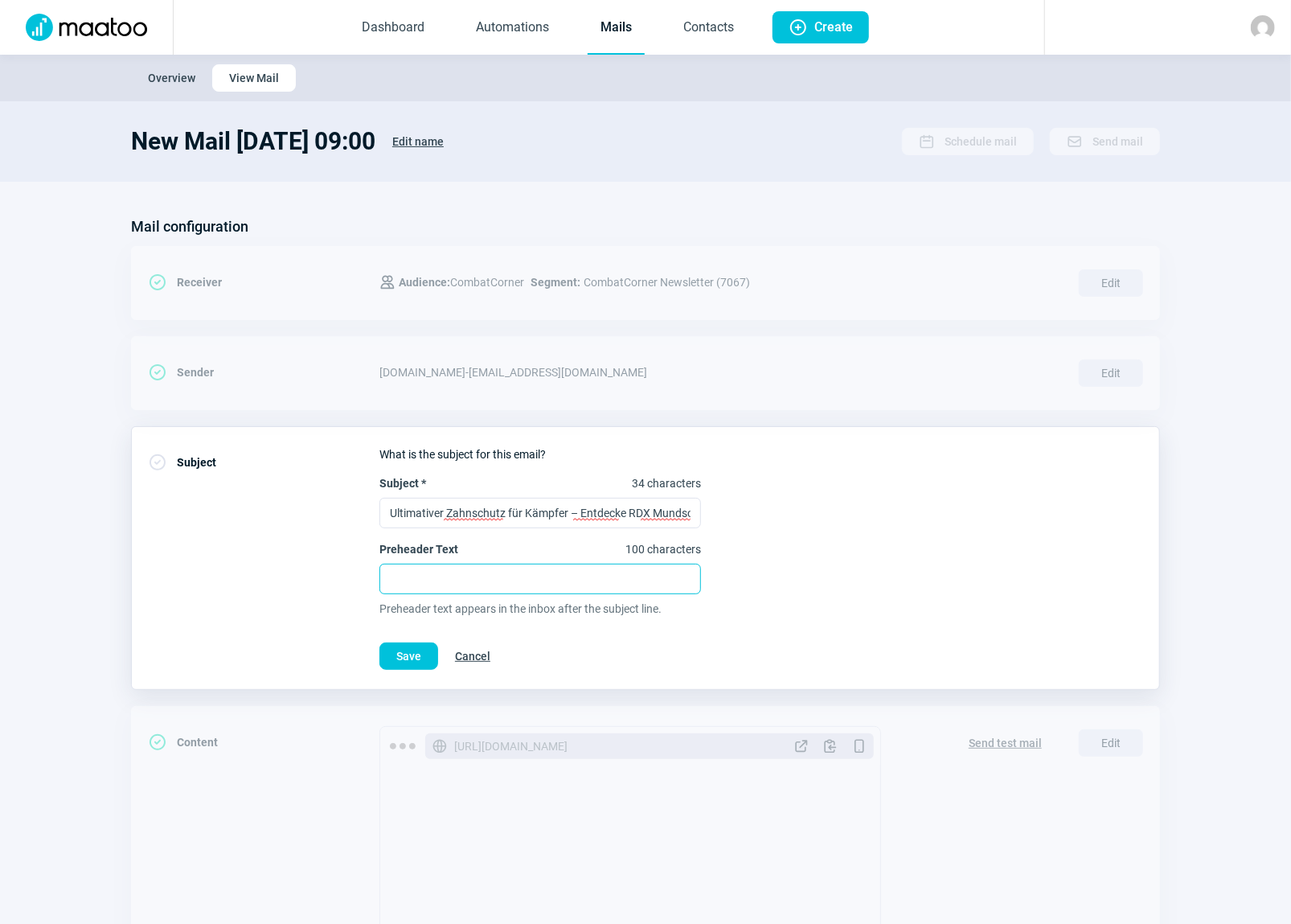
click at [418, 577] on input "Preheader Text 100 characters" at bounding box center [541, 578] width 322 height 30
paste input "Protection ultime pour boxeurs et combattants – Découvrez les protège-dents RDX"
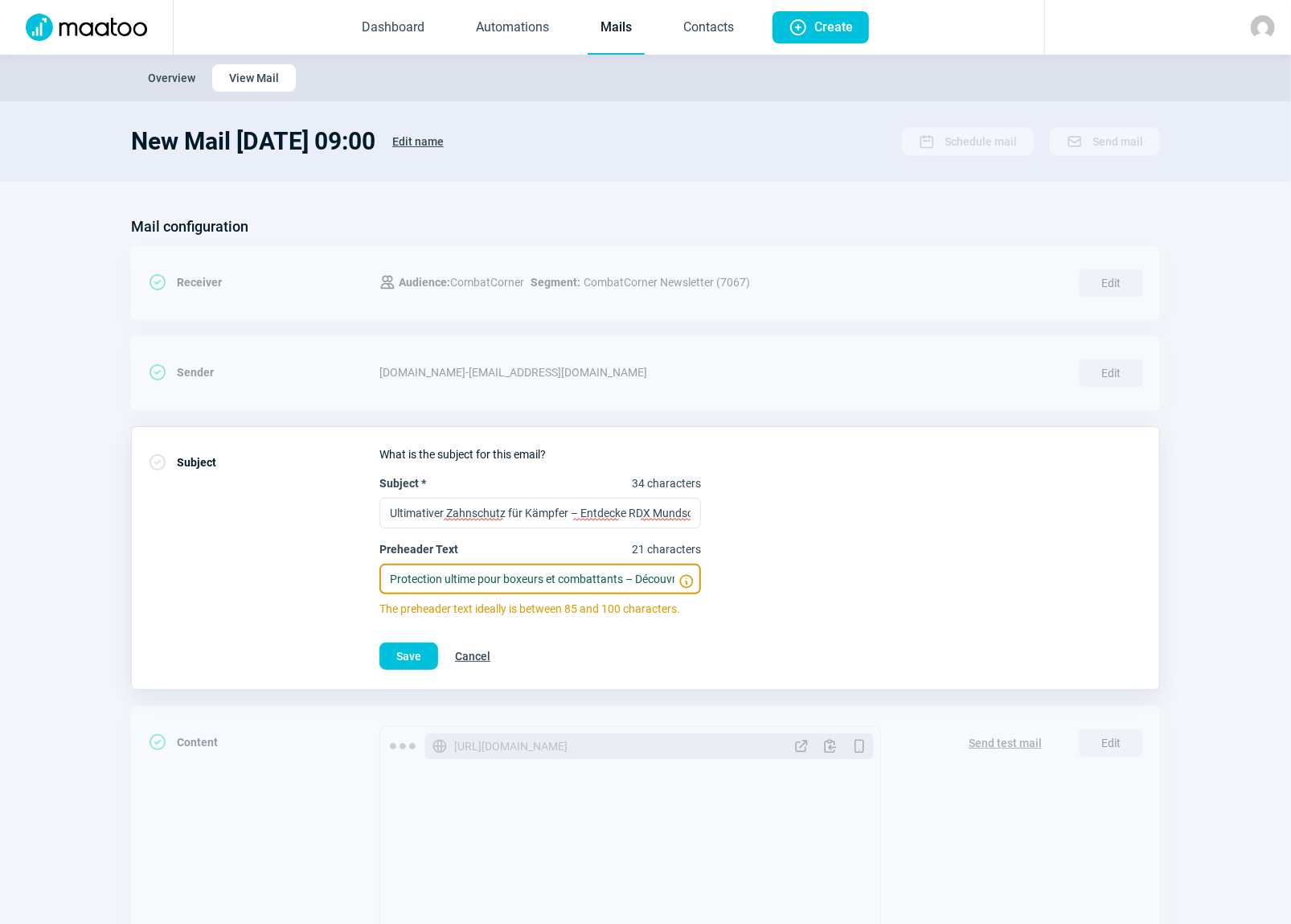
scroll to position [0, 127]
type input "Protection ultime pour boxeurs et combattants – Découvrez les protège-dents RDX"
click at [420, 653] on span "Save" at bounding box center [409, 656] width 25 height 25
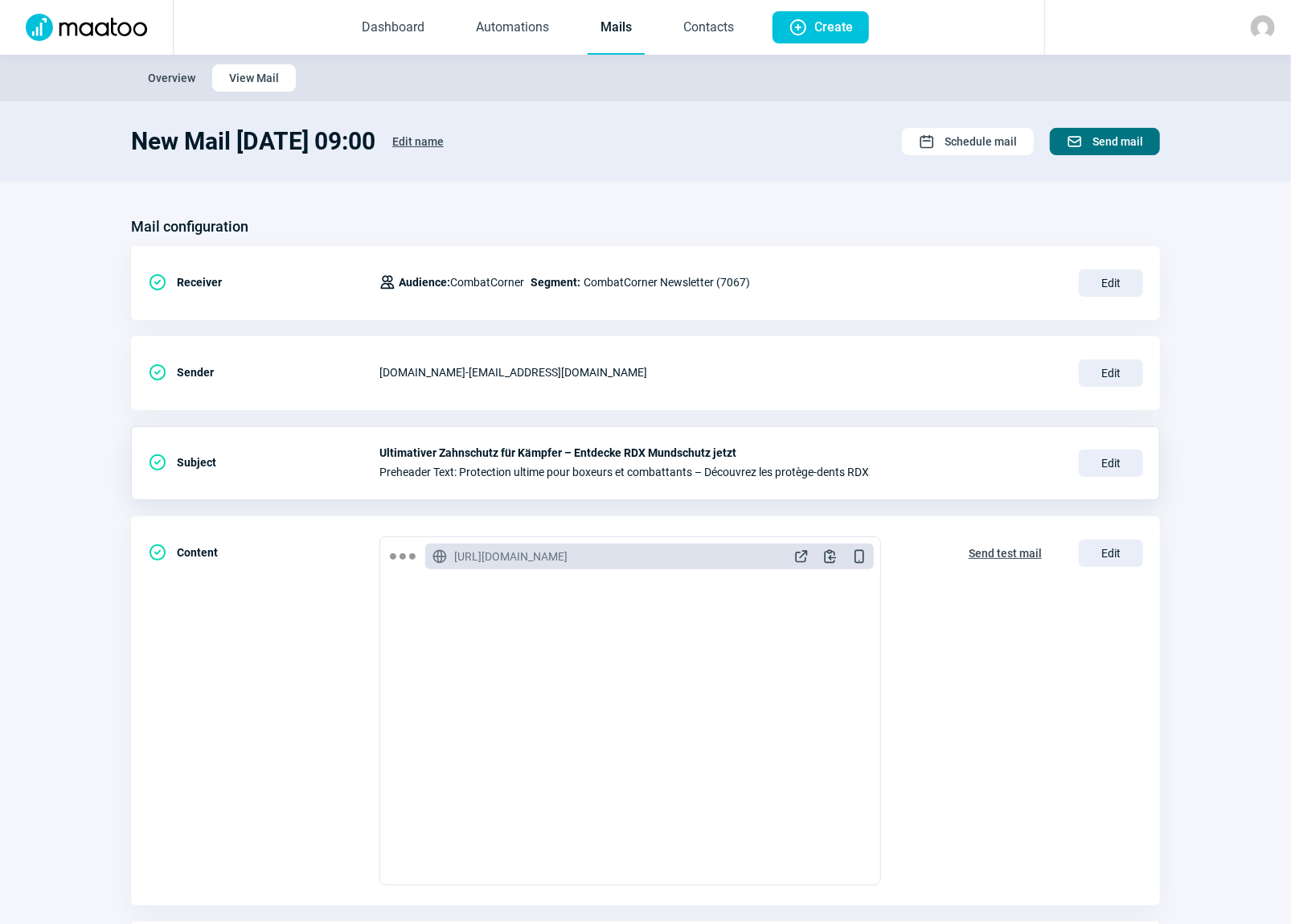
click at [1115, 141] on span "Send mail" at bounding box center [1118, 141] width 51 height 25
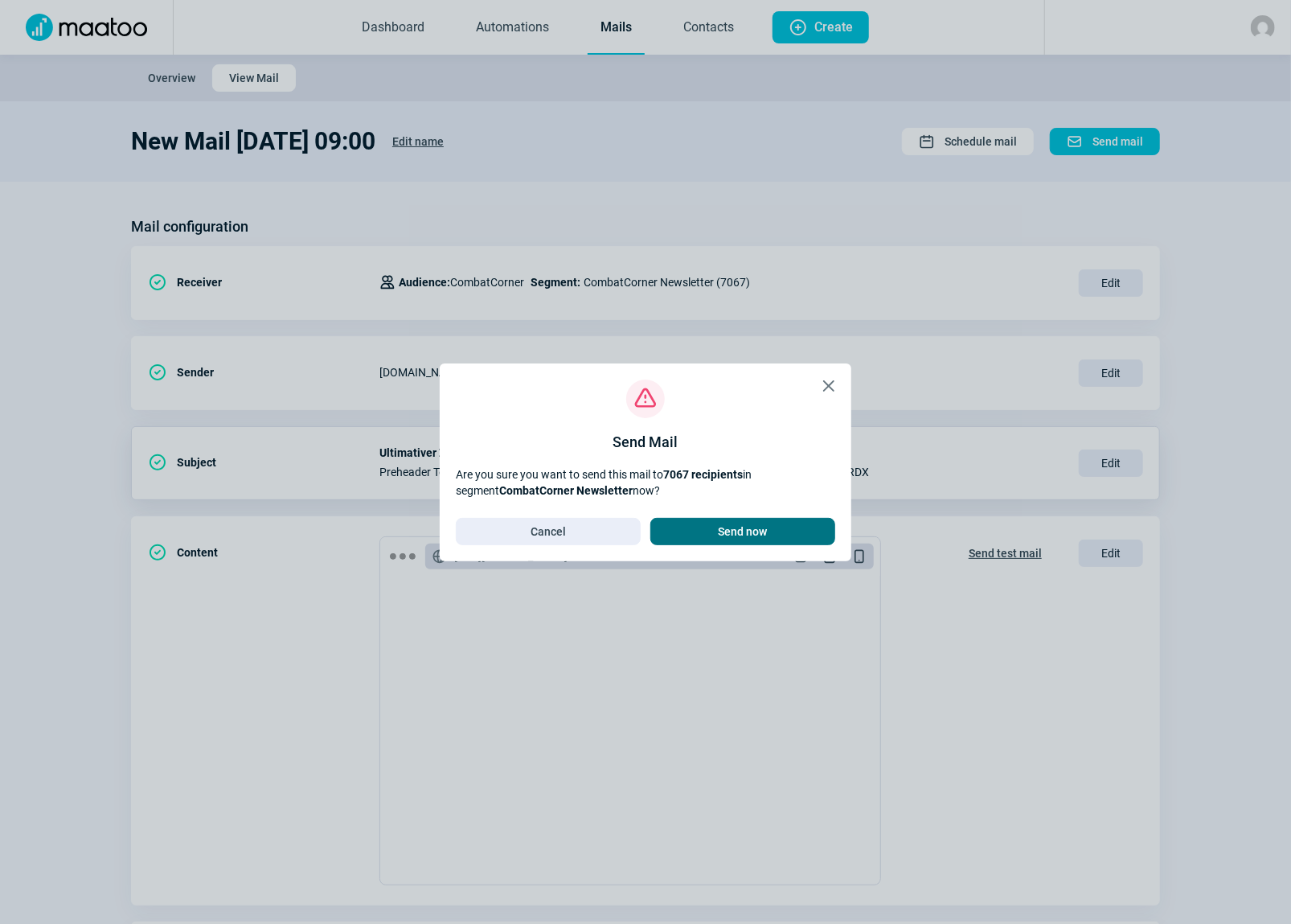
click at [750, 530] on span "Send now" at bounding box center [743, 531] width 49 height 25
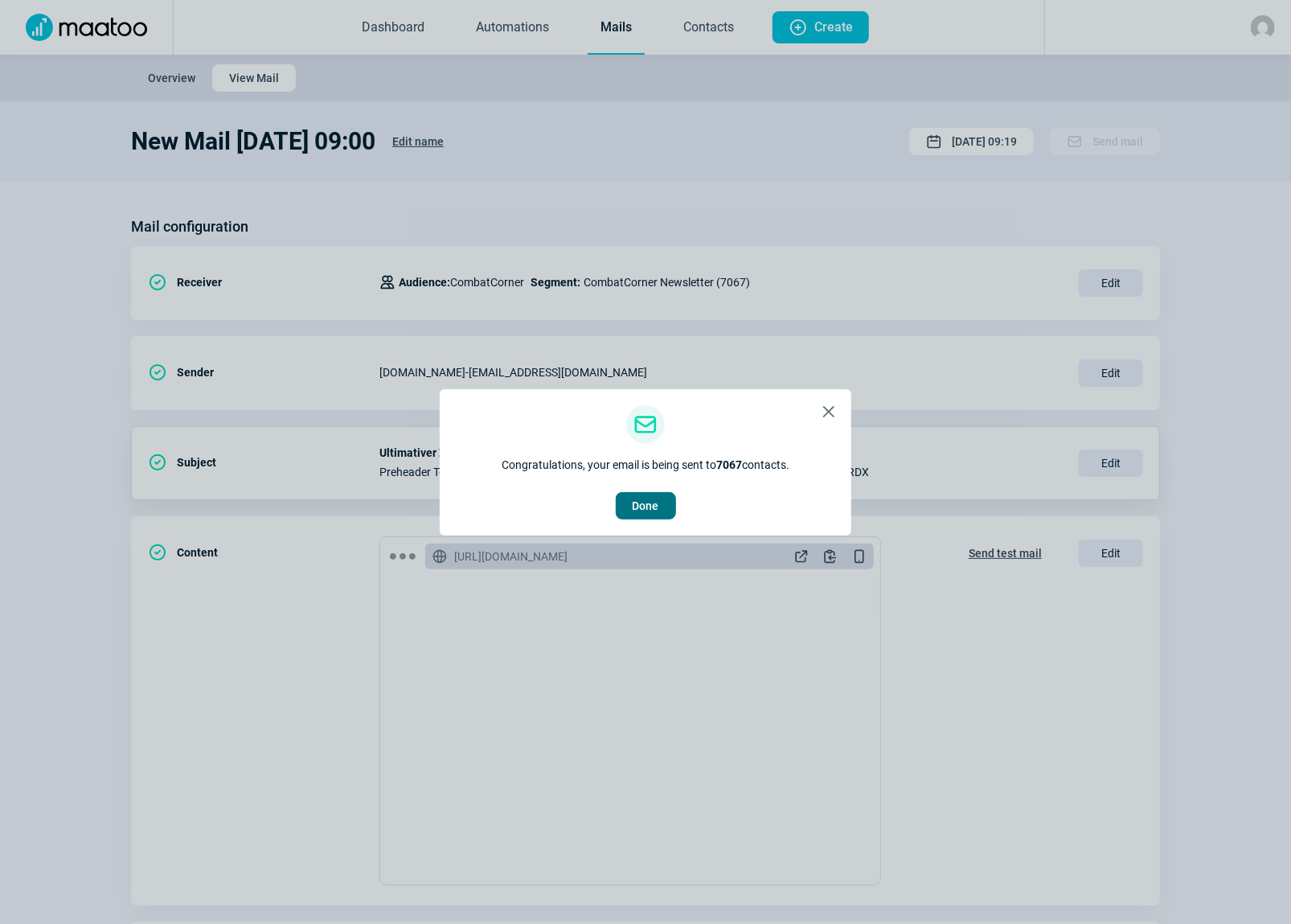
click at [656, 504] on span "Done" at bounding box center [645, 505] width 26 height 25
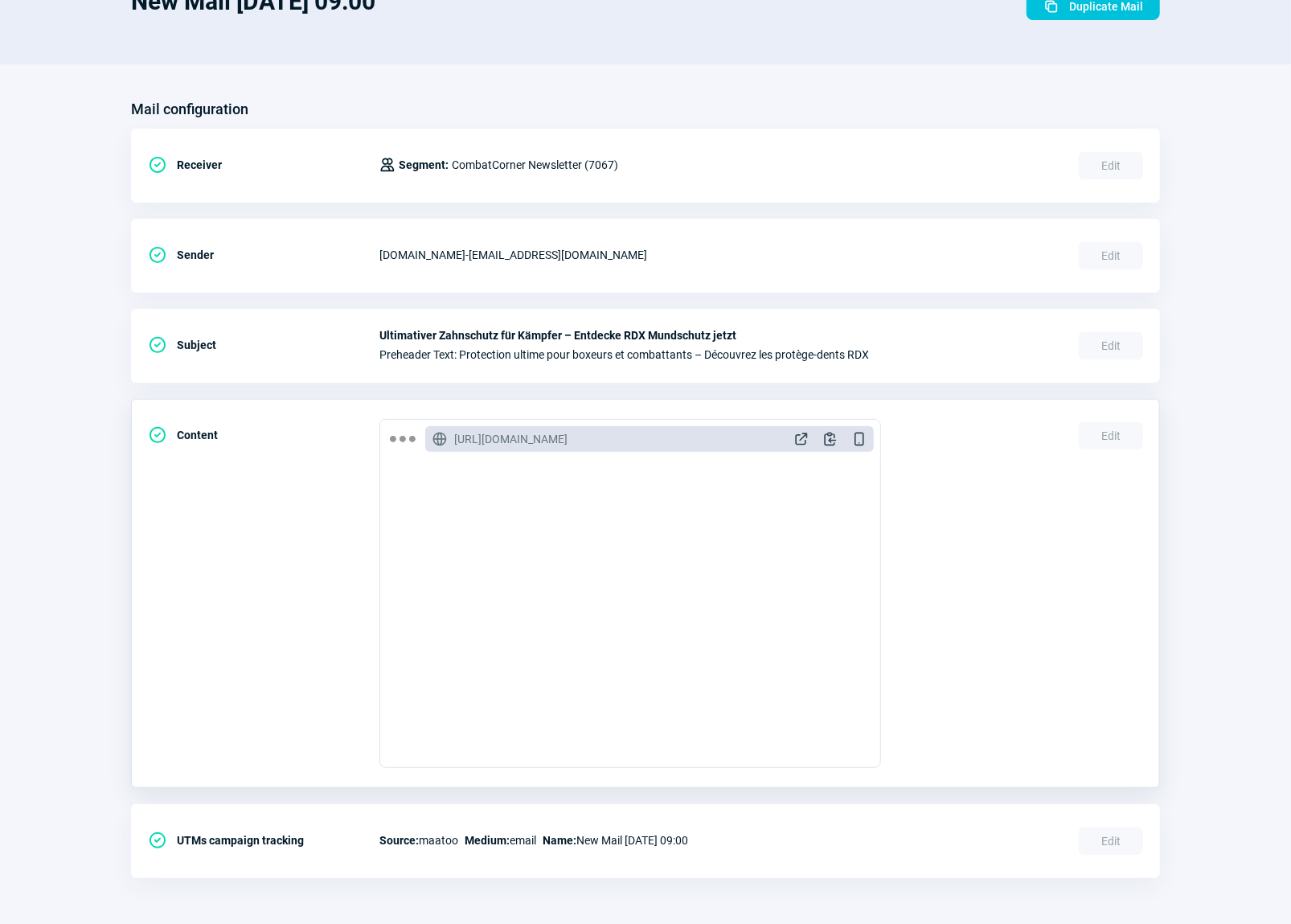
scroll to position [791, 0]
